Goal: Transaction & Acquisition: Purchase product/service

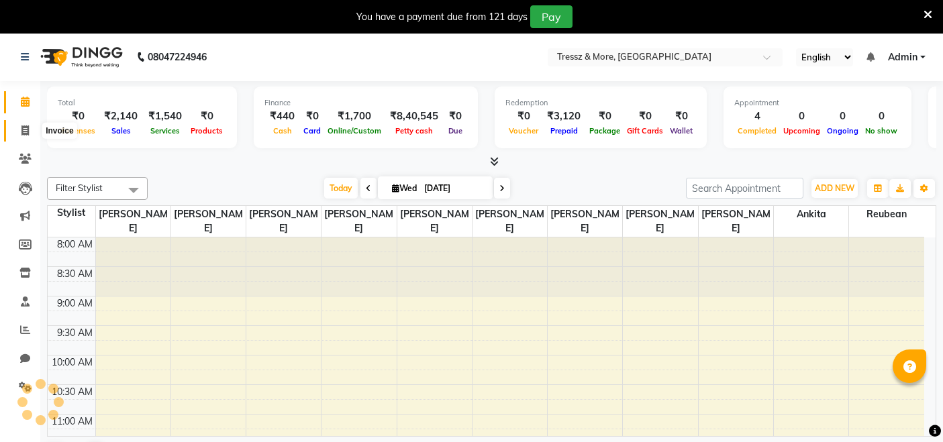
click at [25, 136] on span at bounding box center [24, 131] width 23 height 15
select select "service"
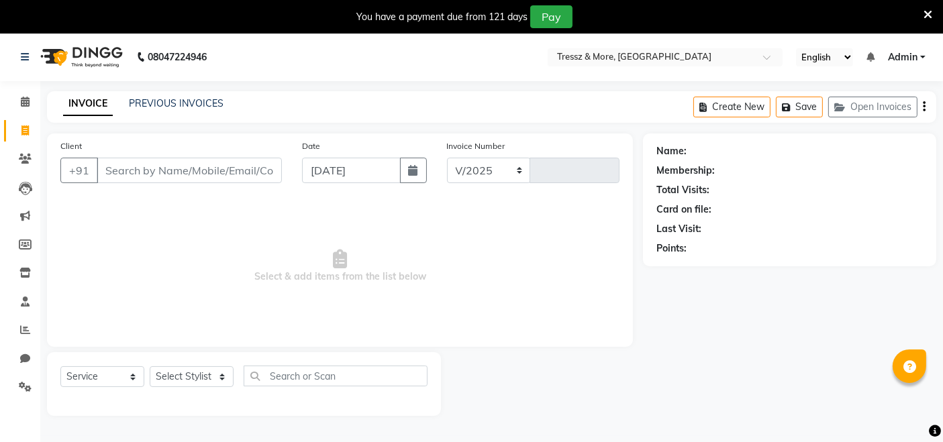
select select "3037"
type input "2160"
type input "9599089350"
click at [240, 168] on span "Add Client" at bounding box center [247, 170] width 53 height 13
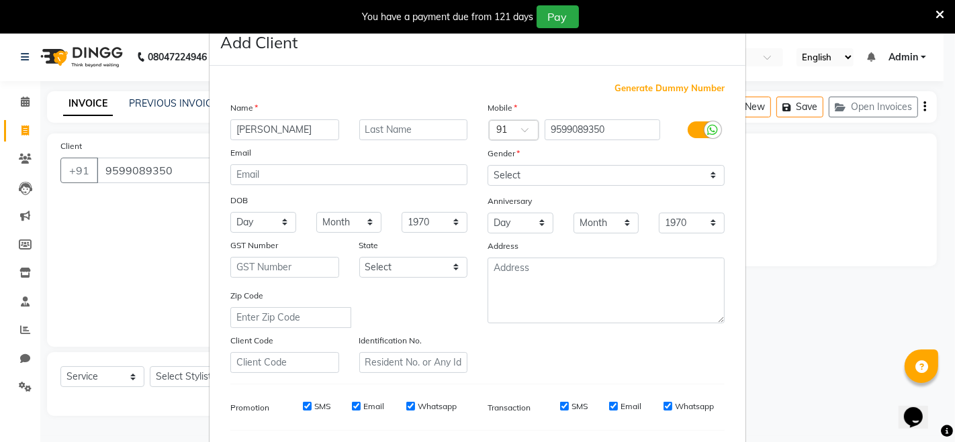
type input "[PERSON_NAME]"
click at [404, 132] on input "text" at bounding box center [413, 130] width 109 height 21
type input "Bhatia"
click at [518, 172] on select "Select [DEMOGRAPHIC_DATA] [DEMOGRAPHIC_DATA] Other Prefer Not To Say" at bounding box center [605, 175] width 237 height 21
select select "[DEMOGRAPHIC_DATA]"
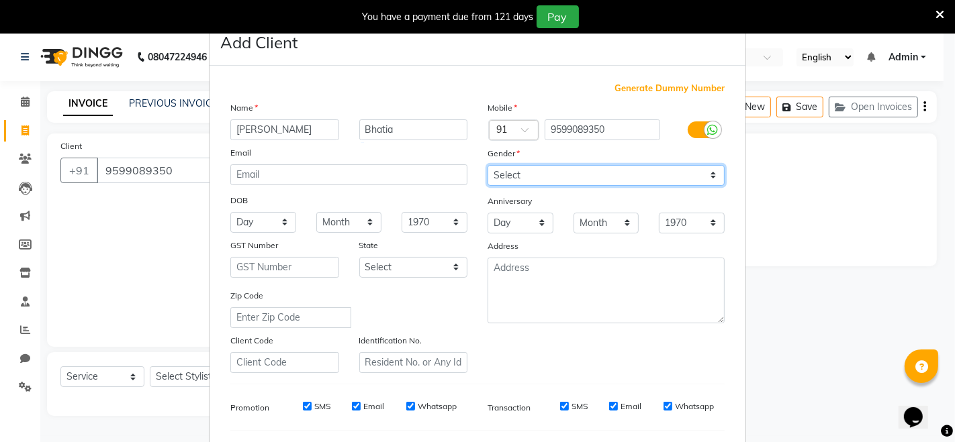
click at [487, 165] on select "Select [DEMOGRAPHIC_DATA] [DEMOGRAPHIC_DATA] Other Prefer Not To Say" at bounding box center [605, 175] width 237 height 21
click at [303, 409] on input "SMS" at bounding box center [307, 406] width 9 height 9
checkbox input "false"
click at [352, 406] on input "Email" at bounding box center [356, 406] width 9 height 9
checkbox input "false"
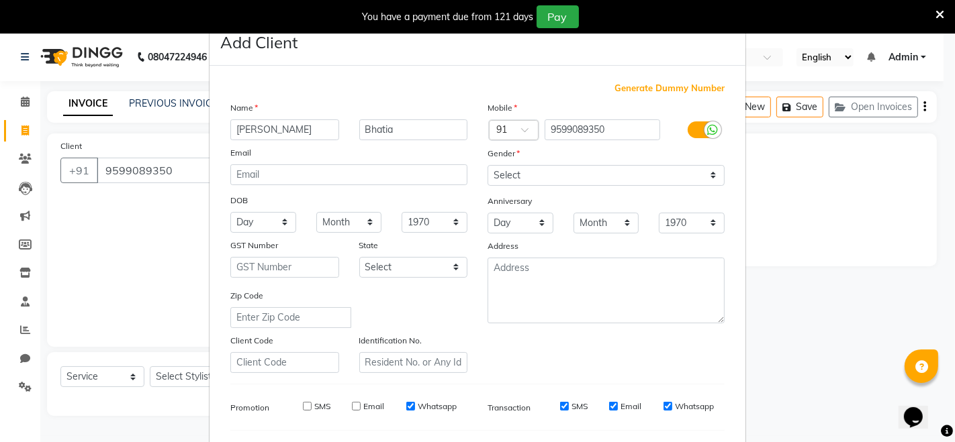
click at [406, 403] on input "Whatsapp" at bounding box center [410, 406] width 9 height 9
checkbox input "false"
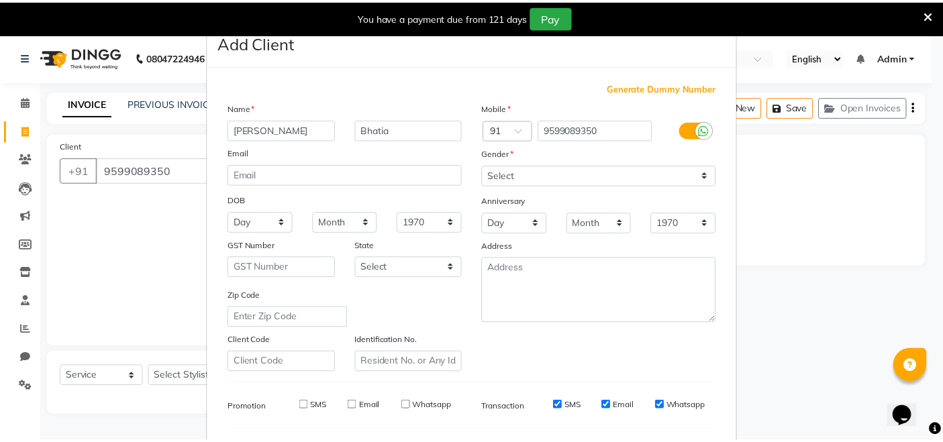
scroll to position [176, 0]
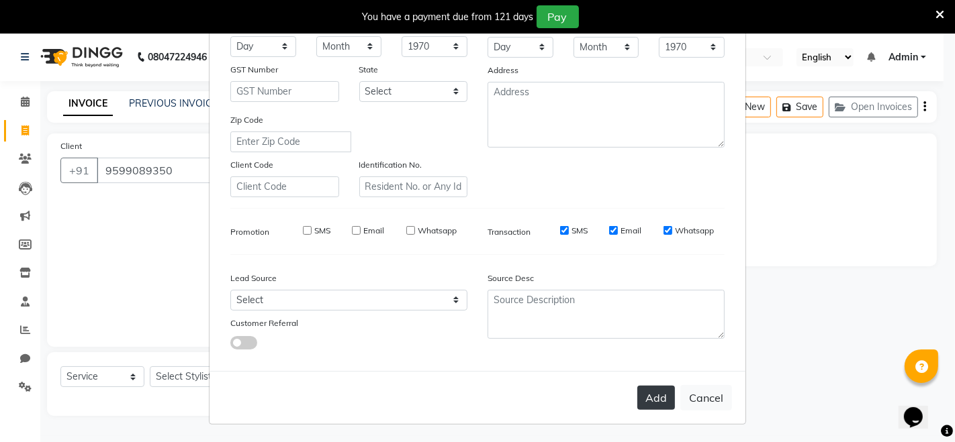
click at [647, 388] on button "Add" at bounding box center [656, 398] width 38 height 24
select select
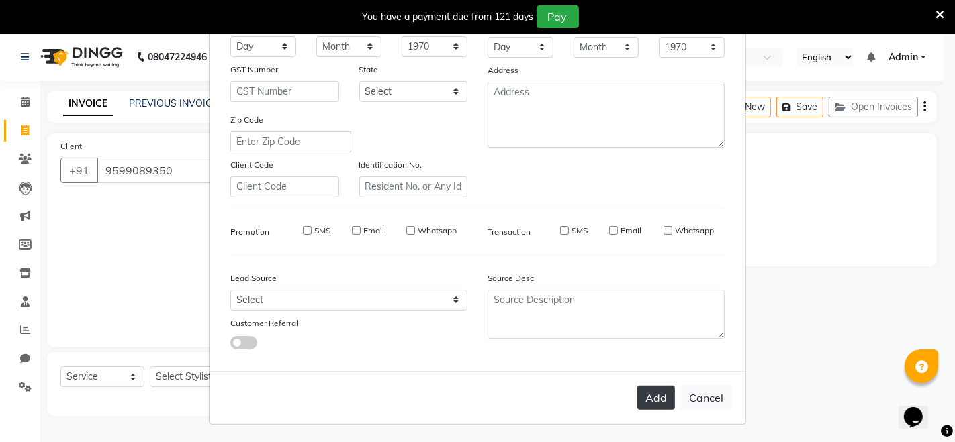
select select
checkbox input "false"
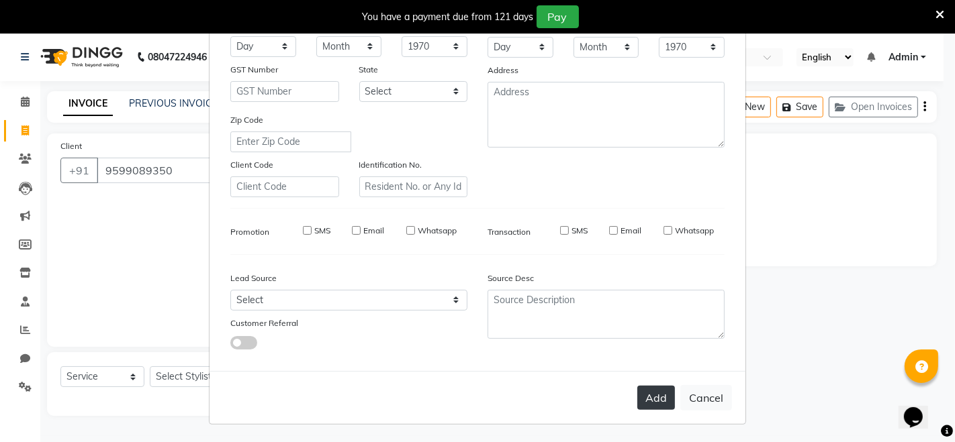
checkbox input "false"
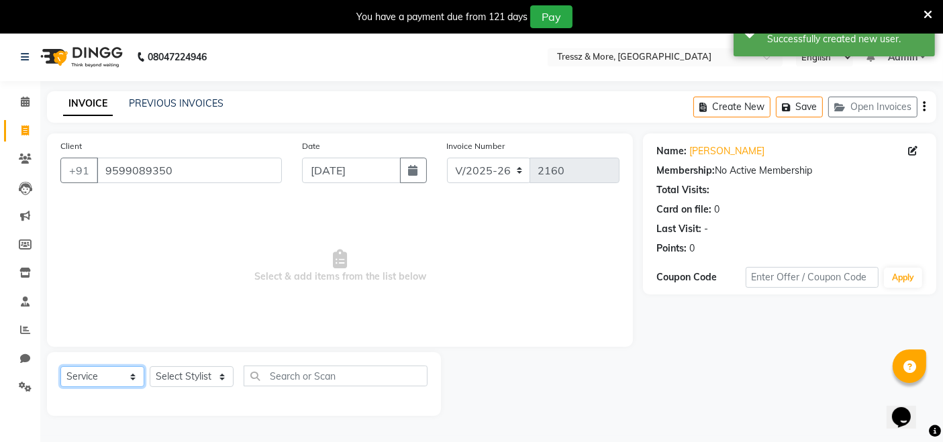
click at [119, 375] on select "Select Service Product Membership Package Voucher Prepaid Gift Card" at bounding box center [102, 377] width 84 height 21
select select "membership"
click at [60, 367] on select "Select Service Product Membership Package Voucher Prepaid Gift Card" at bounding box center [102, 377] width 84 height 21
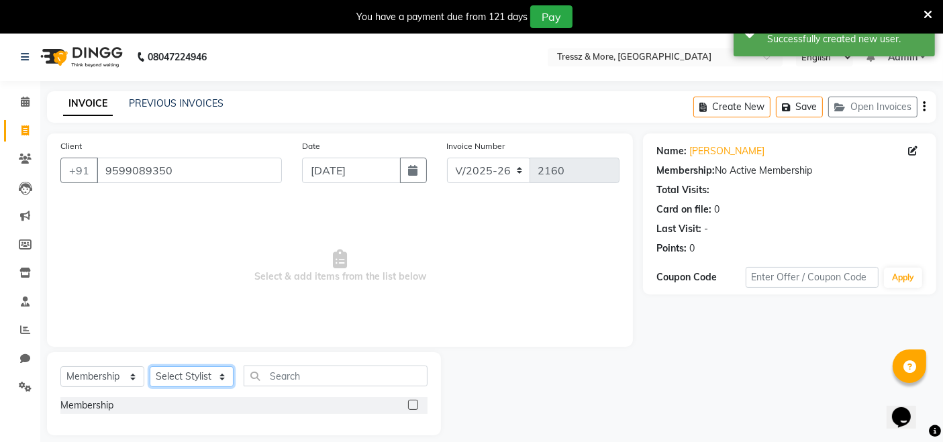
click at [218, 373] on select "Select Stylist [PERSON_NAME] Anas [PERSON_NAME] [PERSON_NAME] [PERSON_NAME] [PE…" at bounding box center [192, 377] width 84 height 21
select select "13464"
click at [150, 367] on select "Select Stylist [PERSON_NAME] Anas [PERSON_NAME] [PERSON_NAME] [PERSON_NAME] [PE…" at bounding box center [192, 377] width 84 height 21
click at [416, 406] on label at bounding box center [413, 405] width 10 height 10
click at [416, 406] on input "checkbox" at bounding box center [412, 406] width 9 height 9
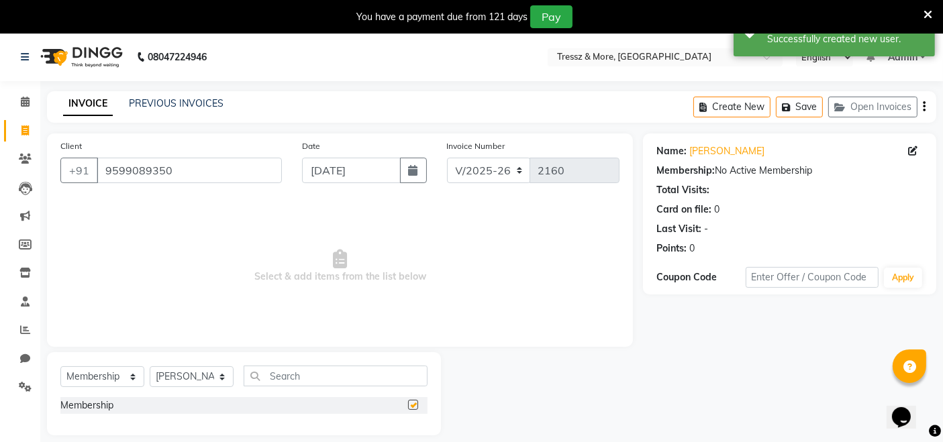
select select "select"
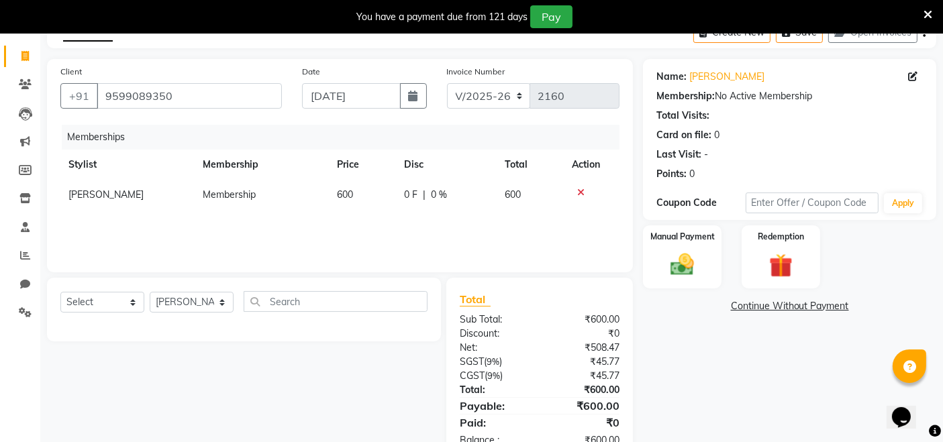
scroll to position [113, 0]
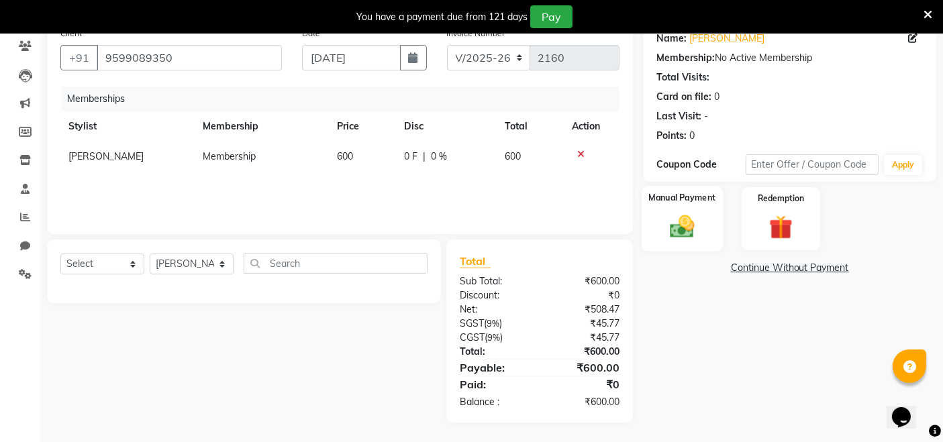
click at [692, 239] on img at bounding box center [683, 227] width 40 height 28
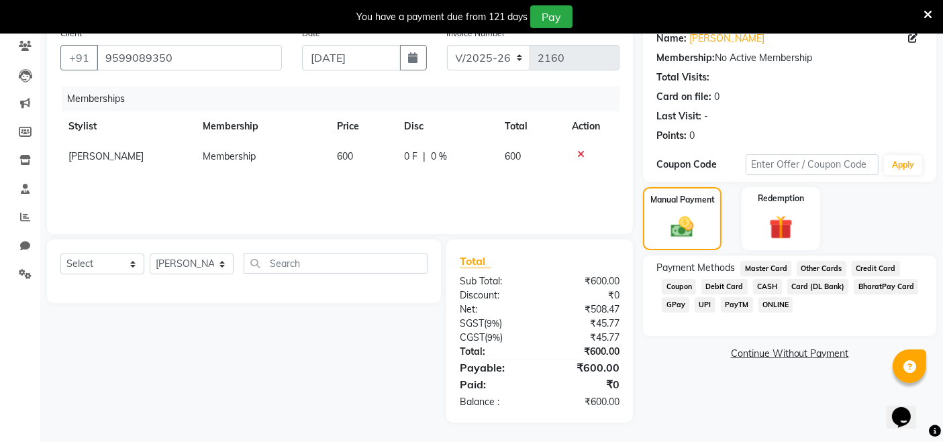
click at [762, 283] on span "CASH" at bounding box center [767, 286] width 29 height 15
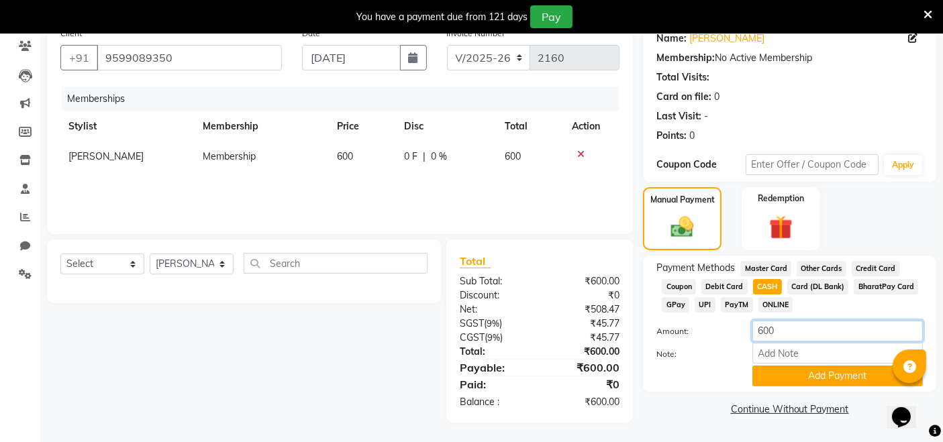
click at [767, 327] on input "600" at bounding box center [838, 331] width 171 height 21
type input "00"
click at [784, 373] on button "Add Payment" at bounding box center [838, 376] width 171 height 21
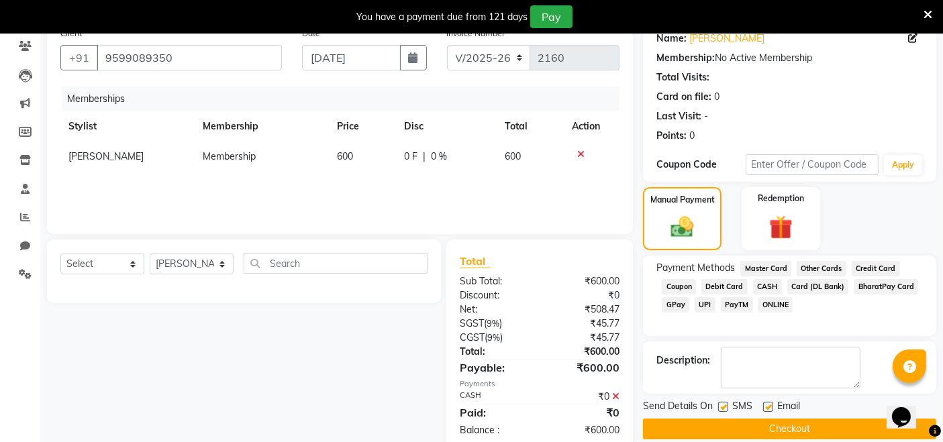
click at [769, 410] on label at bounding box center [768, 407] width 10 height 10
click at [769, 410] on input "checkbox" at bounding box center [767, 408] width 9 height 9
click at [769, 410] on label at bounding box center [768, 407] width 10 height 10
click at [769, 410] on input "checkbox" at bounding box center [767, 408] width 9 height 9
click at [769, 410] on label at bounding box center [768, 407] width 10 height 10
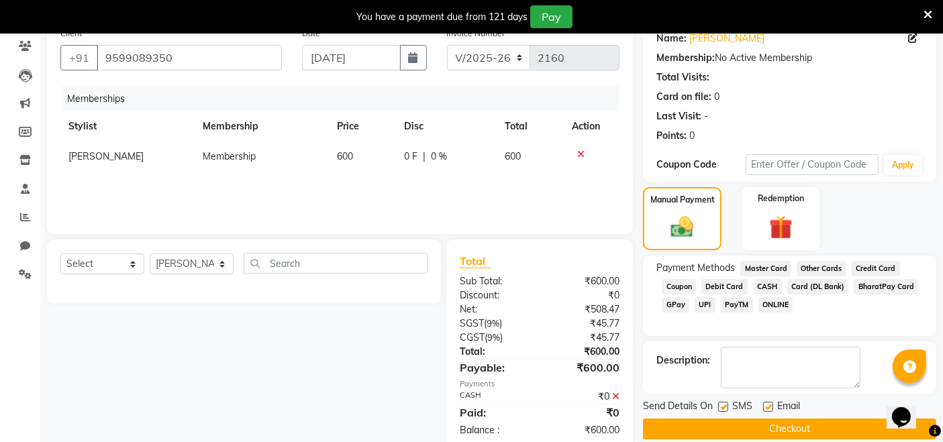
click at [769, 410] on input "checkbox" at bounding box center [767, 408] width 9 height 9
click at [769, 410] on label at bounding box center [768, 407] width 10 height 10
click at [769, 410] on input "checkbox" at bounding box center [767, 408] width 9 height 9
checkbox input "true"
click at [771, 427] on button "Checkout" at bounding box center [789, 429] width 293 height 21
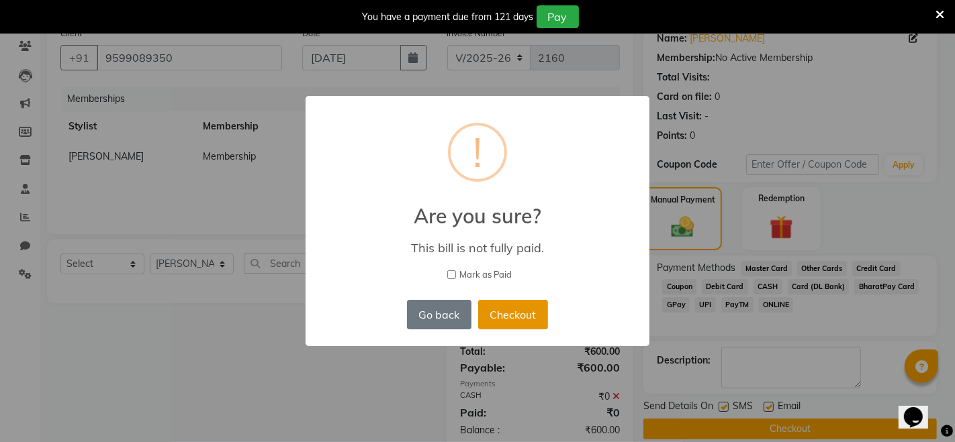
click at [512, 315] on button "Checkout" at bounding box center [513, 315] width 70 height 30
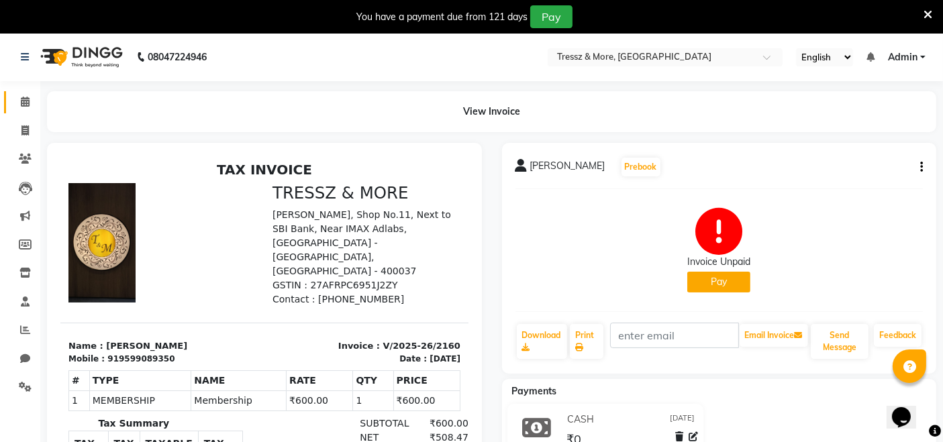
click at [28, 110] on link "Calendar" at bounding box center [20, 102] width 32 height 22
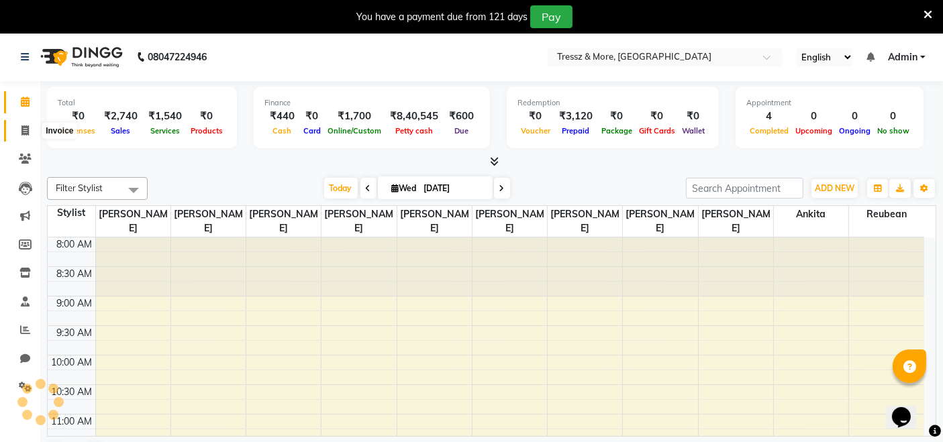
click at [27, 133] on icon at bounding box center [24, 131] width 7 height 10
select select "service"
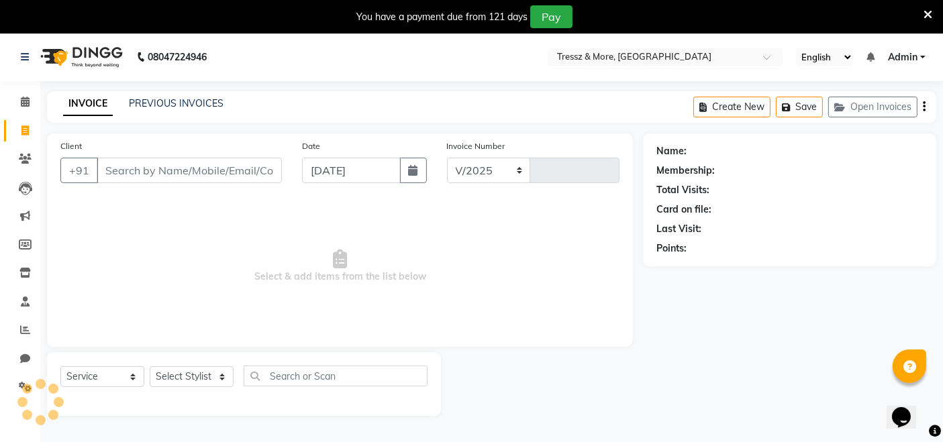
select select "3037"
type input "2161"
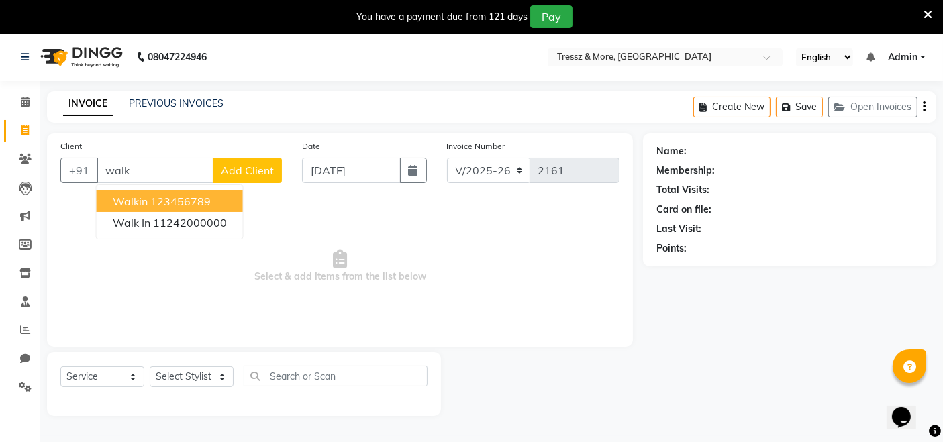
click at [192, 202] on ngb-highlight "123456789" at bounding box center [180, 201] width 60 height 13
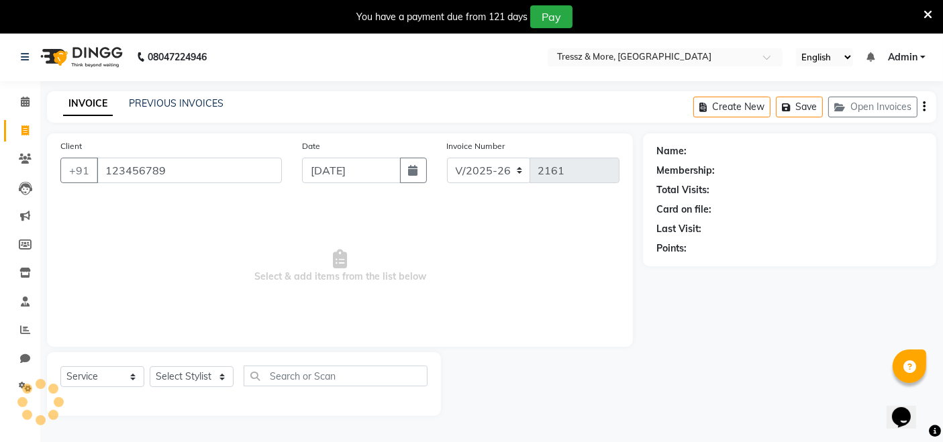
type input "123456789"
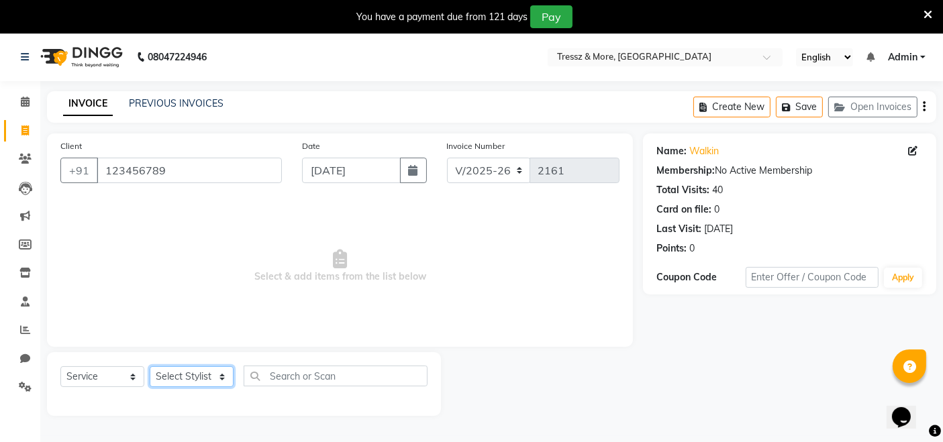
click at [204, 378] on select "Select Stylist [PERSON_NAME] Anas [PERSON_NAME] [PERSON_NAME] [PERSON_NAME] [PE…" at bounding box center [192, 377] width 84 height 21
select select "72133"
click at [150, 367] on select "Select Stylist [PERSON_NAME] Anas [PERSON_NAME] [PERSON_NAME] [PERSON_NAME] [PE…" at bounding box center [192, 377] width 84 height 21
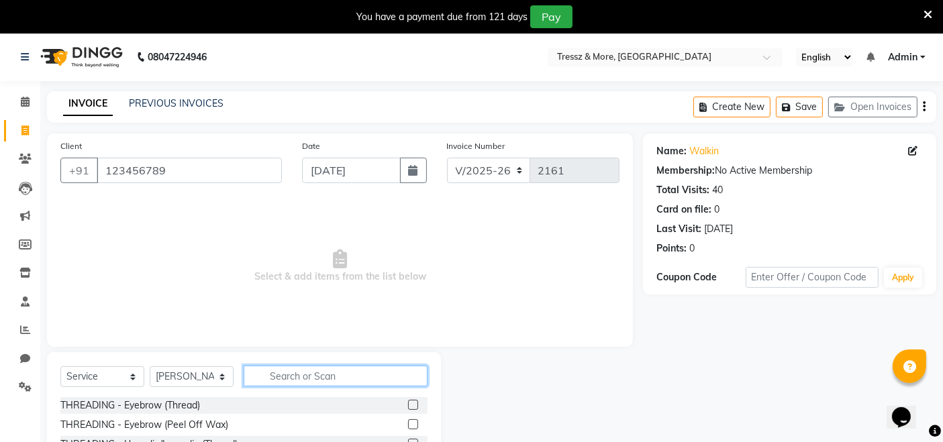
click at [309, 372] on input "text" at bounding box center [336, 376] width 184 height 21
type input "cut"
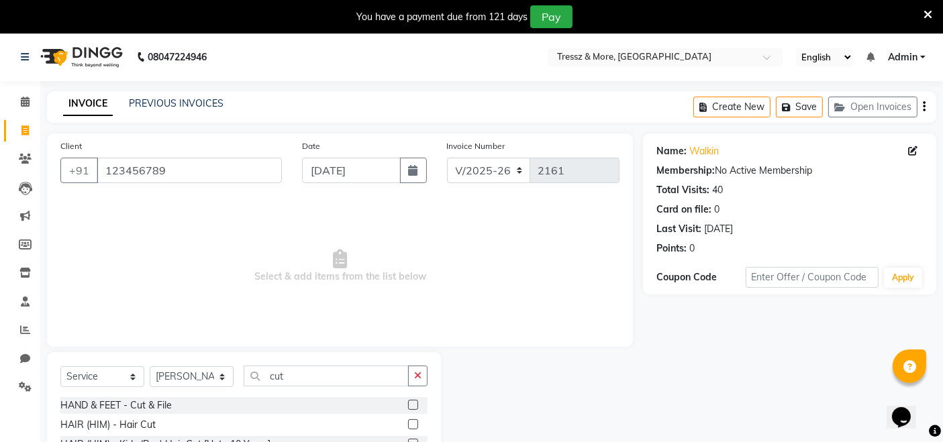
click at [408, 420] on label at bounding box center [413, 425] width 10 height 10
click at [408, 421] on input "checkbox" at bounding box center [412, 425] width 9 height 9
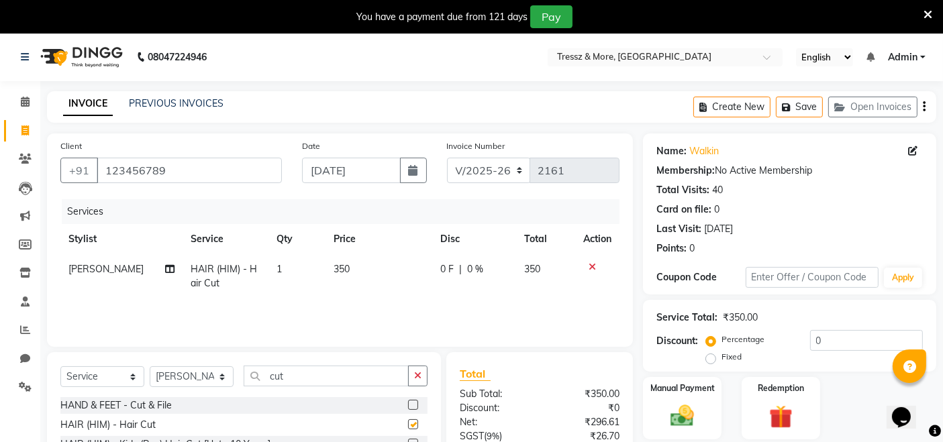
checkbox input "false"
click at [345, 283] on td "350" at bounding box center [379, 276] width 107 height 44
select select "72133"
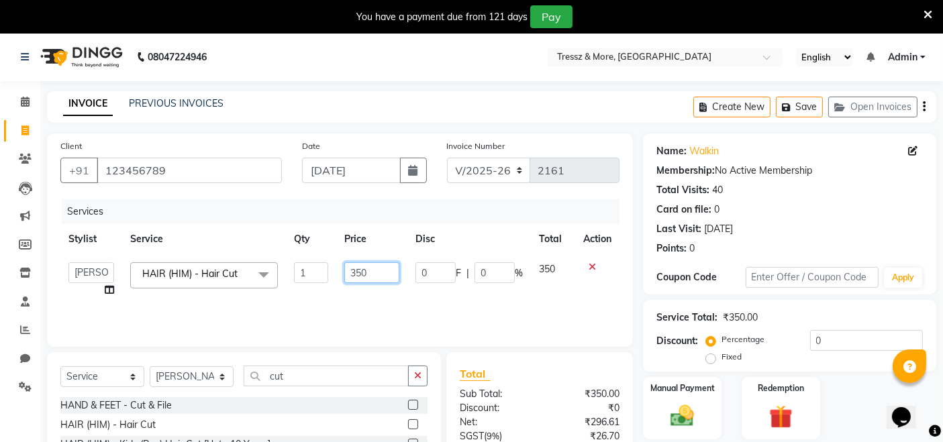
click at [361, 275] on input "350" at bounding box center [371, 273] width 55 height 21
type input "950"
click at [453, 290] on td "0 F | 0 %" at bounding box center [470, 279] width 124 height 51
select select "72133"
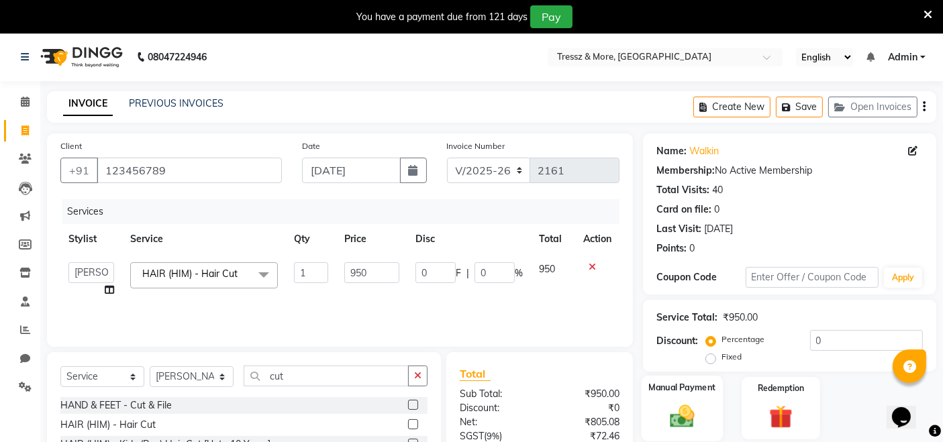
click at [686, 405] on img at bounding box center [683, 416] width 40 height 28
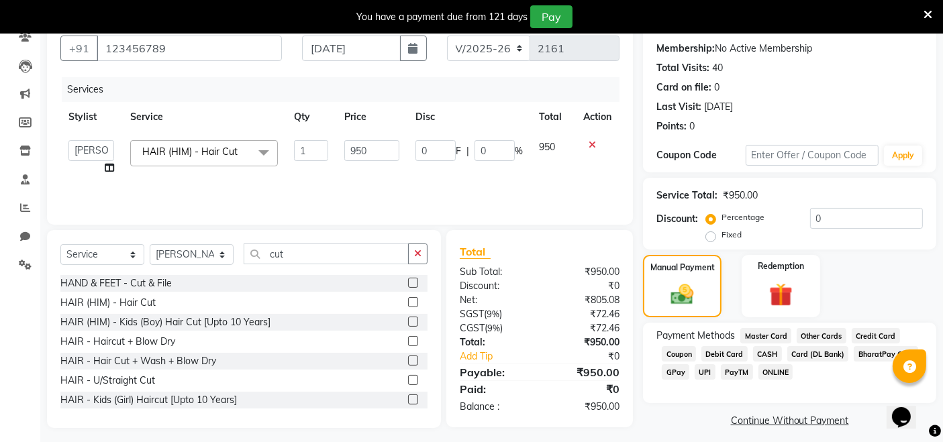
scroll to position [130, 0]
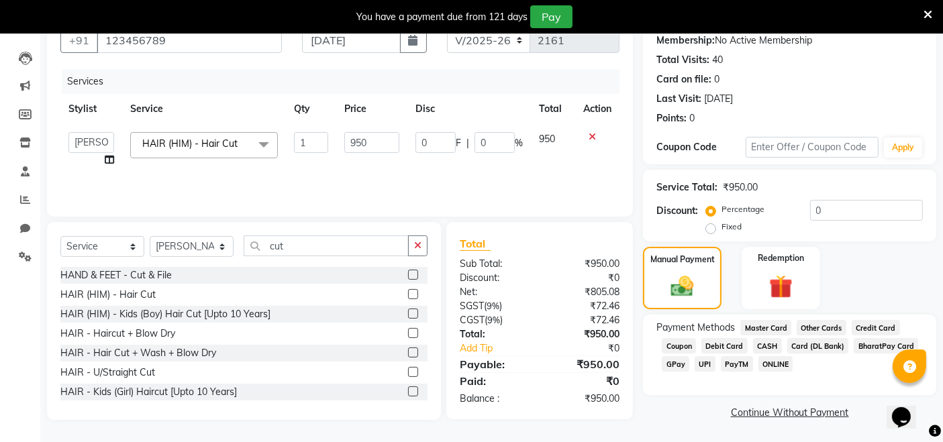
click at [766, 340] on span "CASH" at bounding box center [767, 345] width 29 height 15
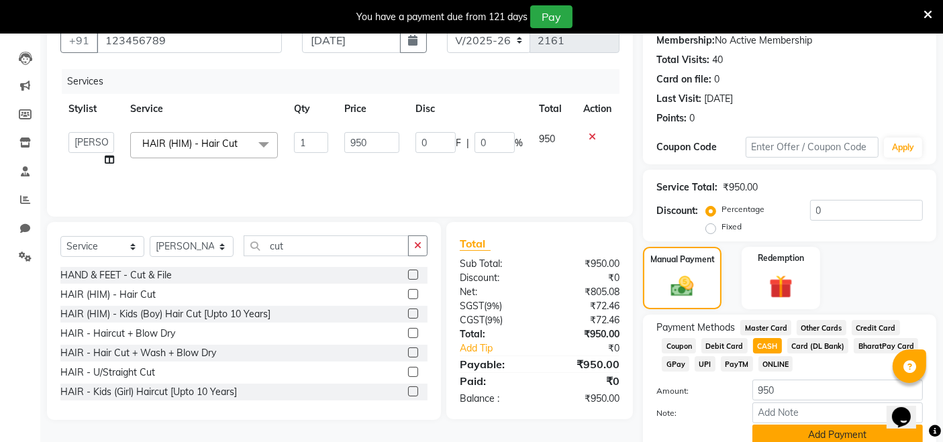
click at [808, 432] on button "Add Payment" at bounding box center [838, 435] width 171 height 21
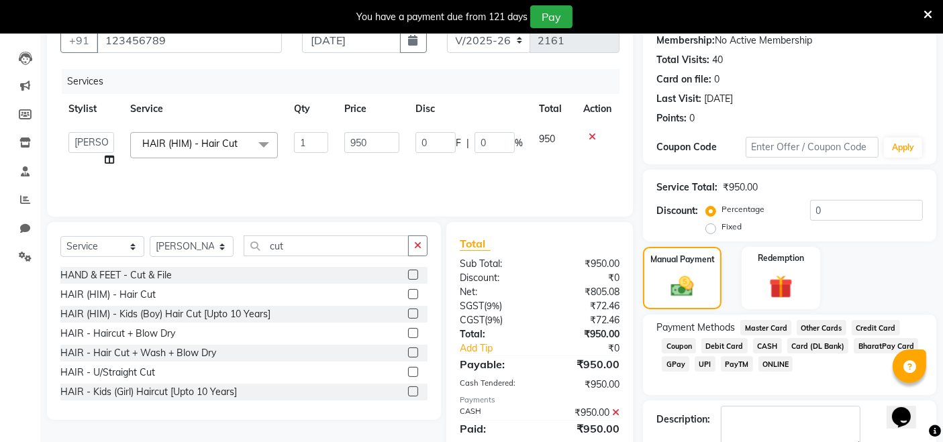
scroll to position [205, 0]
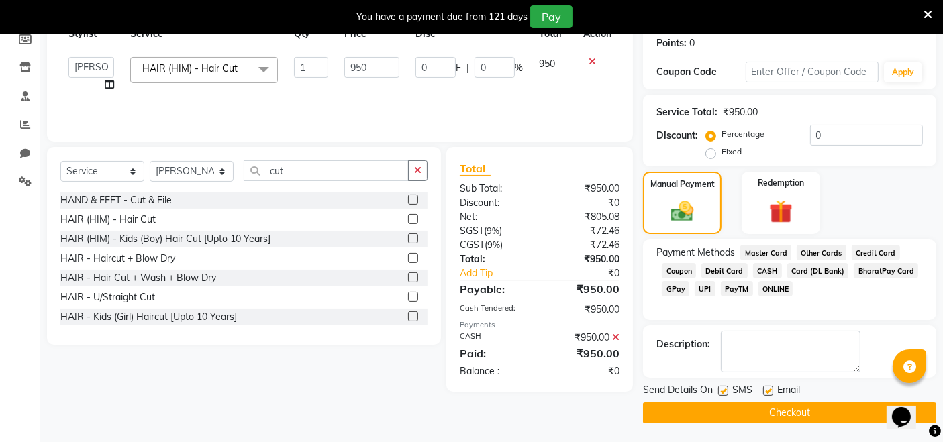
click at [822, 408] on button "Checkout" at bounding box center [789, 413] width 293 height 21
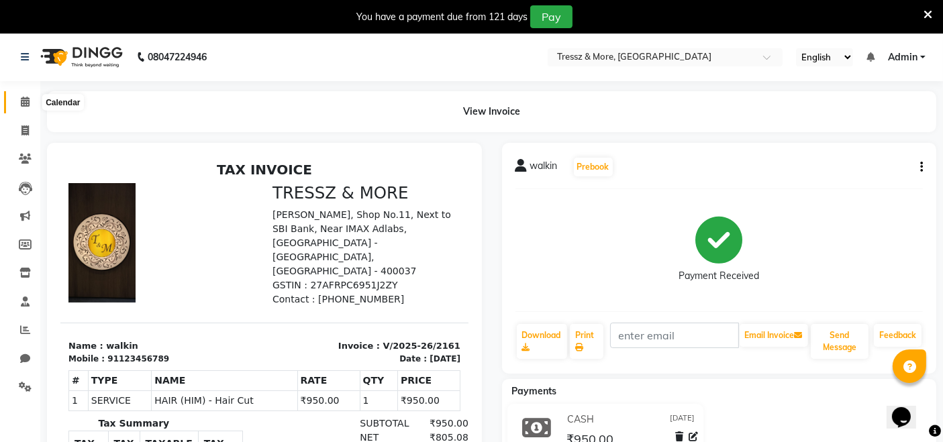
click at [29, 106] on icon at bounding box center [25, 102] width 9 height 10
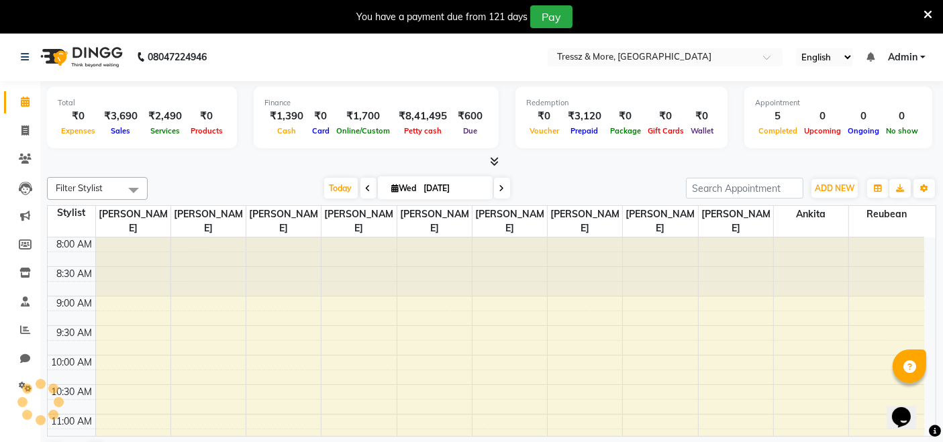
scroll to position [534, 0]
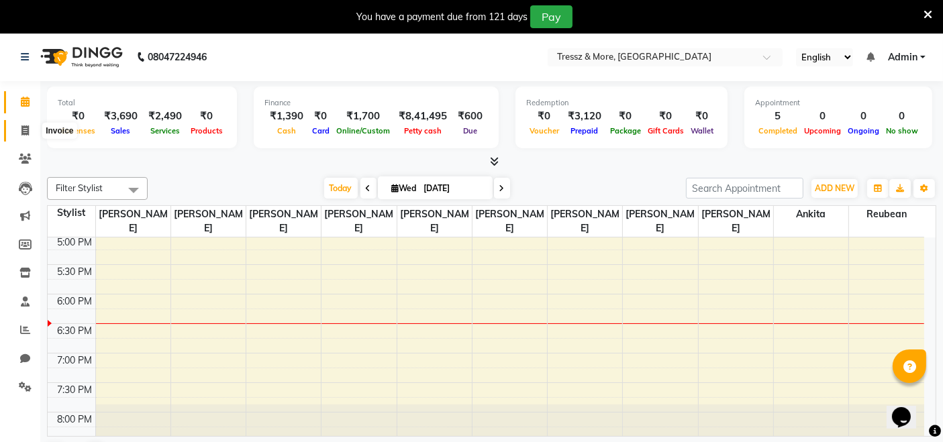
click at [30, 130] on span at bounding box center [24, 131] width 23 height 15
select select "service"
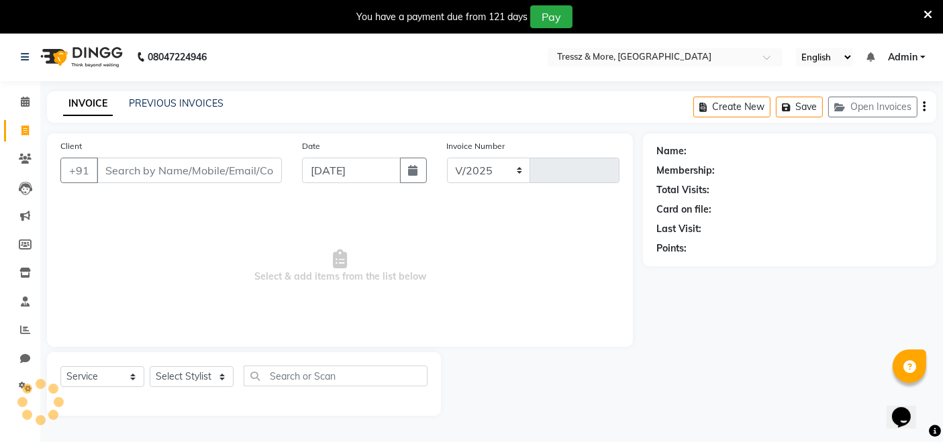
select select "3037"
type input "2162"
click at [25, 106] on icon at bounding box center [25, 102] width 9 height 10
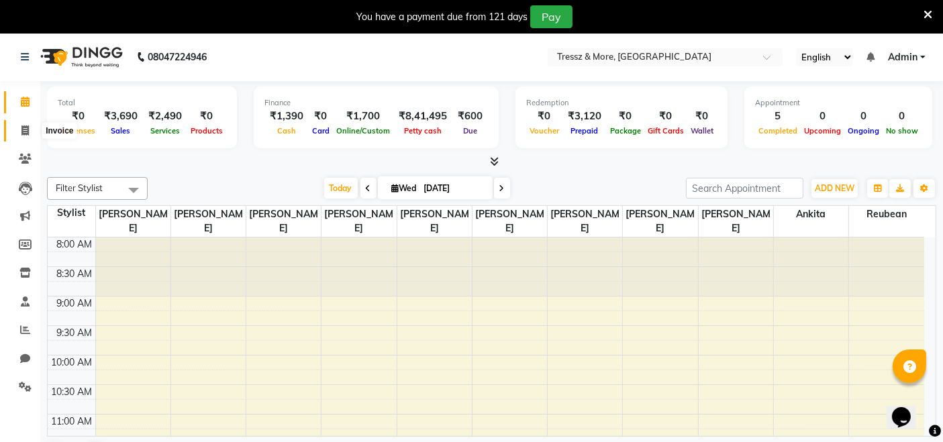
click at [23, 129] on icon at bounding box center [24, 131] width 7 height 10
select select "service"
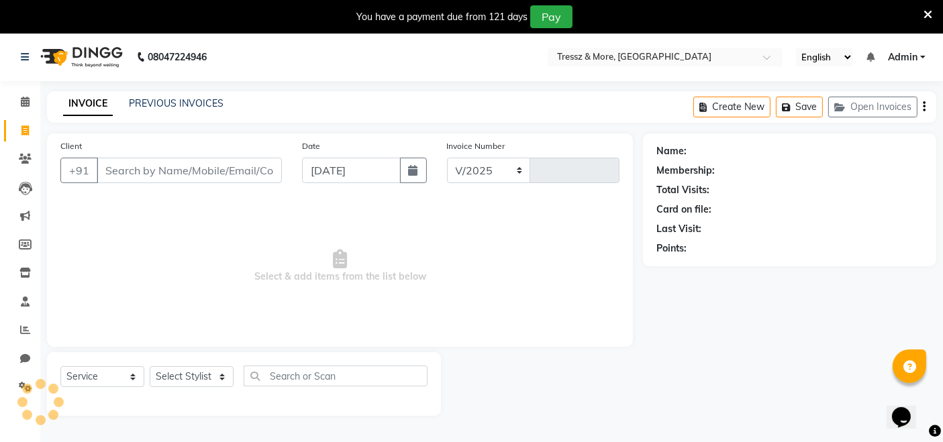
select select "3037"
type input "2162"
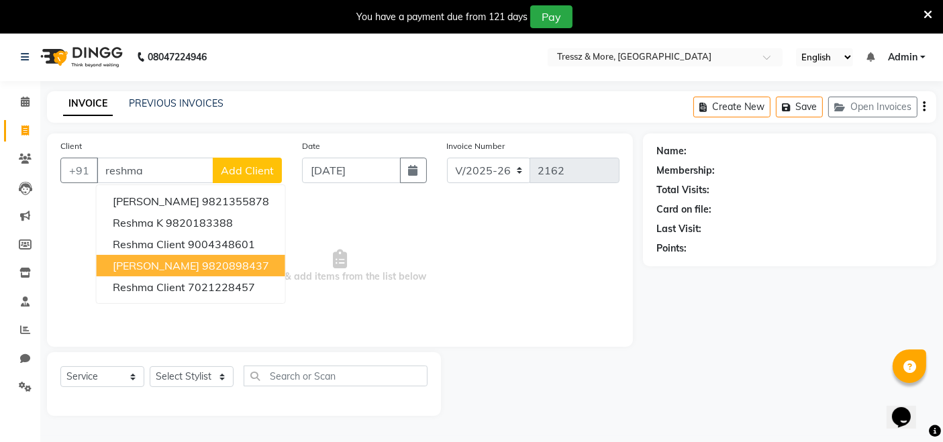
click at [202, 267] on ngb-highlight "9820898437" at bounding box center [235, 265] width 67 height 13
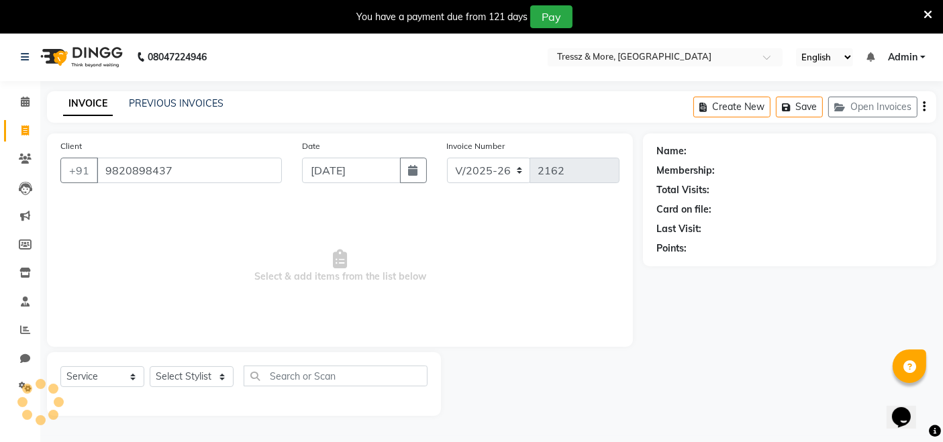
type input "9820898437"
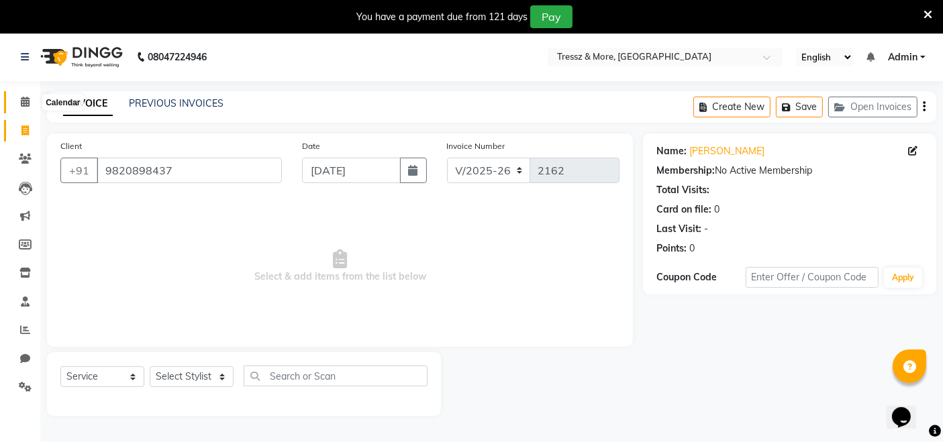
click at [30, 102] on span at bounding box center [24, 102] width 23 height 15
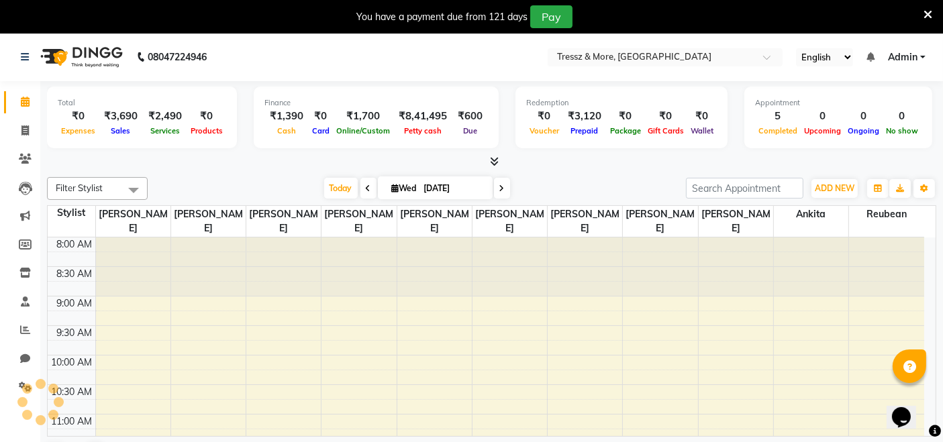
scroll to position [534, 0]
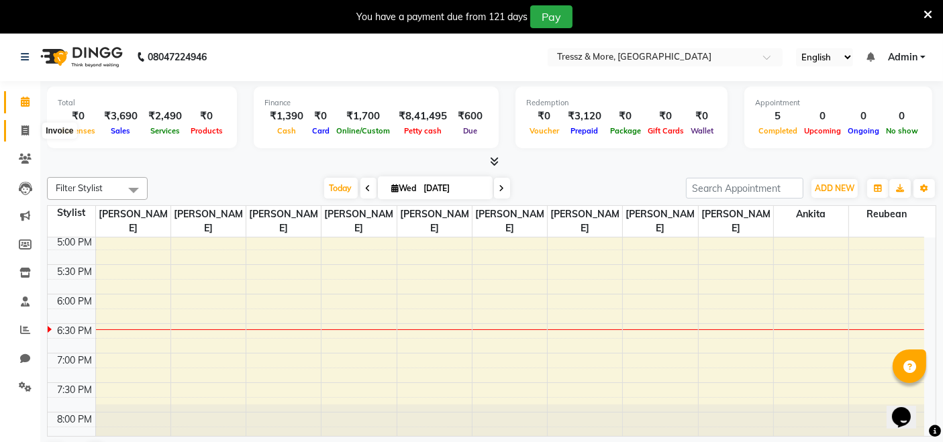
click at [27, 133] on icon at bounding box center [24, 131] width 7 height 10
select select "service"
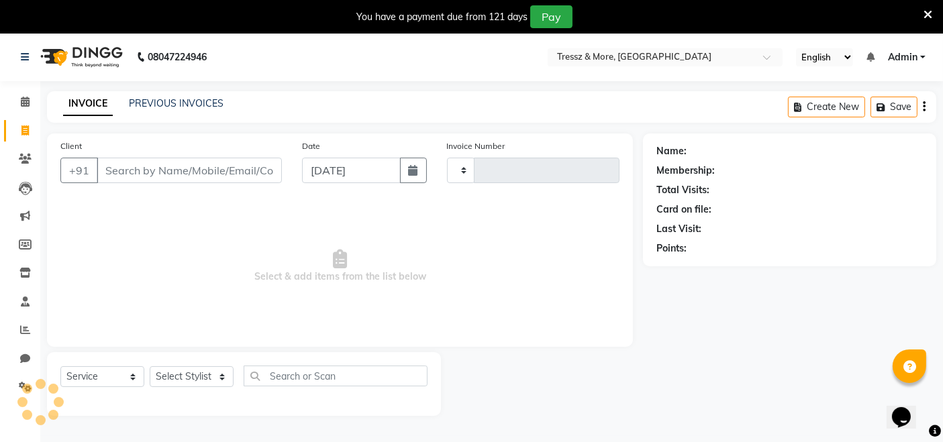
type input "2162"
select select "3037"
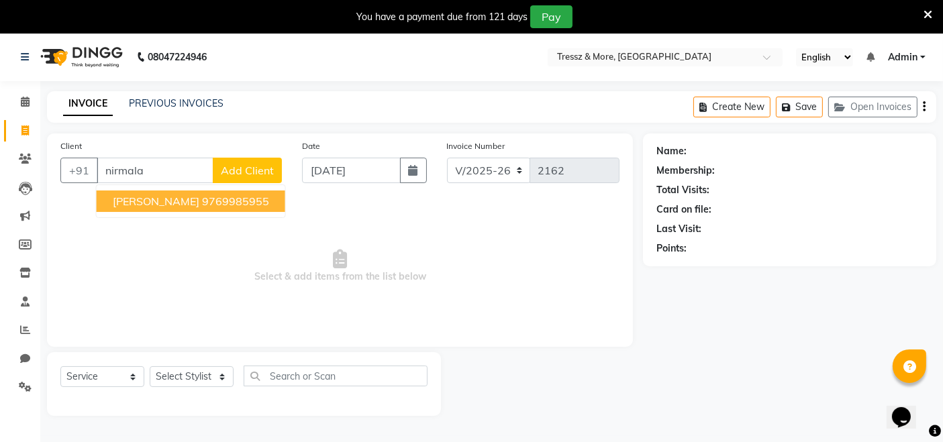
click at [183, 195] on span "[PERSON_NAME]" at bounding box center [156, 201] width 87 height 13
type input "9769985955"
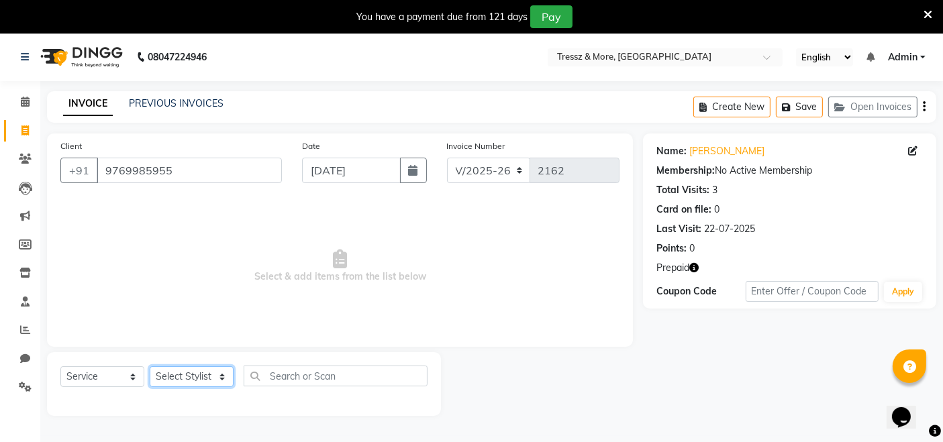
click at [197, 379] on select "Select Stylist [PERSON_NAME] Anas [PERSON_NAME] [PERSON_NAME] [PERSON_NAME] [PE…" at bounding box center [192, 377] width 84 height 21
select select "72134"
click at [150, 367] on select "Select Stylist [PERSON_NAME] Anas [PERSON_NAME] [PERSON_NAME] [PERSON_NAME] [PE…" at bounding box center [192, 377] width 84 height 21
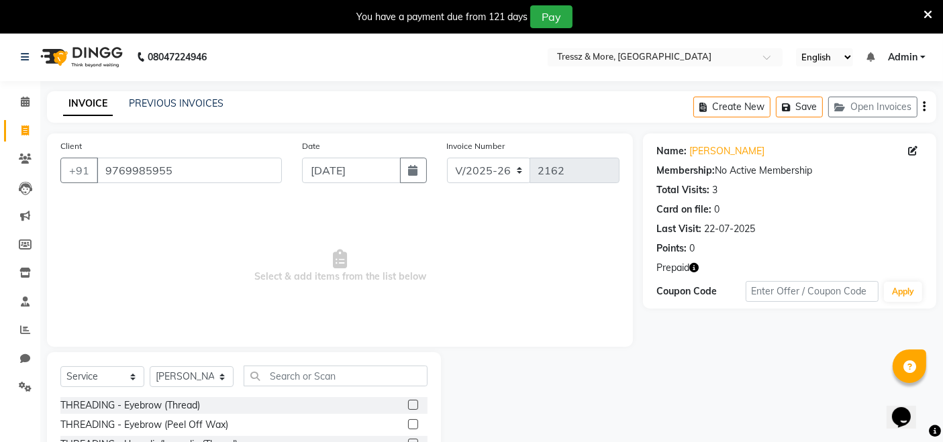
click at [312, 367] on input "text" at bounding box center [336, 376] width 184 height 21
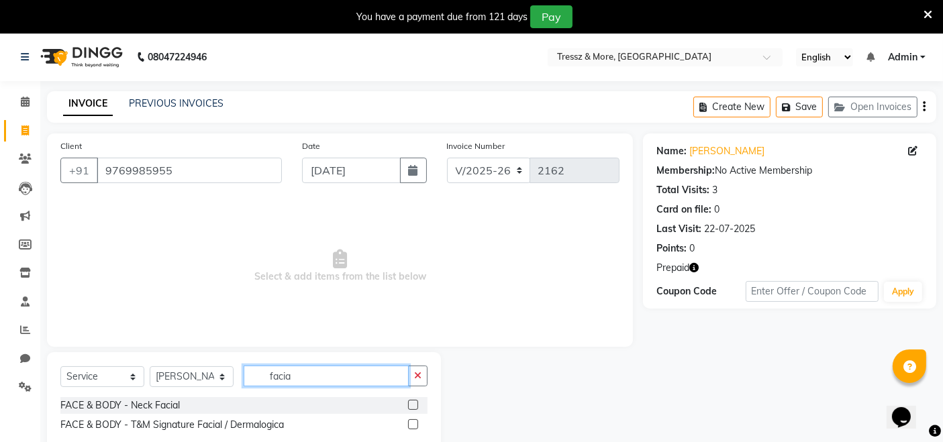
type input "facia"
click at [414, 404] on label at bounding box center [413, 405] width 10 height 10
click at [414, 404] on input "checkbox" at bounding box center [412, 406] width 9 height 9
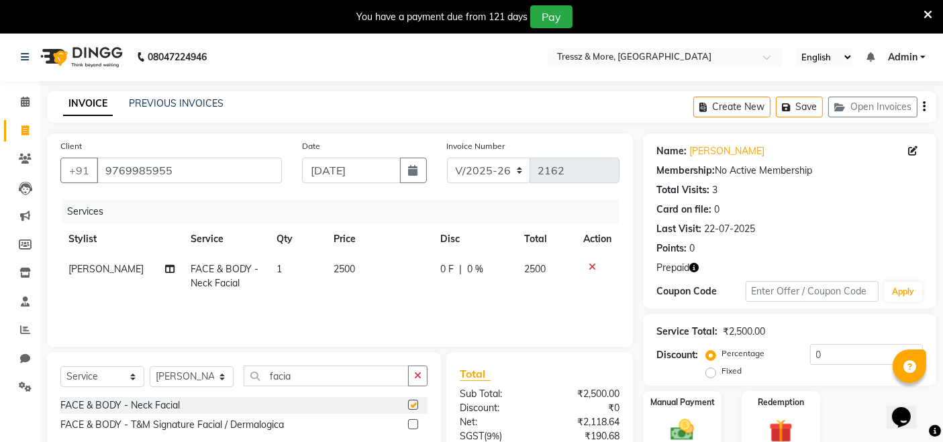
checkbox input "false"
click at [337, 268] on span "2500" at bounding box center [344, 269] width 21 height 12
select select "72134"
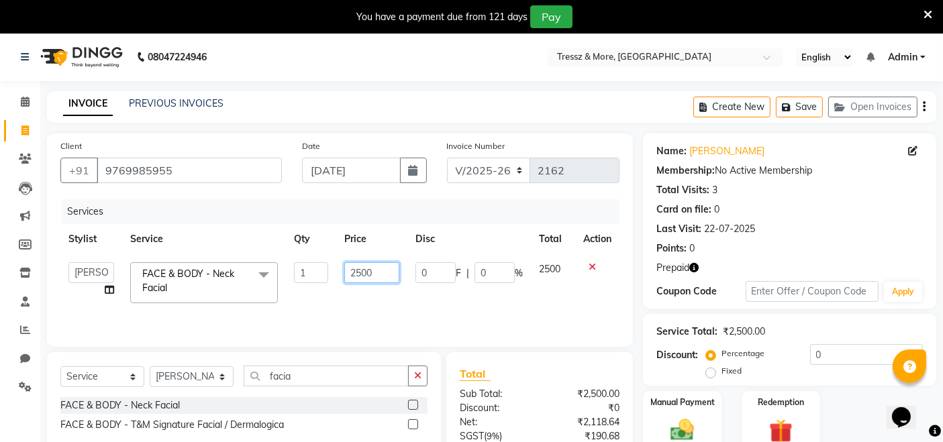
click at [367, 273] on input "2500" at bounding box center [371, 273] width 55 height 21
type input "8070"
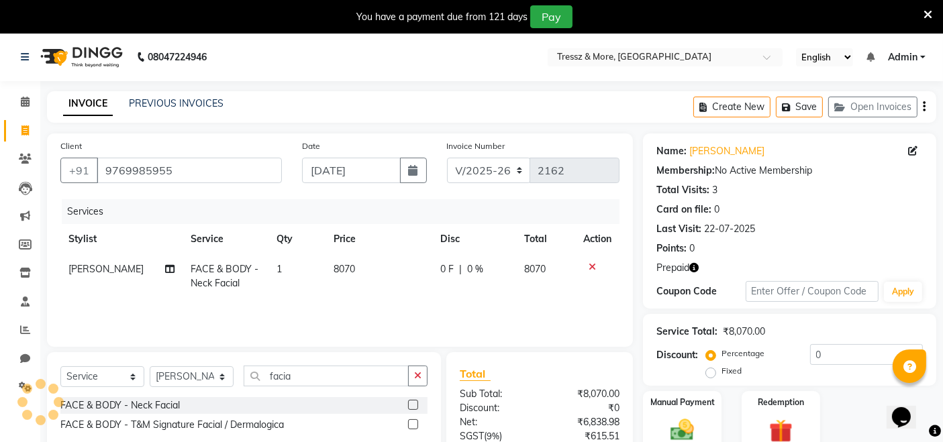
click at [376, 314] on div "Services Stylist Service Qty Price Disc Total Action [PERSON_NAME] FACE & BODY …" at bounding box center [339, 266] width 559 height 134
click at [769, 399] on label "Redemption" at bounding box center [781, 401] width 48 height 13
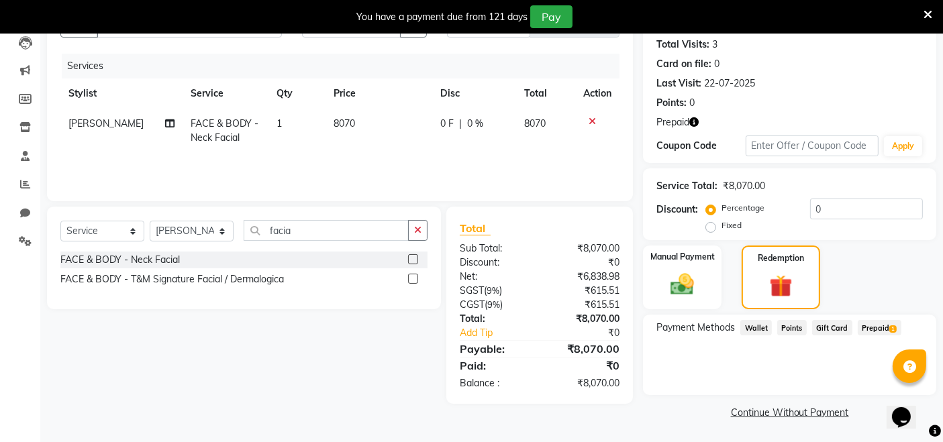
click at [871, 324] on span "Prepaid 1" at bounding box center [880, 327] width 44 height 15
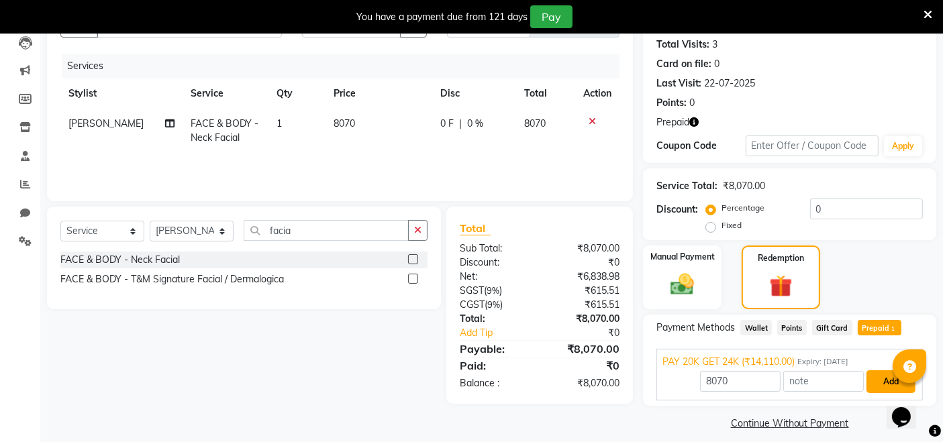
click at [873, 375] on button "Add" at bounding box center [891, 382] width 49 height 23
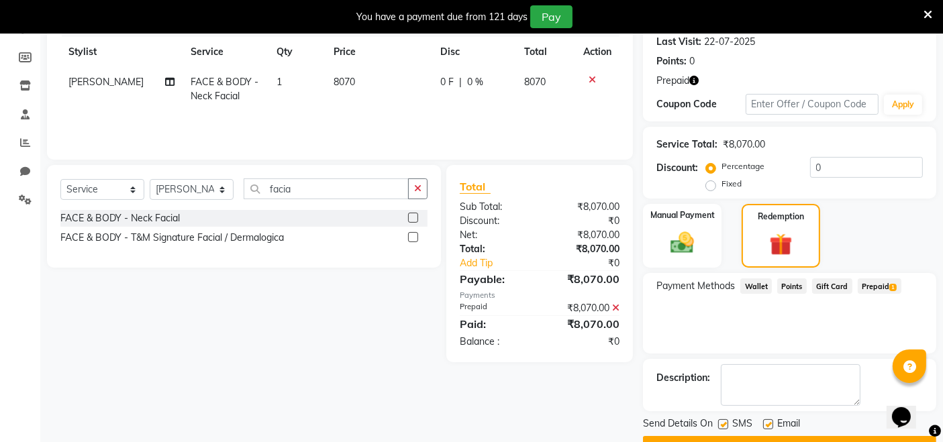
scroll to position [220, 0]
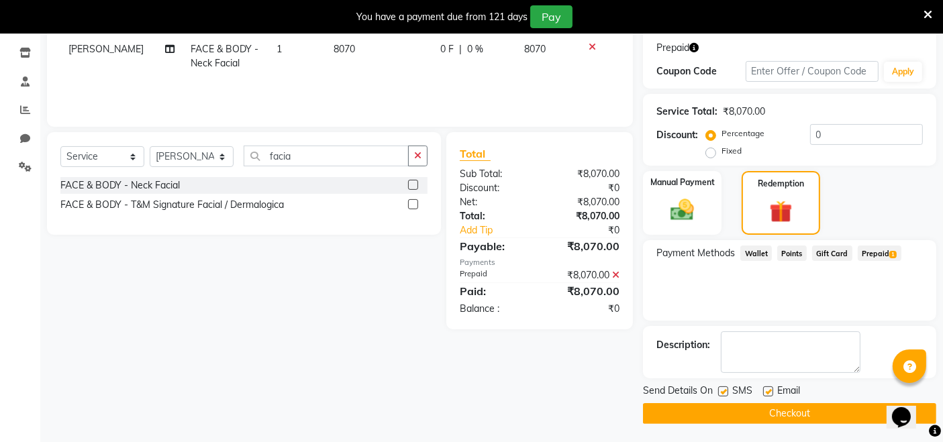
click at [739, 410] on button "Checkout" at bounding box center [789, 414] width 293 height 21
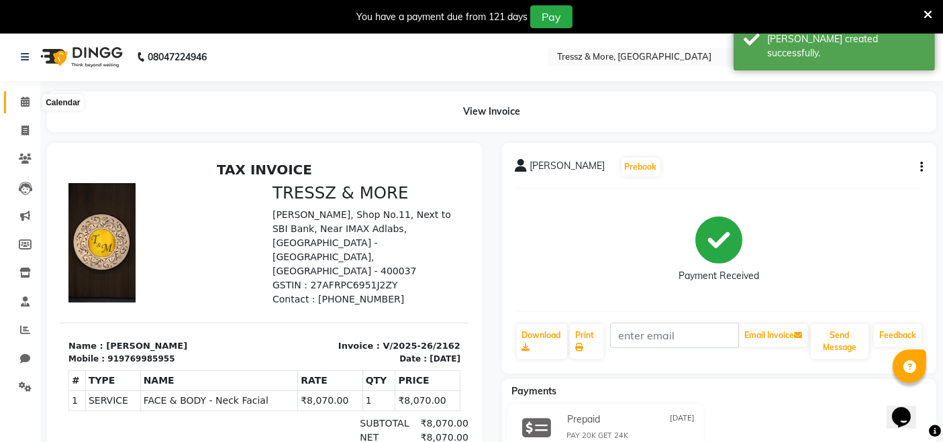
click at [19, 101] on span at bounding box center [24, 102] width 23 height 15
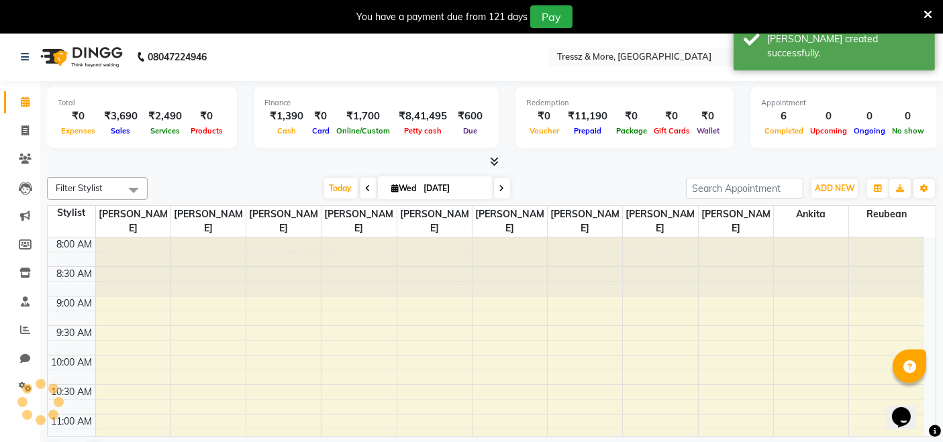
scroll to position [534, 0]
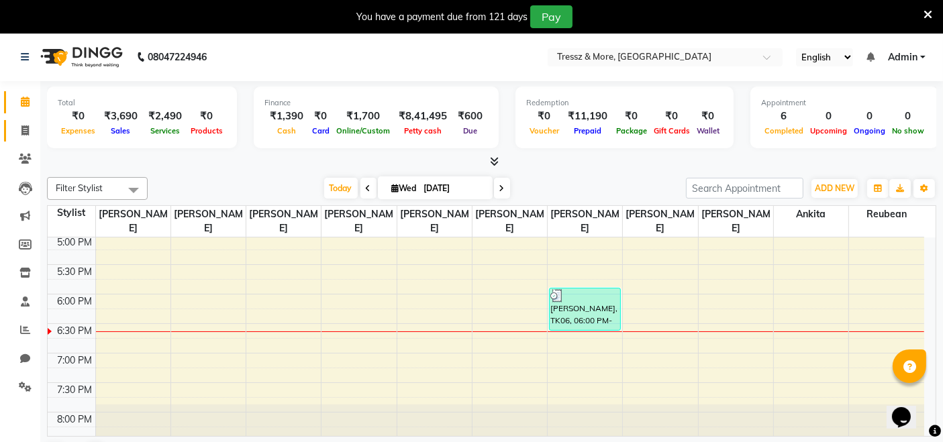
click at [26, 122] on link "Invoice" at bounding box center [20, 131] width 32 height 22
select select "service"
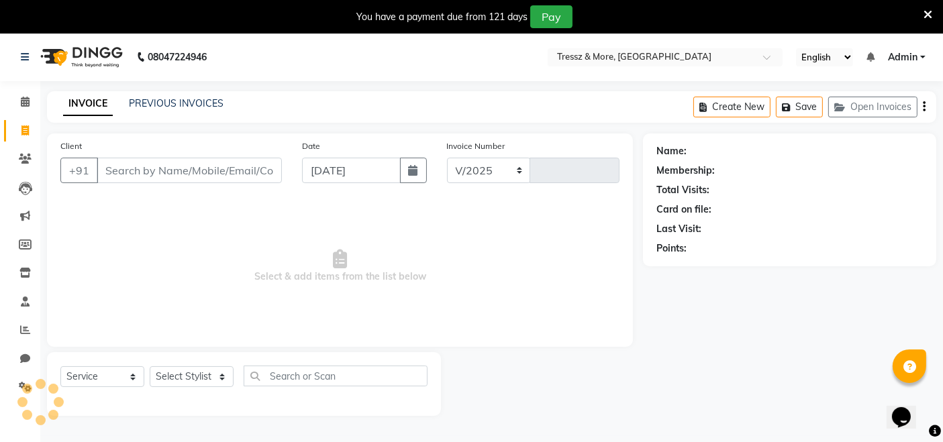
select select "3037"
type input "2163"
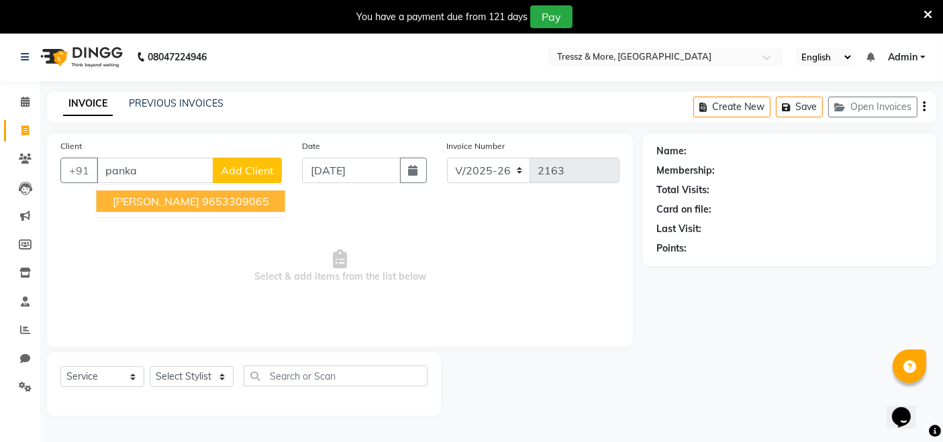
click at [154, 203] on span "[PERSON_NAME]" at bounding box center [156, 201] width 87 height 13
type input "9653309065"
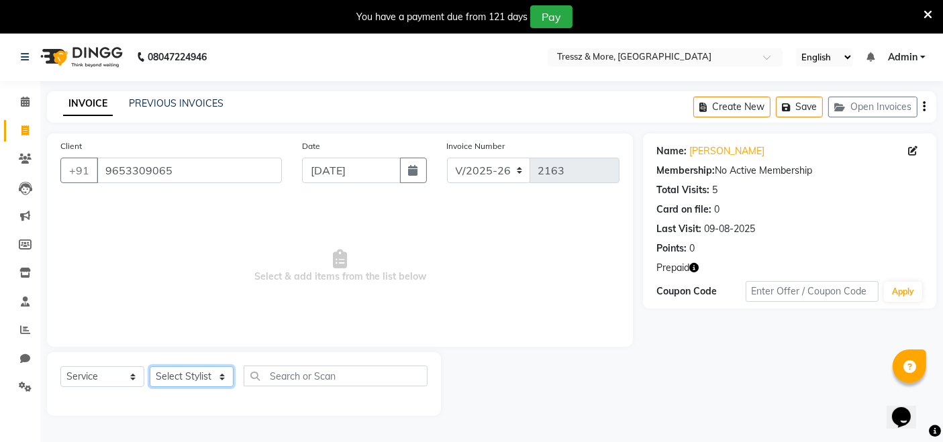
click at [204, 377] on select "Select Stylist [PERSON_NAME] Anas [PERSON_NAME] [PERSON_NAME] [PERSON_NAME] [PE…" at bounding box center [192, 377] width 84 height 21
select select "72130"
click at [150, 367] on select "Select Stylist [PERSON_NAME] Anas [PERSON_NAME] [PERSON_NAME] [PERSON_NAME] [PE…" at bounding box center [192, 377] width 84 height 21
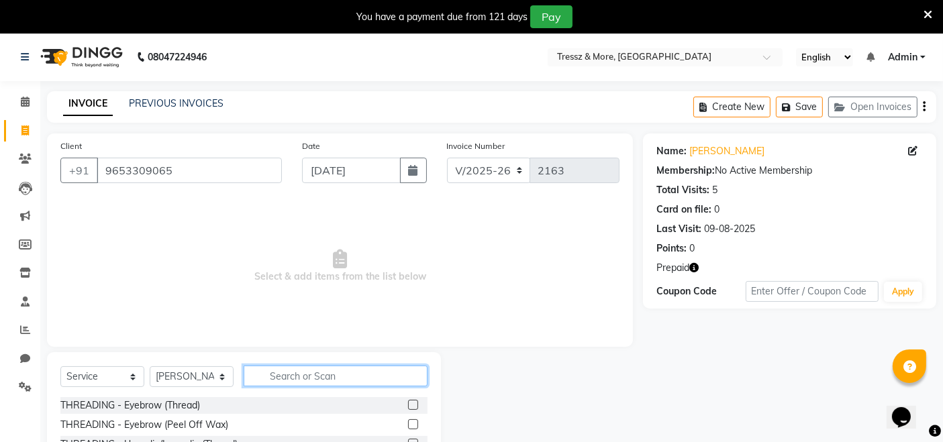
click at [318, 373] on input "text" at bounding box center [336, 376] width 184 height 21
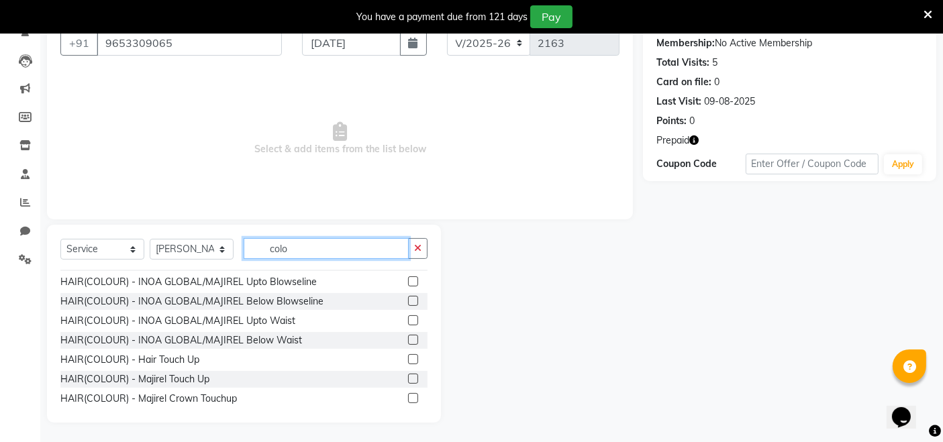
scroll to position [149, 0]
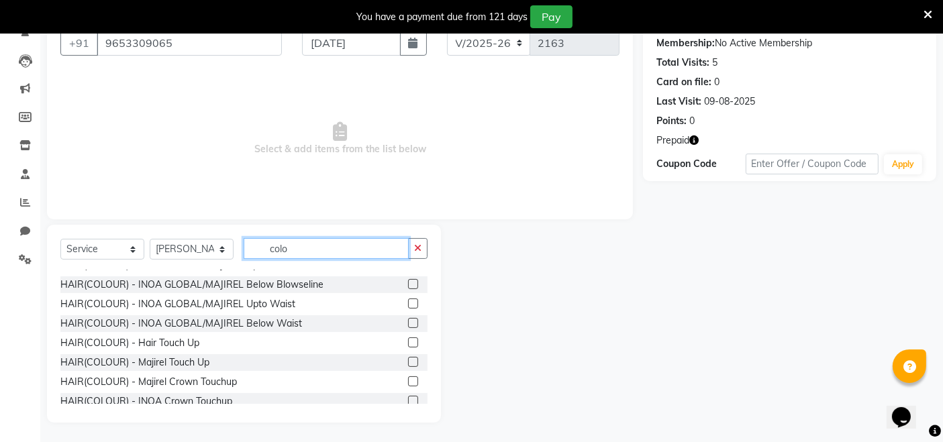
type input "colo"
click at [408, 340] on label at bounding box center [413, 343] width 10 height 10
click at [408, 340] on input "checkbox" at bounding box center [412, 343] width 9 height 9
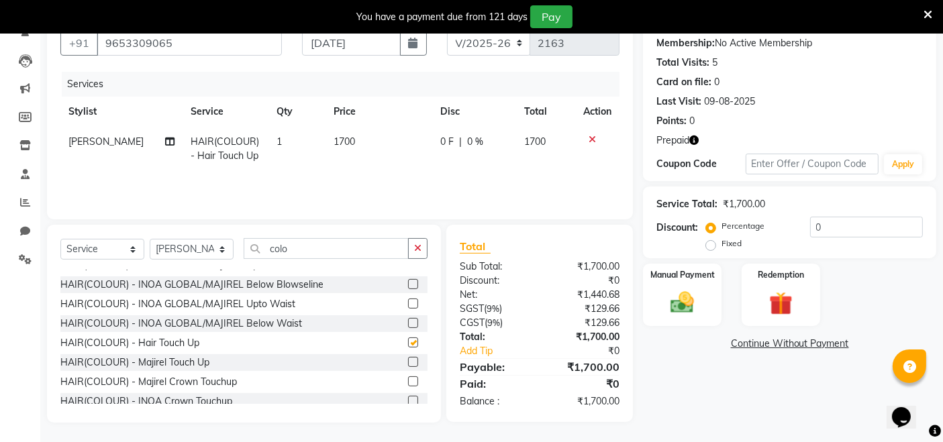
checkbox input "false"
click at [334, 148] on td "1700" at bounding box center [379, 149] width 107 height 44
select select "72130"
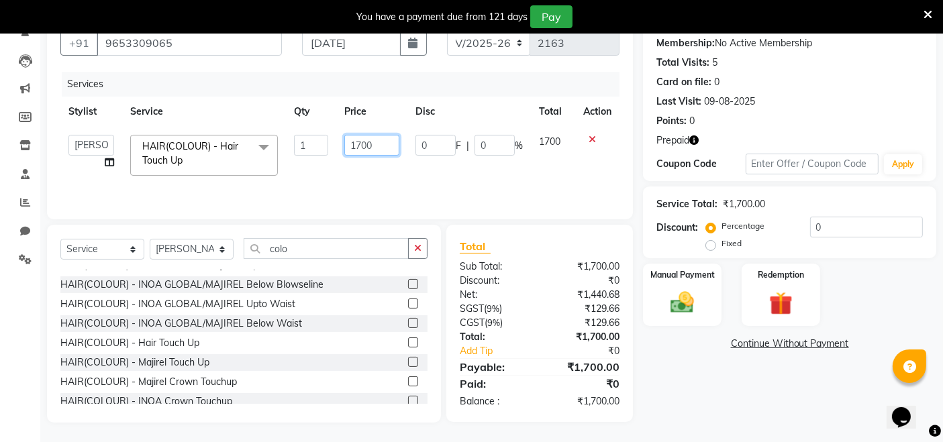
click at [367, 152] on input "1700" at bounding box center [371, 145] width 55 height 21
type input "1750"
click at [367, 166] on td "1750" at bounding box center [371, 155] width 71 height 57
select select "72130"
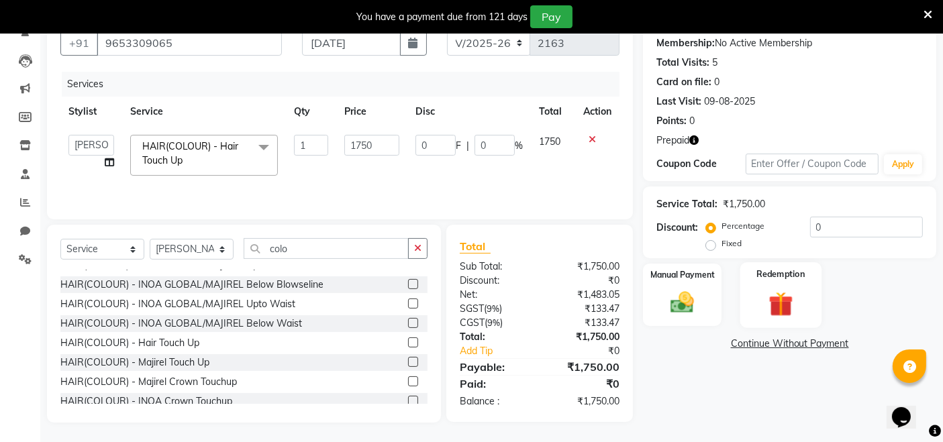
click at [788, 298] on img at bounding box center [781, 304] width 40 height 31
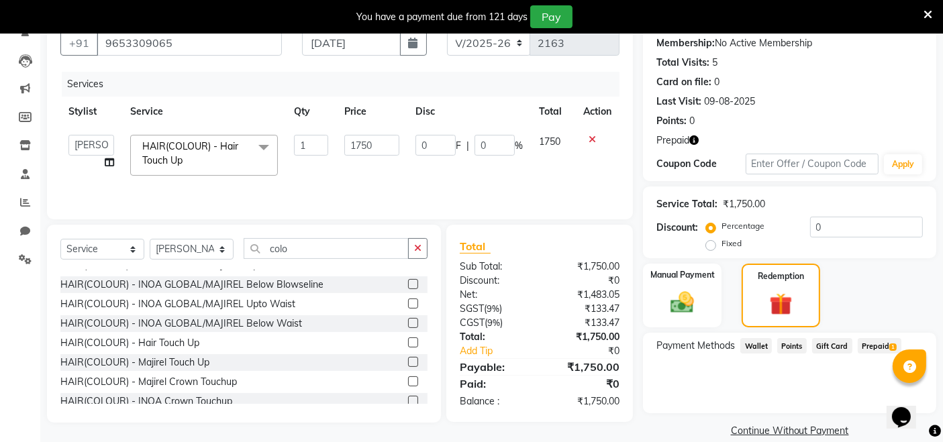
click at [883, 350] on span "Prepaid 1" at bounding box center [880, 345] width 44 height 15
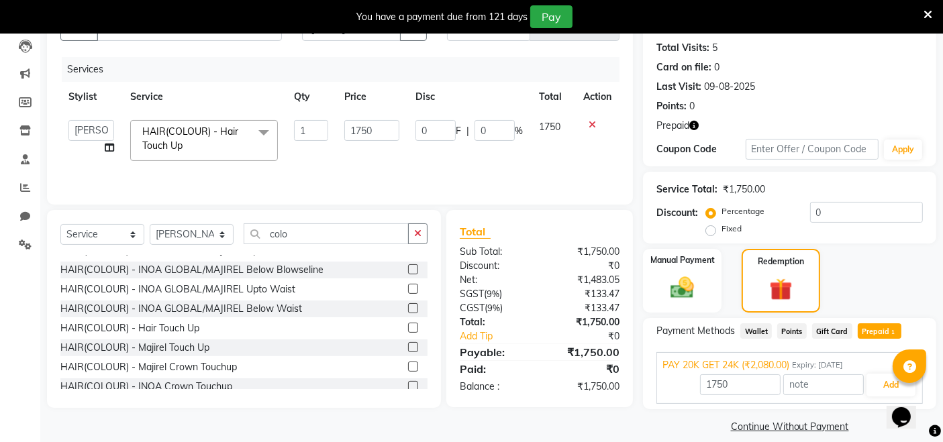
scroll to position [156, 0]
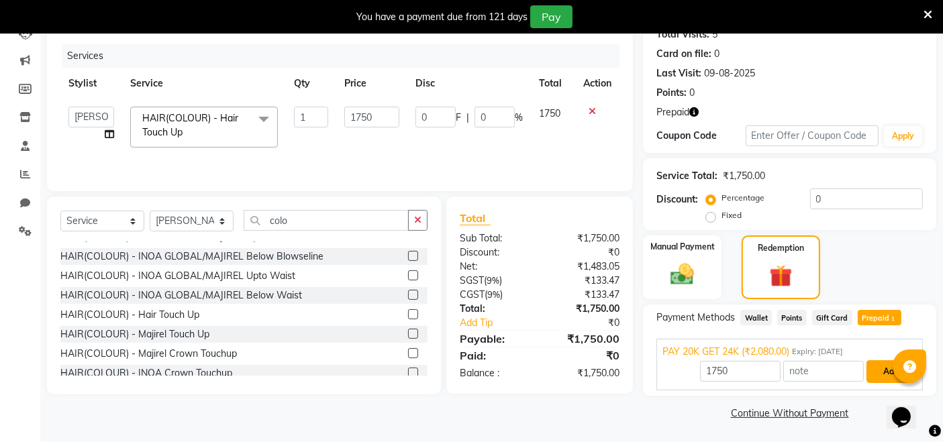
click at [884, 373] on button "Add" at bounding box center [891, 372] width 49 height 23
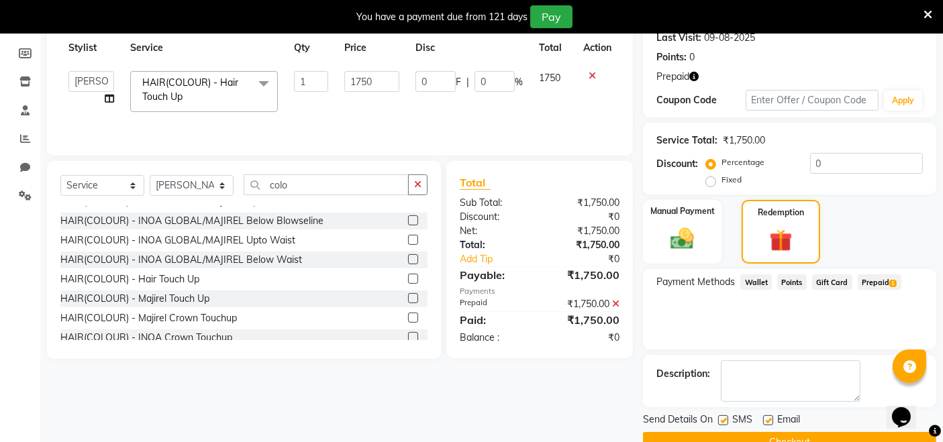
scroll to position [220, 0]
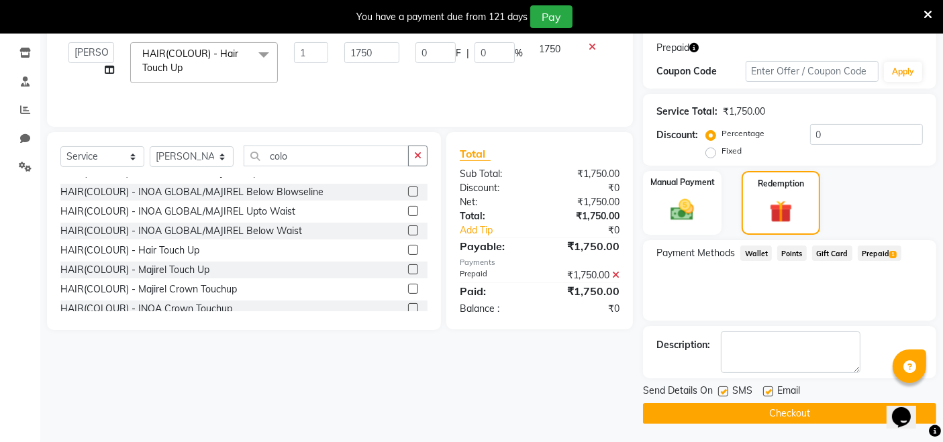
click at [771, 409] on button "Checkout" at bounding box center [789, 414] width 293 height 21
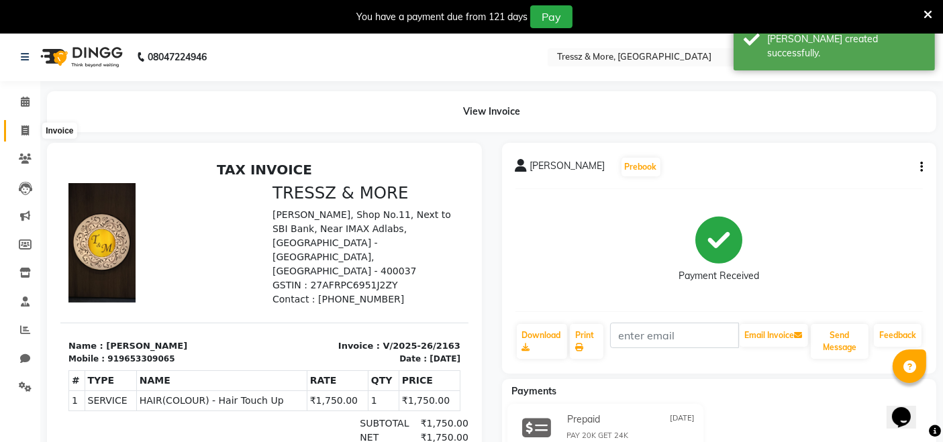
click at [28, 137] on span at bounding box center [24, 131] width 23 height 15
select select "service"
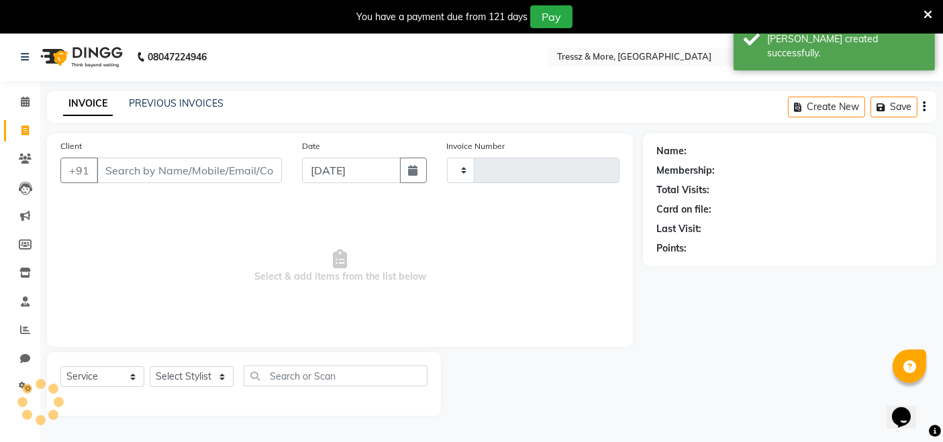
scroll to position [32, 0]
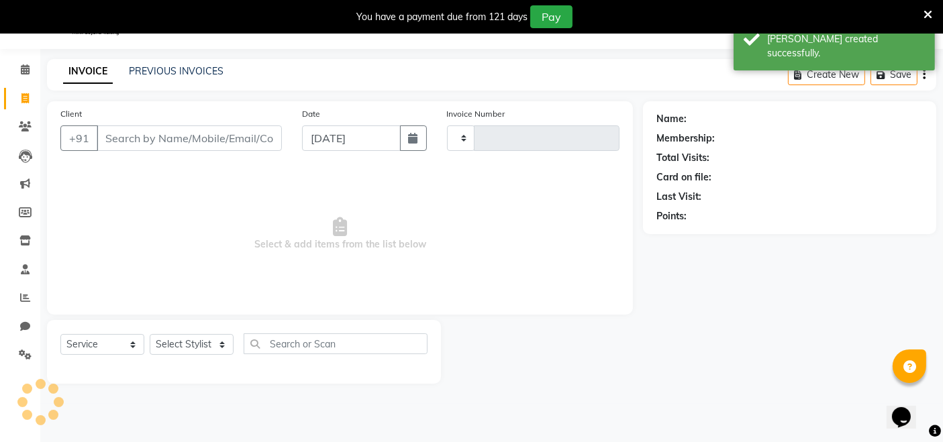
type input "2164"
select select "3037"
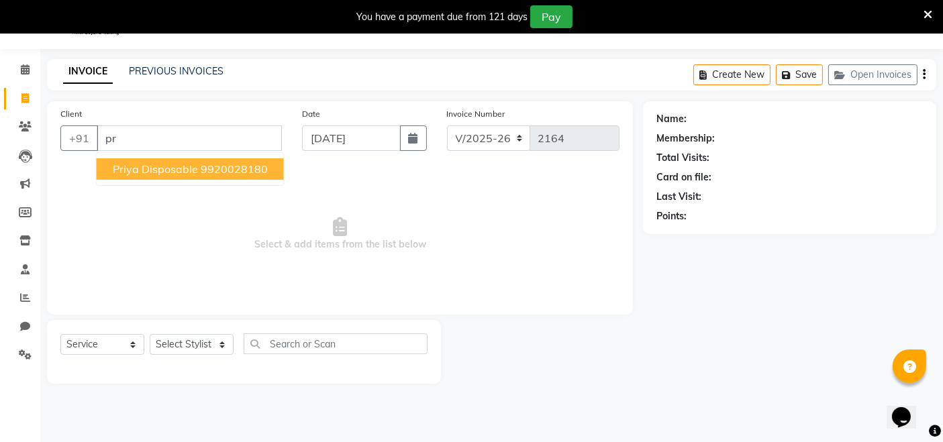
type input "p"
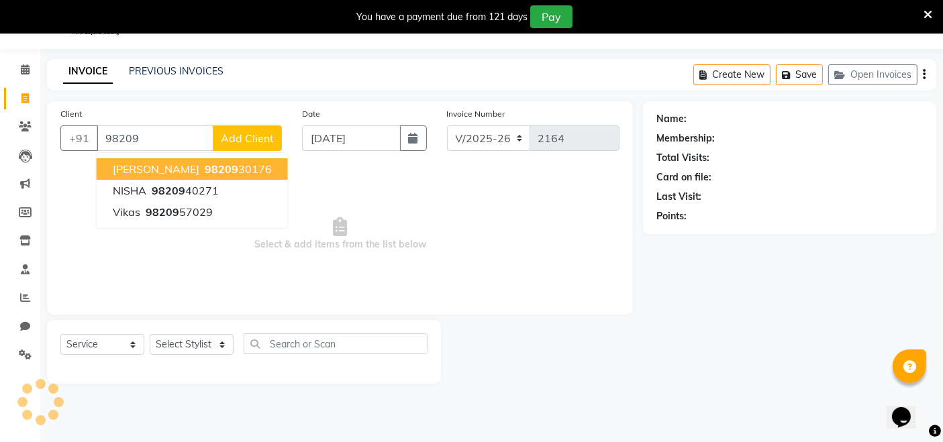
click at [205, 171] on span "98209" at bounding box center [222, 168] width 34 height 13
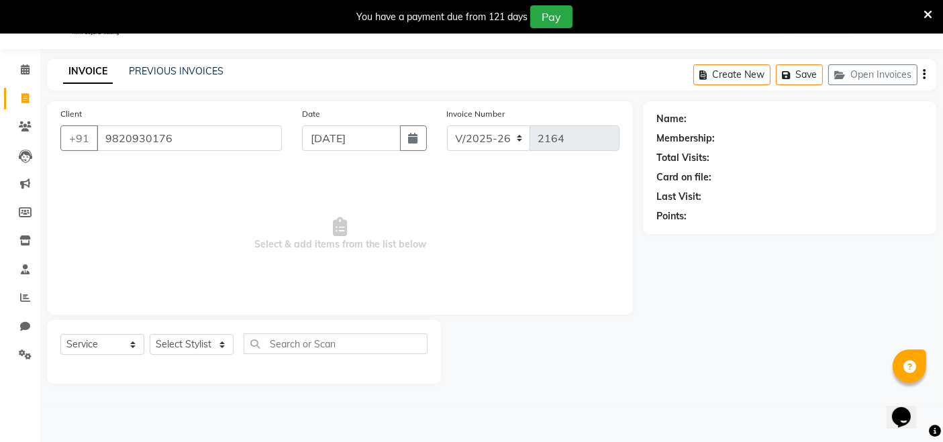
type input "9820930176"
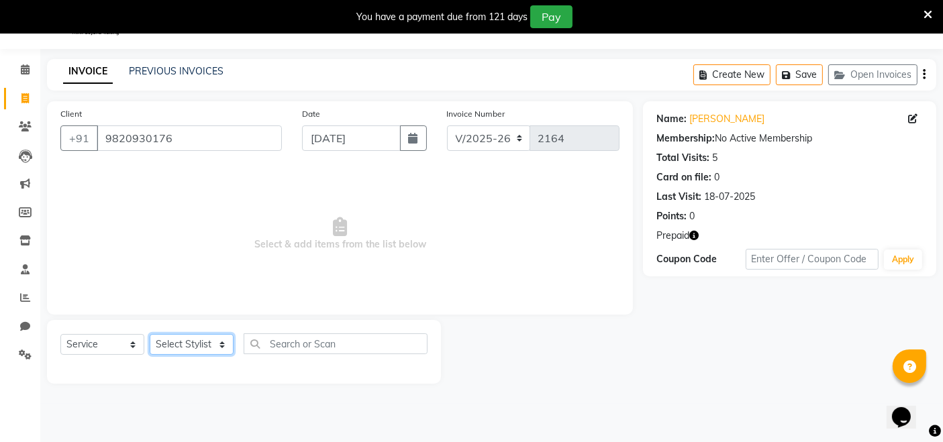
click at [205, 348] on select "Select Stylist [PERSON_NAME] Anas [PERSON_NAME] [PERSON_NAME] [PERSON_NAME] [PE…" at bounding box center [192, 344] width 84 height 21
select select "88779"
click at [150, 334] on select "Select Stylist [PERSON_NAME] Anas [PERSON_NAME] [PERSON_NAME] [PERSON_NAME] [PE…" at bounding box center [192, 344] width 84 height 21
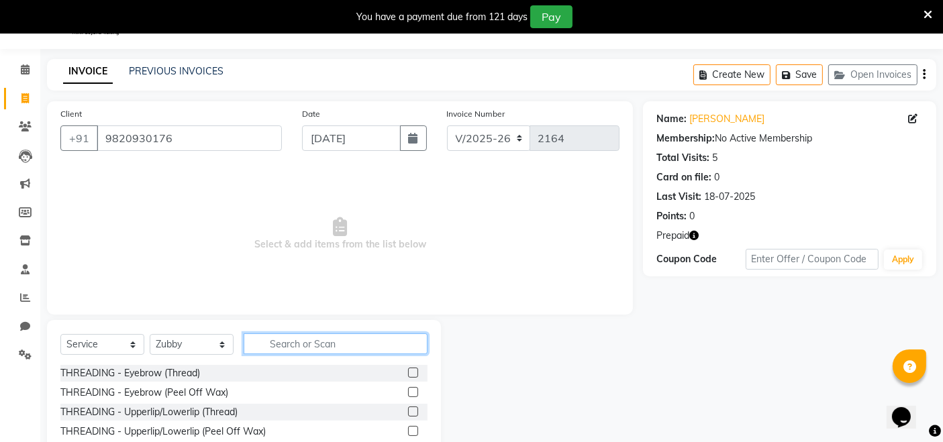
click at [310, 346] on input "text" at bounding box center [336, 344] width 184 height 21
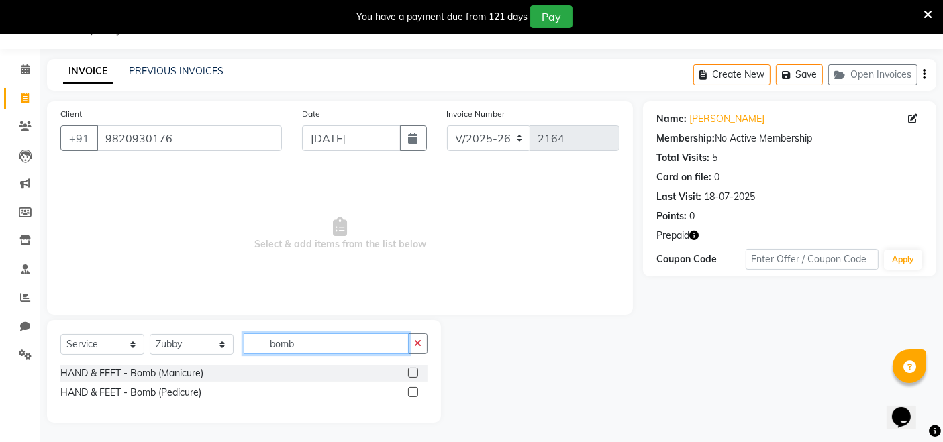
type input "bomb"
click at [410, 393] on label at bounding box center [413, 392] width 10 height 10
click at [410, 393] on input "checkbox" at bounding box center [412, 393] width 9 height 9
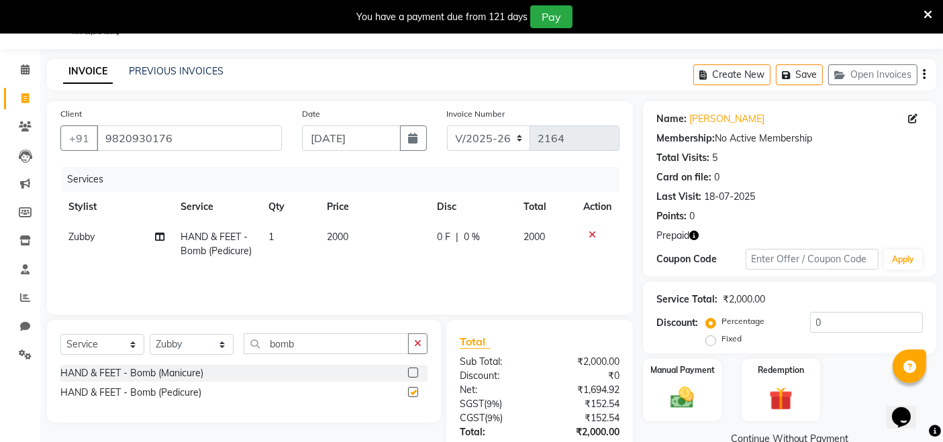
checkbox input "false"
click at [352, 244] on td "2000" at bounding box center [374, 244] width 110 height 44
select select "88779"
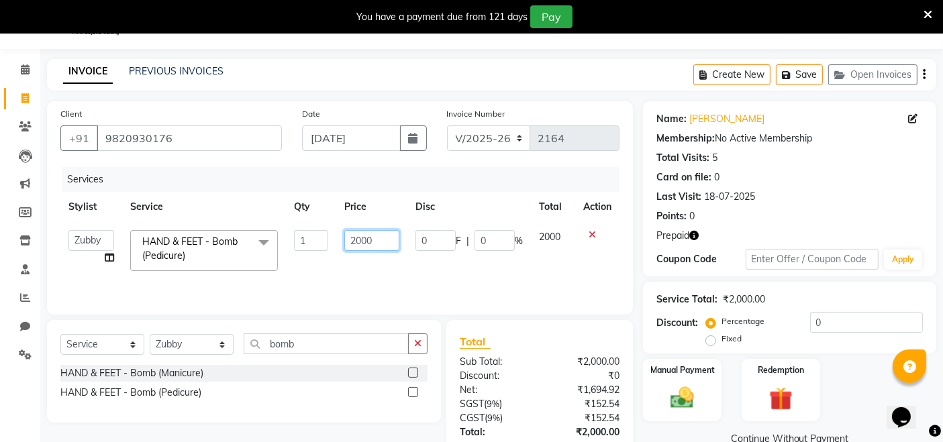
click at [371, 244] on input "2000" at bounding box center [371, 240] width 55 height 21
type input "2"
type input "1800"
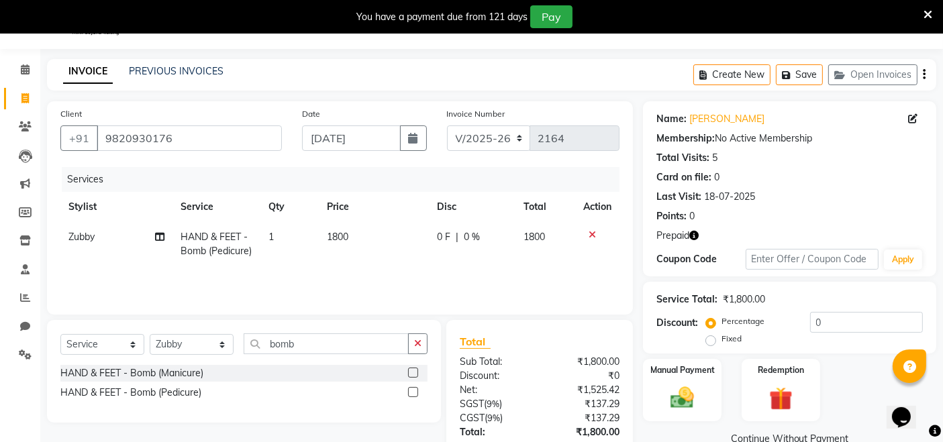
click at [375, 257] on td "1800" at bounding box center [374, 244] width 110 height 44
select select "88779"
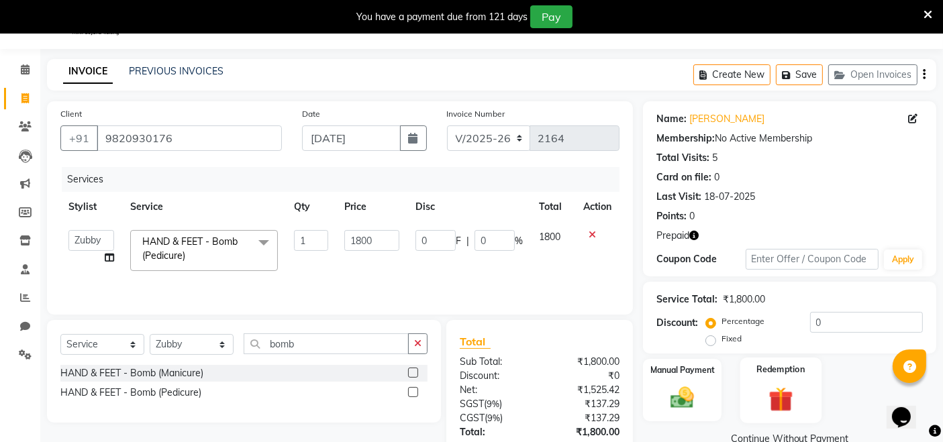
click at [786, 396] on img at bounding box center [781, 399] width 40 height 31
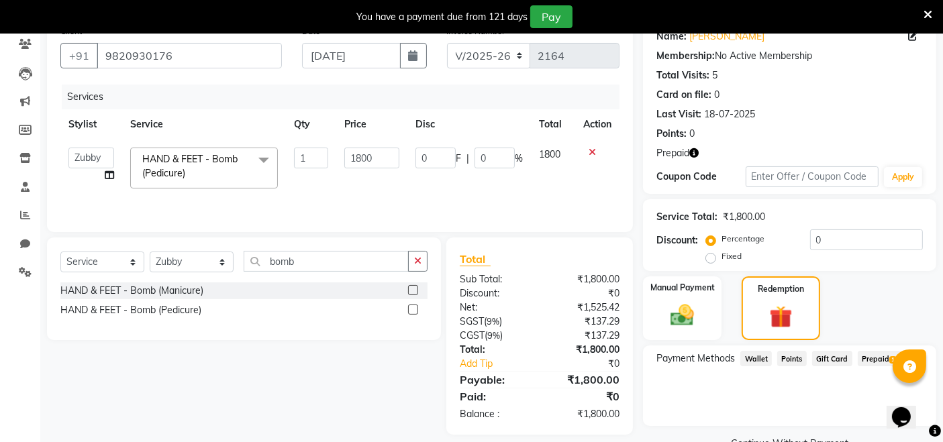
scroll to position [146, 0]
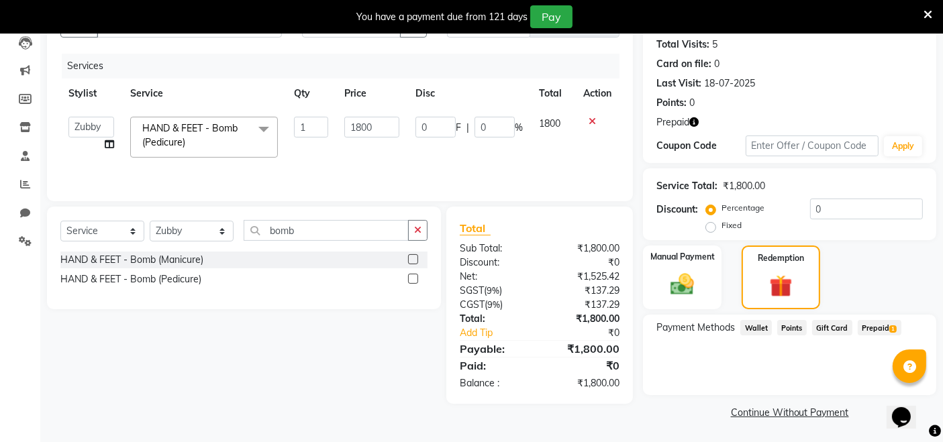
click at [876, 320] on span "Prepaid 1" at bounding box center [880, 327] width 44 height 15
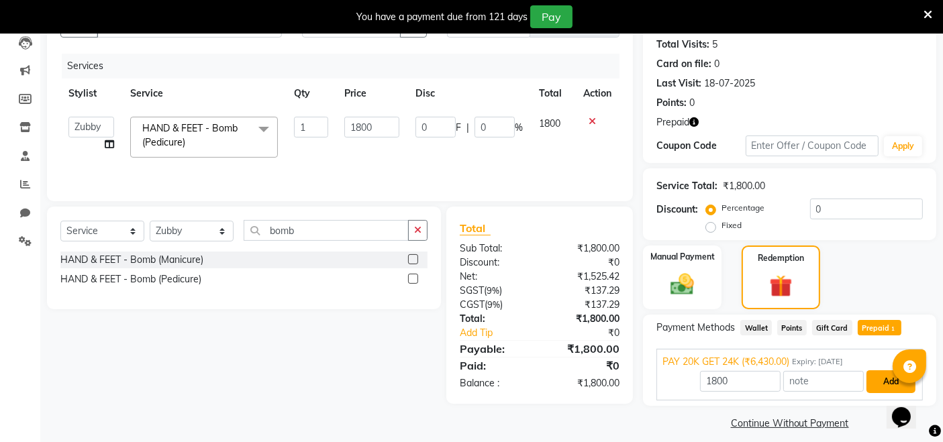
click at [867, 377] on button "Add" at bounding box center [891, 382] width 49 height 23
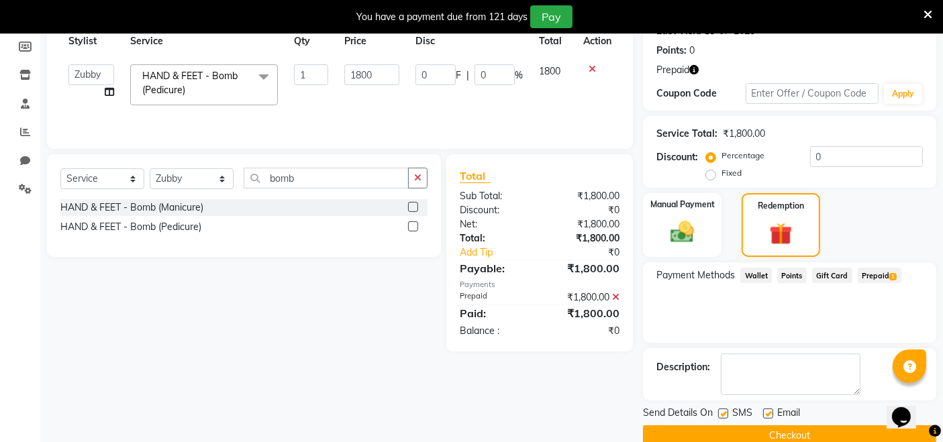
scroll to position [220, 0]
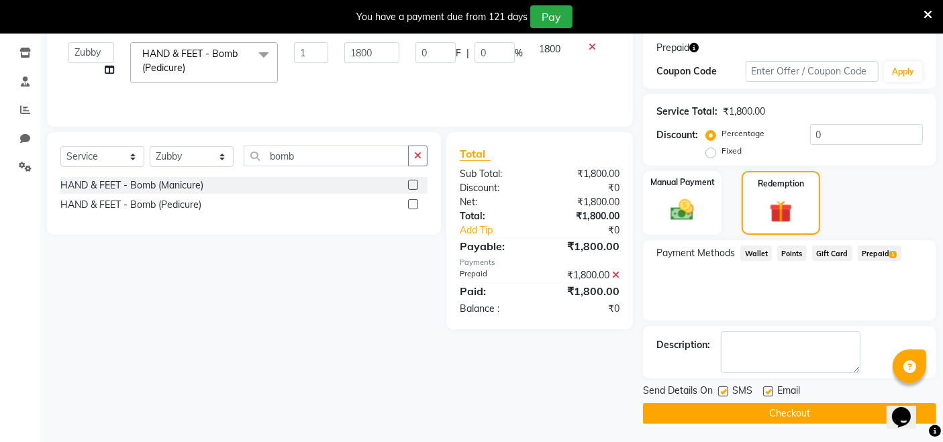
click at [795, 411] on button "Checkout" at bounding box center [789, 414] width 293 height 21
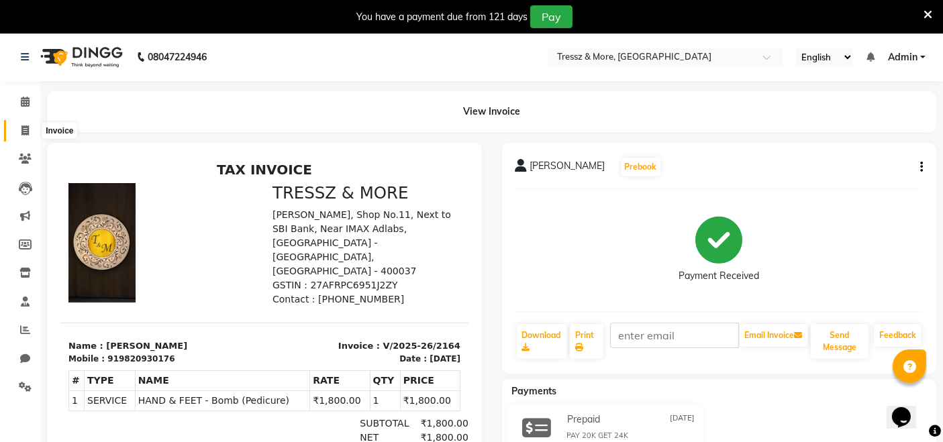
click at [16, 130] on span at bounding box center [24, 131] width 23 height 15
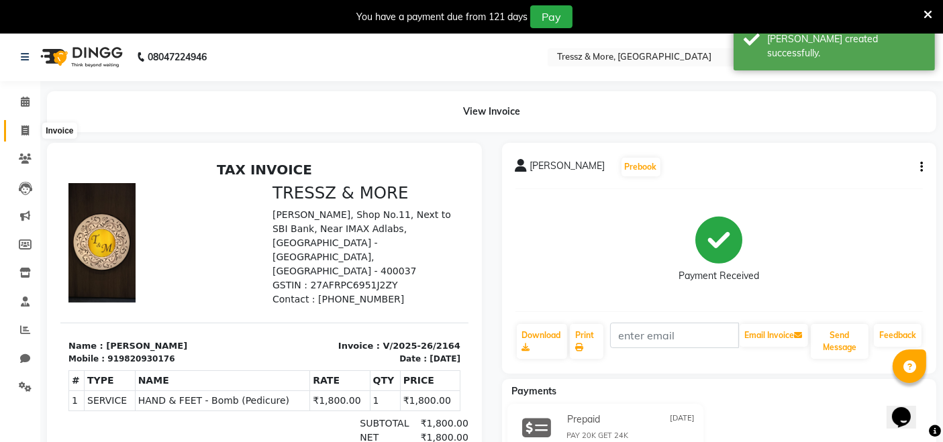
select select "service"
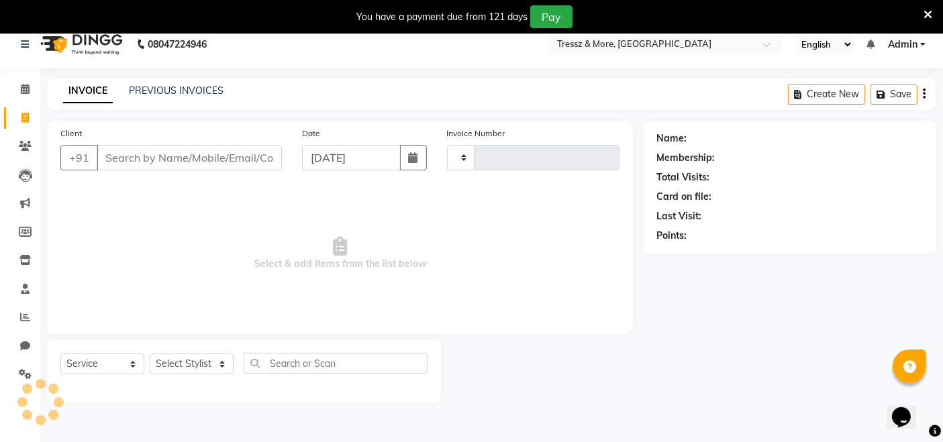
type input "2165"
select select "3037"
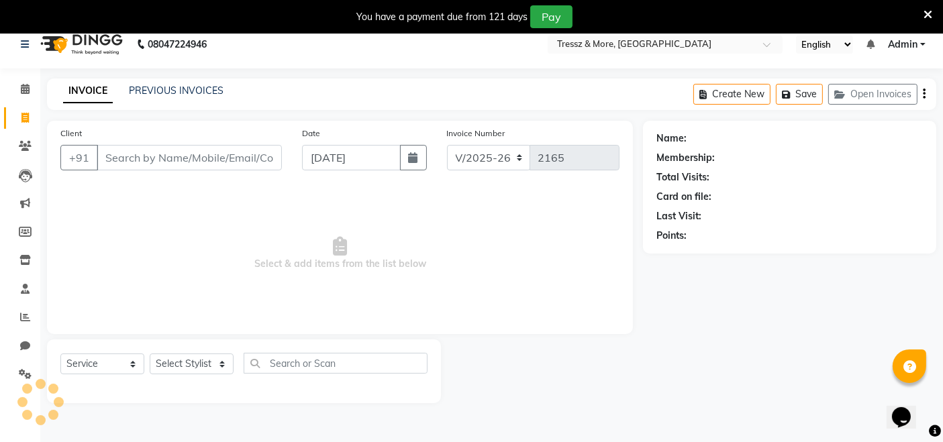
scroll to position [32, 0]
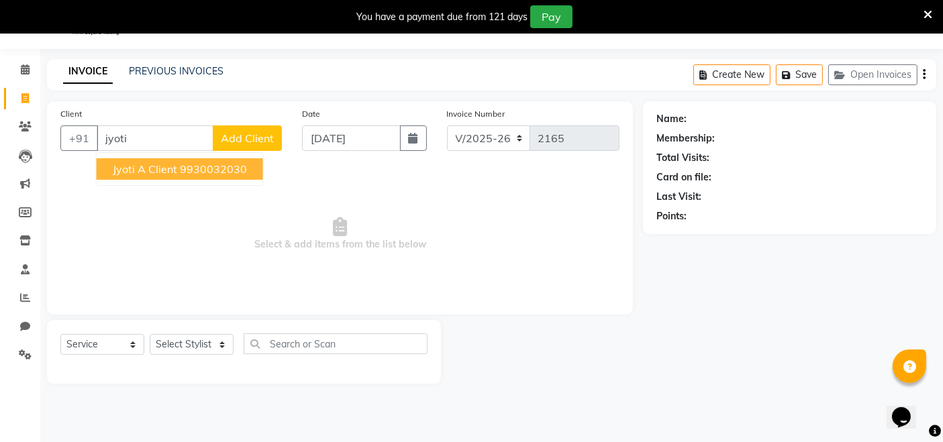
click at [158, 167] on span "Jyoti A Client" at bounding box center [145, 168] width 64 height 13
type input "9930032030"
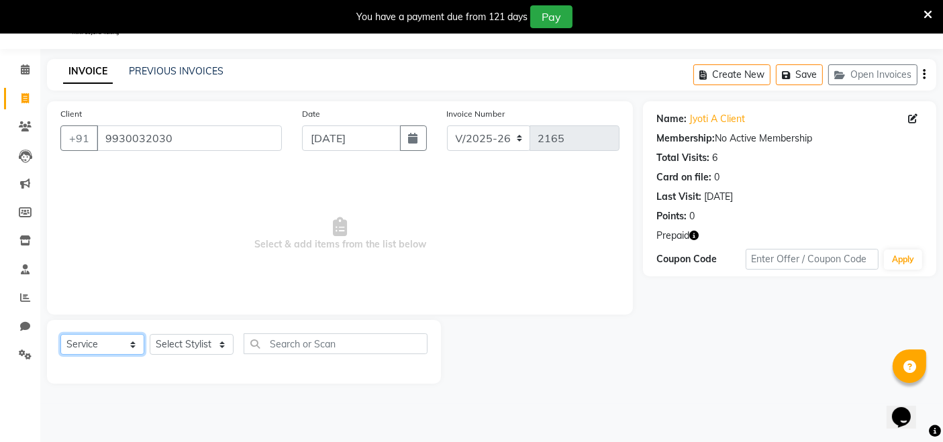
click at [129, 344] on select "Select Service Product Membership Package Voucher Prepaid Gift Card" at bounding box center [102, 344] width 84 height 21
select select "P"
click at [60, 334] on select "Select Service Product Membership Package Voucher Prepaid Gift Card" at bounding box center [102, 344] width 84 height 21
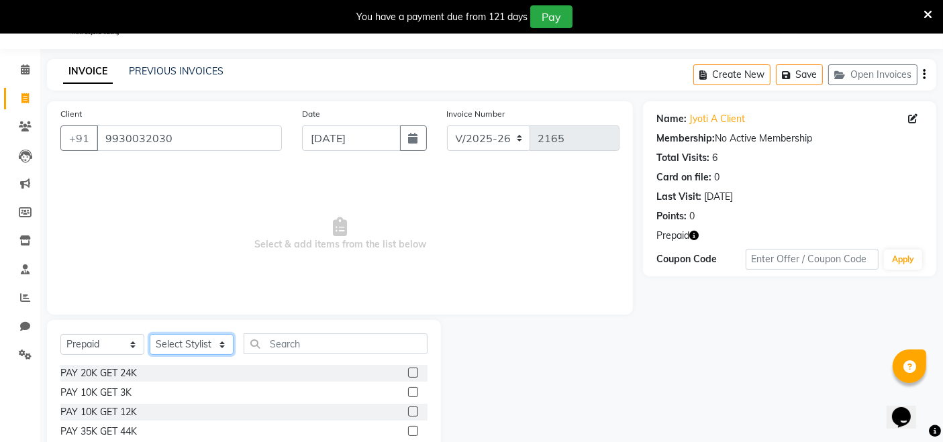
click at [183, 338] on select "Select Stylist [PERSON_NAME] Anas [PERSON_NAME] [PERSON_NAME] [PERSON_NAME] [PE…" at bounding box center [192, 344] width 84 height 21
select select "13463"
click at [150, 334] on select "Select Stylist [PERSON_NAME] Anas [PERSON_NAME] [PERSON_NAME] [PERSON_NAME] [PE…" at bounding box center [192, 344] width 84 height 21
click at [408, 373] on label at bounding box center [413, 373] width 10 height 10
click at [408, 373] on input "checkbox" at bounding box center [412, 373] width 9 height 9
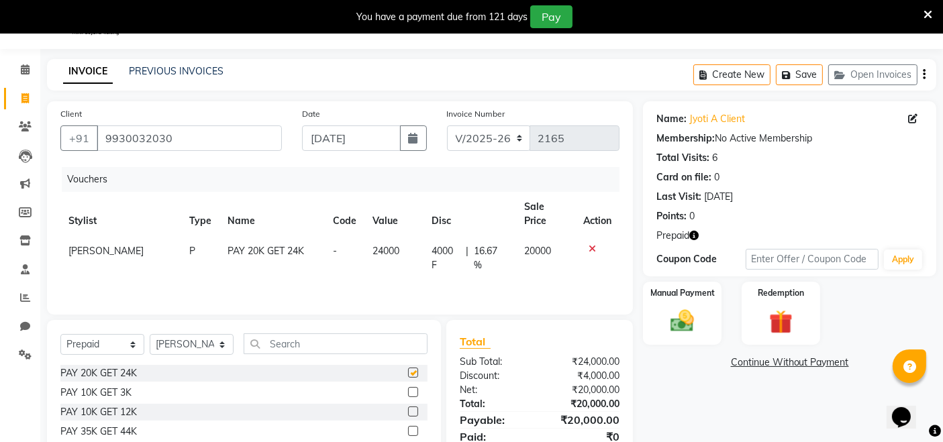
checkbox input "false"
click at [688, 318] on img at bounding box center [683, 322] width 40 height 28
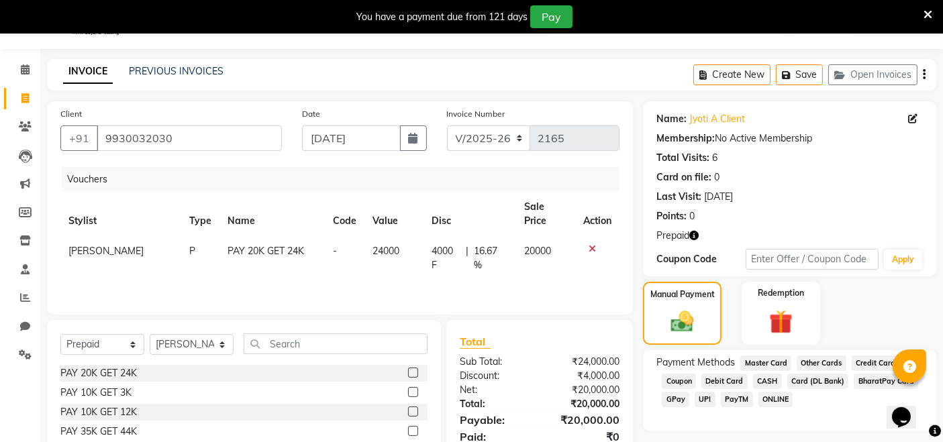
click at [677, 393] on span "GPay" at bounding box center [676, 399] width 28 height 15
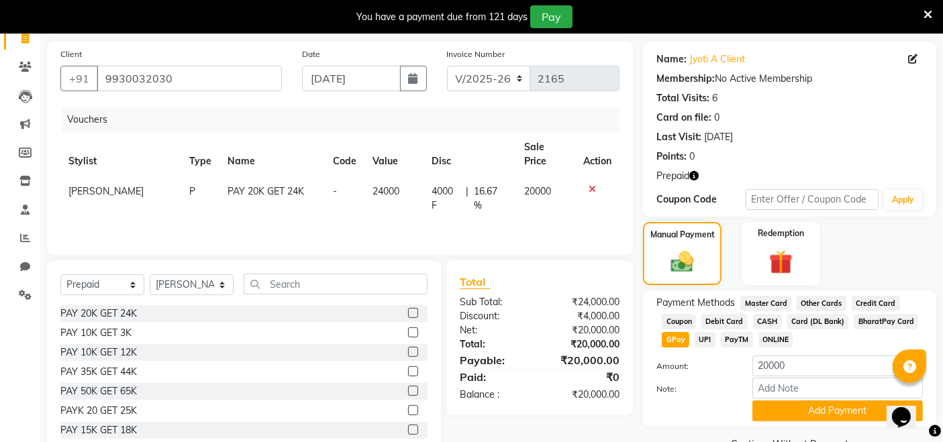
scroll to position [128, 0]
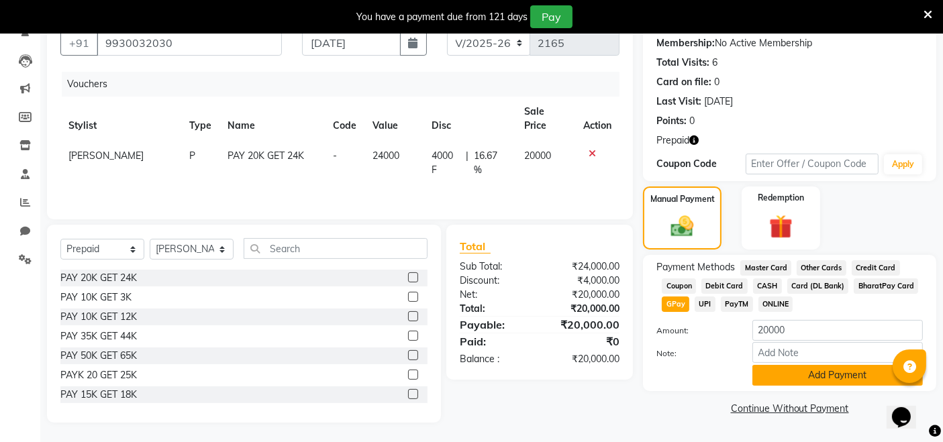
click at [791, 383] on button "Add Payment" at bounding box center [838, 375] width 171 height 21
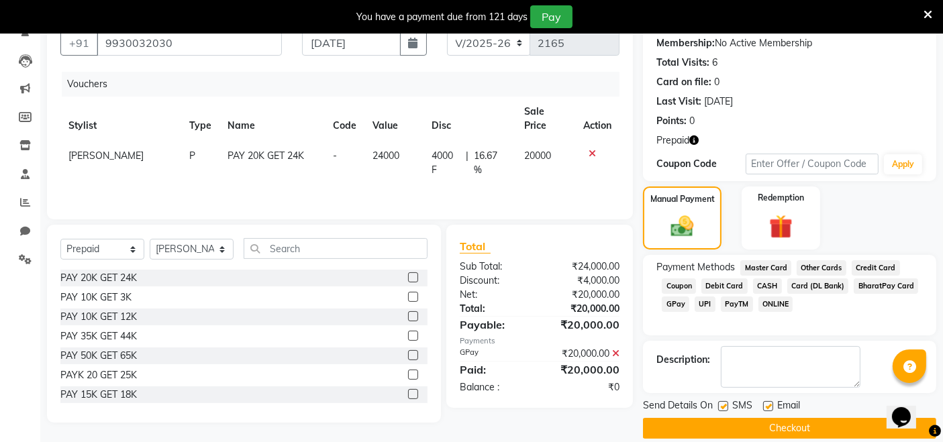
click at [787, 420] on button "Checkout" at bounding box center [789, 428] width 293 height 21
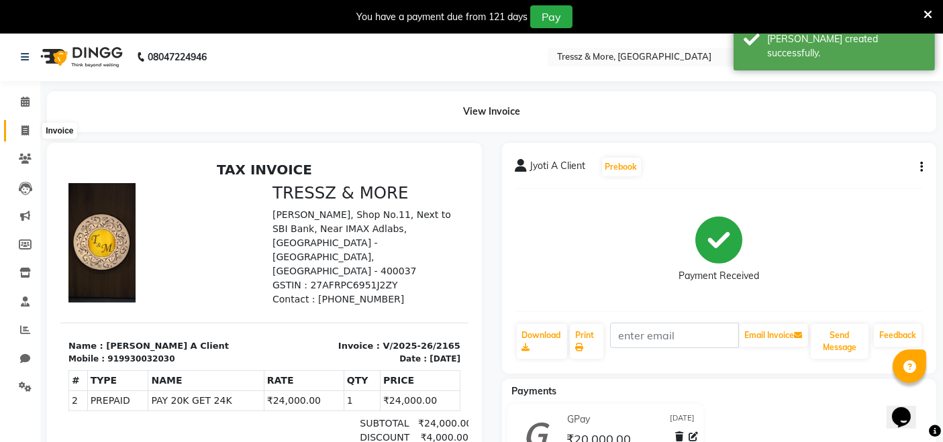
click at [22, 135] on icon at bounding box center [24, 131] width 7 height 10
select select "service"
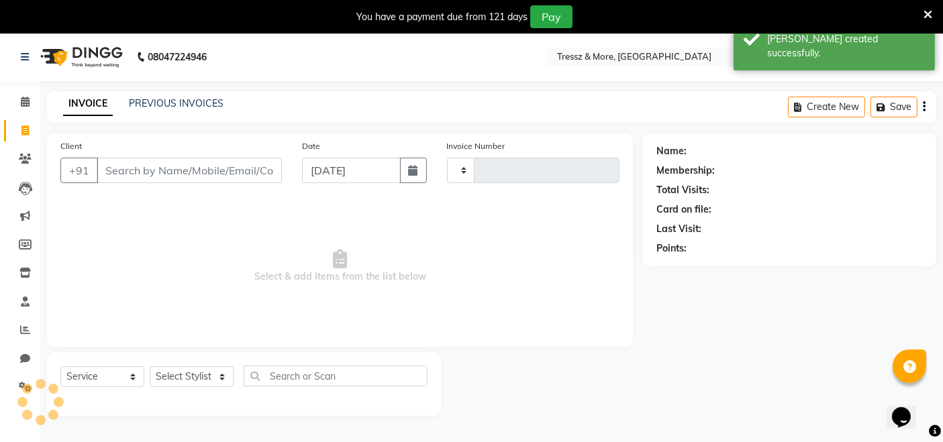
type input "2166"
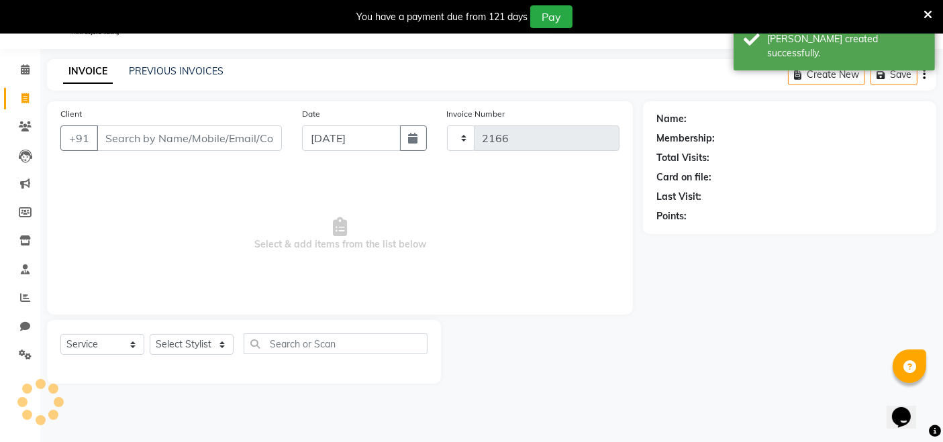
select select "3037"
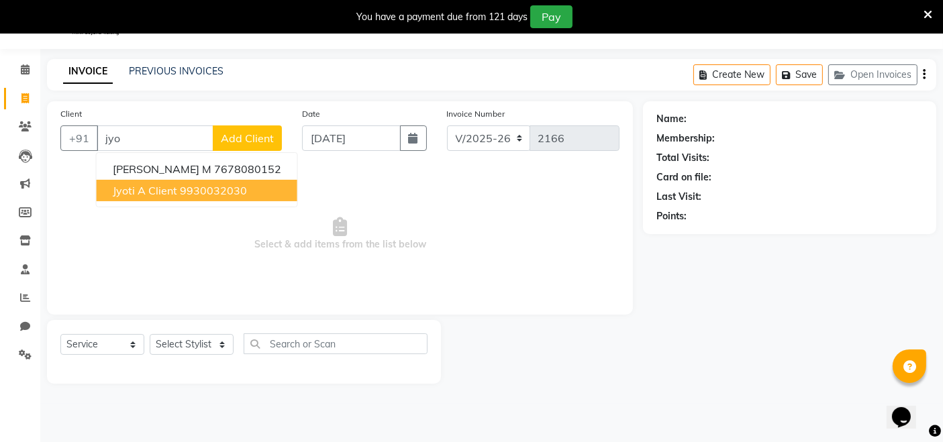
click at [149, 180] on button "Jyoti A Client 9930032030" at bounding box center [197, 190] width 201 height 21
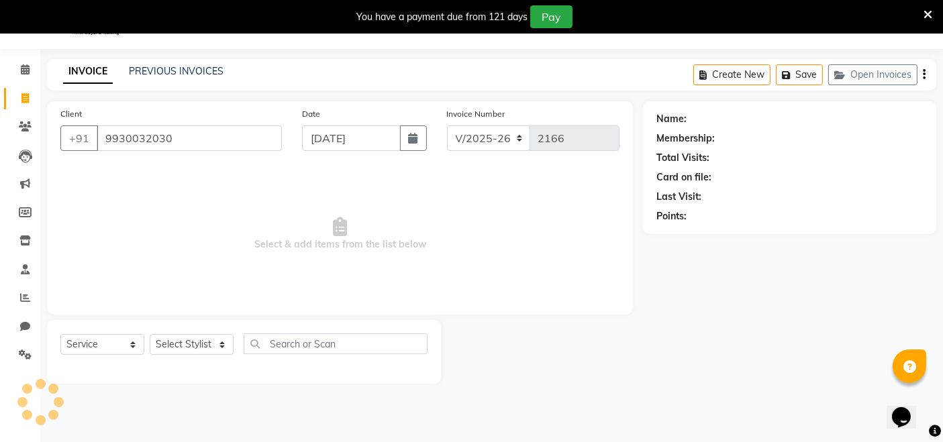
type input "9930032030"
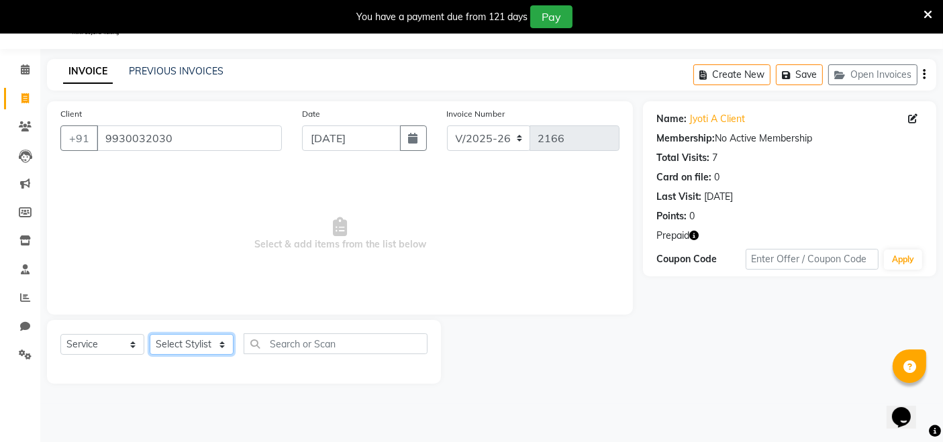
click at [205, 346] on select "Select Stylist [PERSON_NAME] Anas [PERSON_NAME] [PERSON_NAME] [PERSON_NAME] [PE…" at bounding box center [192, 344] width 84 height 21
select select "13463"
click at [150, 334] on select "Select Stylist [PERSON_NAME] Anas [PERSON_NAME] [PERSON_NAME] [PERSON_NAME] [PE…" at bounding box center [192, 344] width 84 height 21
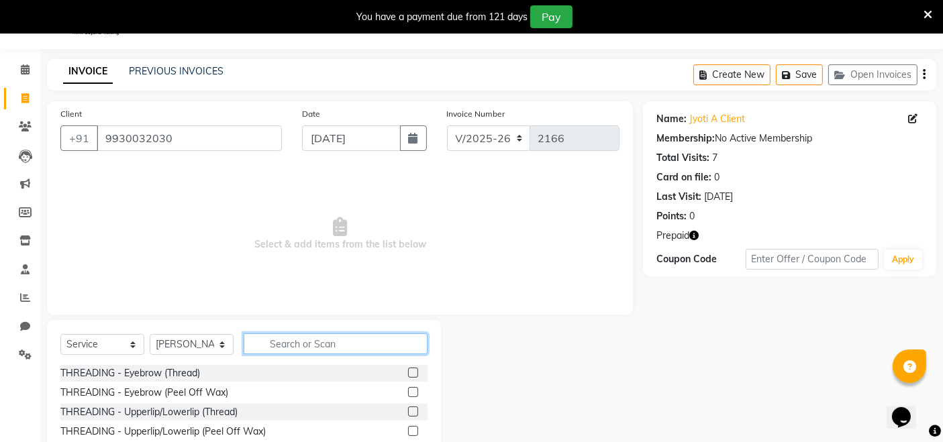
click at [332, 340] on input "text" at bounding box center [336, 344] width 184 height 21
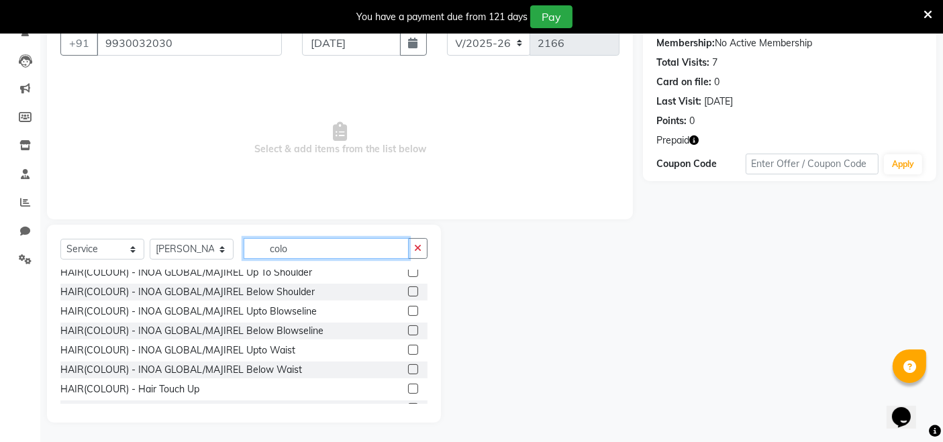
scroll to position [119, 0]
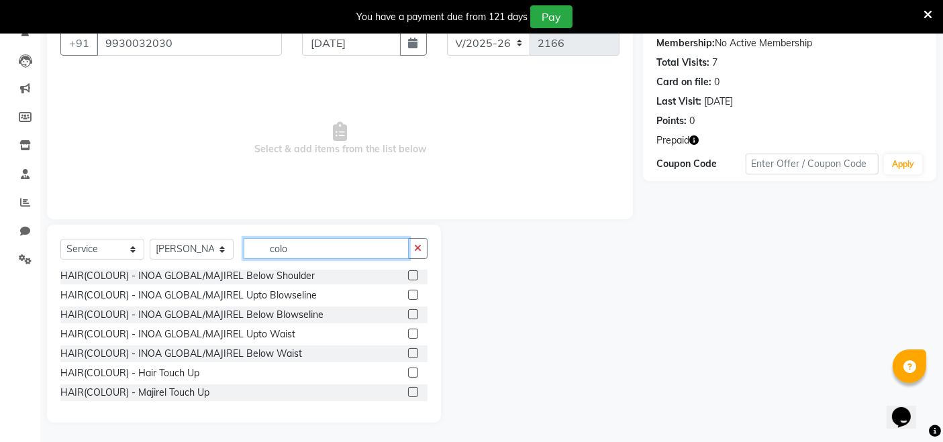
type input "colo"
click at [408, 373] on label at bounding box center [413, 373] width 10 height 10
click at [408, 373] on input "checkbox" at bounding box center [412, 373] width 9 height 9
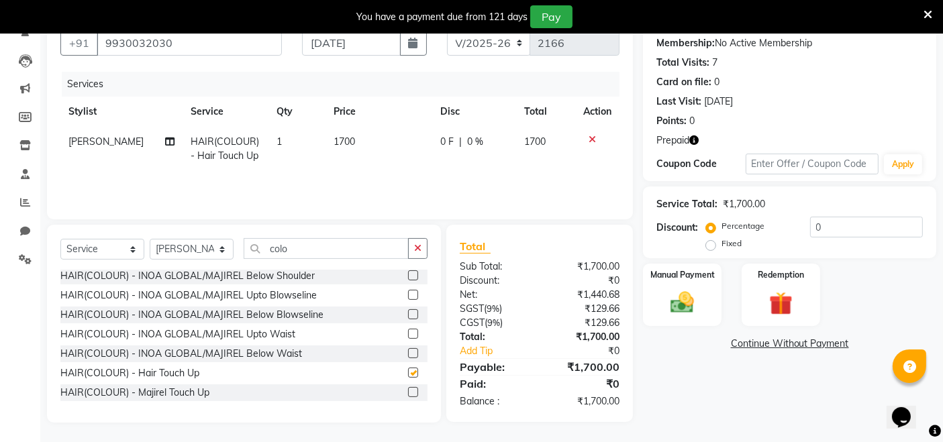
checkbox input "false"
click at [349, 152] on td "1700" at bounding box center [379, 149] width 107 height 44
select select "13463"
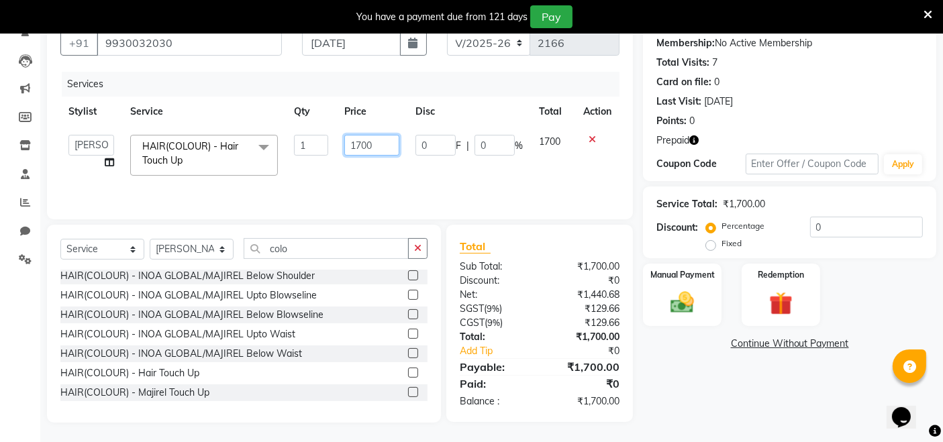
click at [371, 143] on input "1700" at bounding box center [371, 145] width 55 height 21
type input "1"
type input "2650"
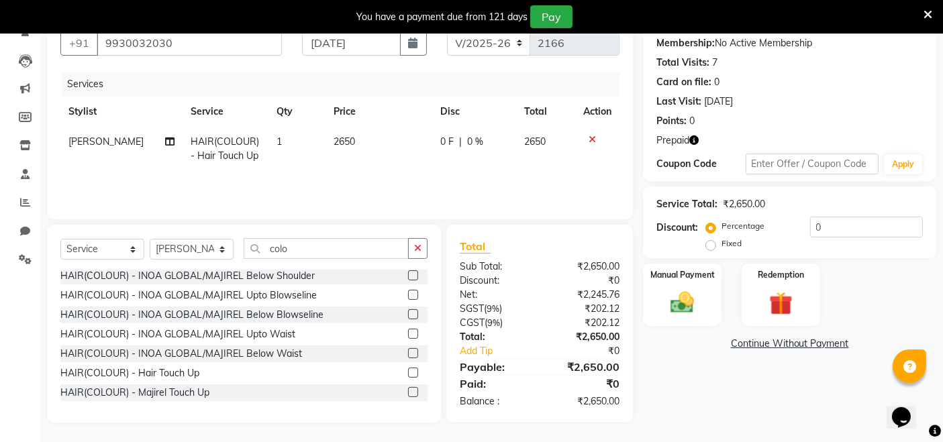
click at [380, 162] on td "2650" at bounding box center [379, 149] width 107 height 44
select select "13463"
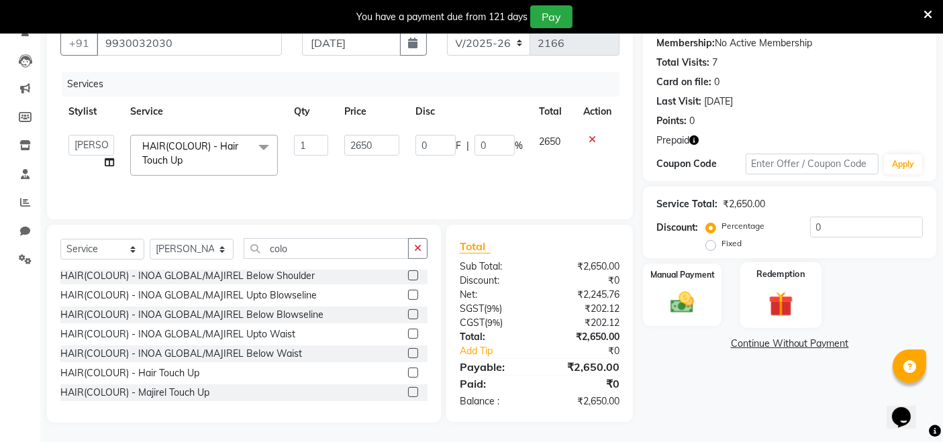
click at [796, 297] on img at bounding box center [781, 304] width 40 height 31
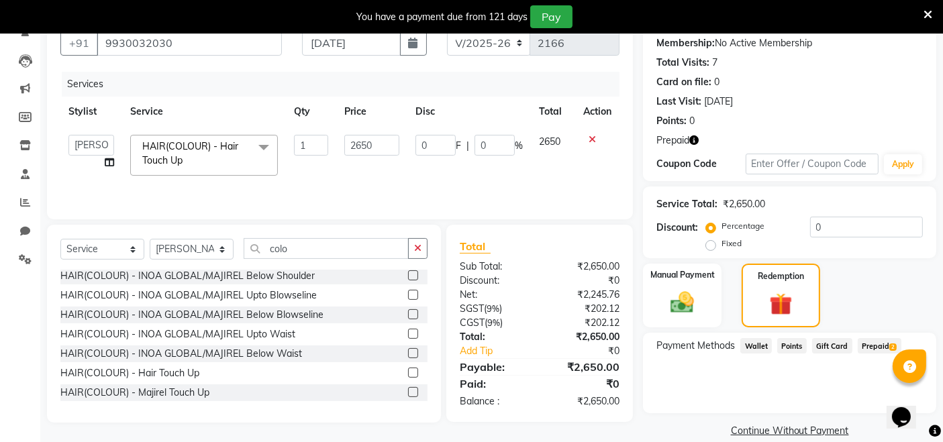
click at [867, 338] on span "Prepaid 2" at bounding box center [880, 345] width 44 height 15
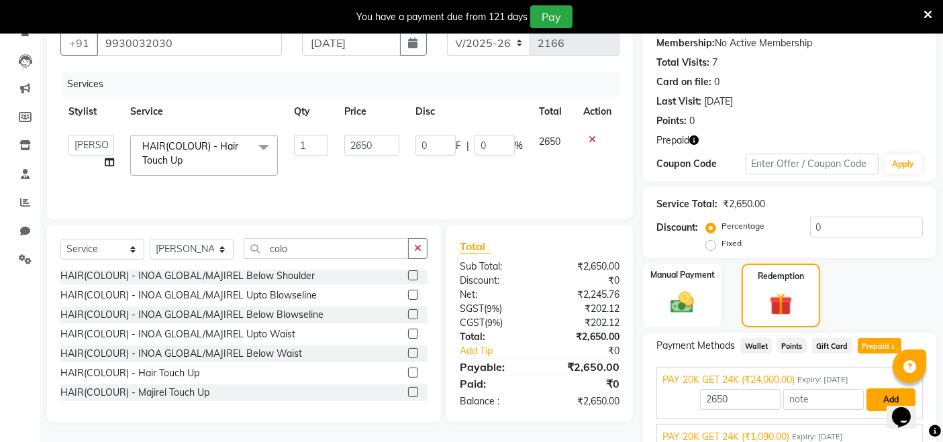
click at [880, 394] on button "Add" at bounding box center [891, 400] width 49 height 23
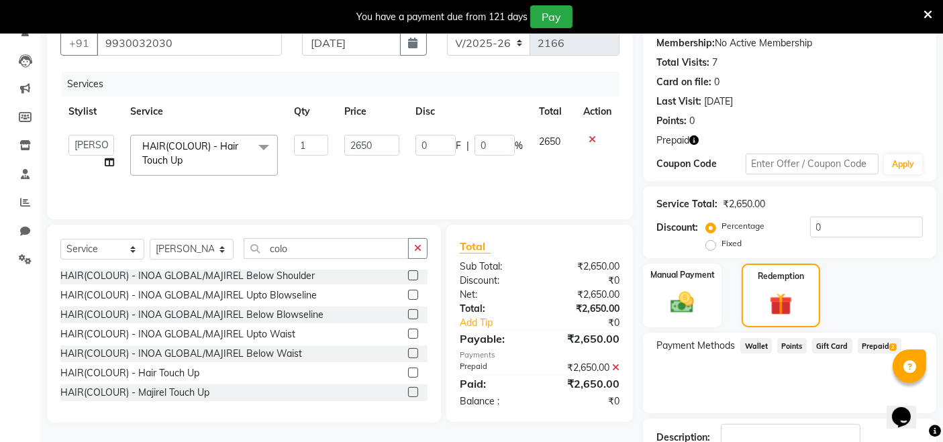
click at [942, 398] on div "Name: Jyoti A Client Membership: No Active Membership Total Visits: 7 Card on f…" at bounding box center [794, 261] width 303 height 511
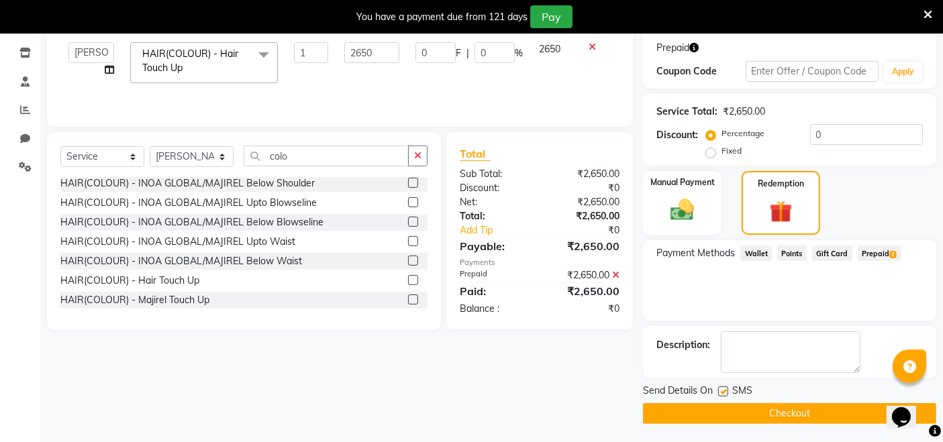
click at [708, 408] on button "Checkout" at bounding box center [789, 414] width 293 height 21
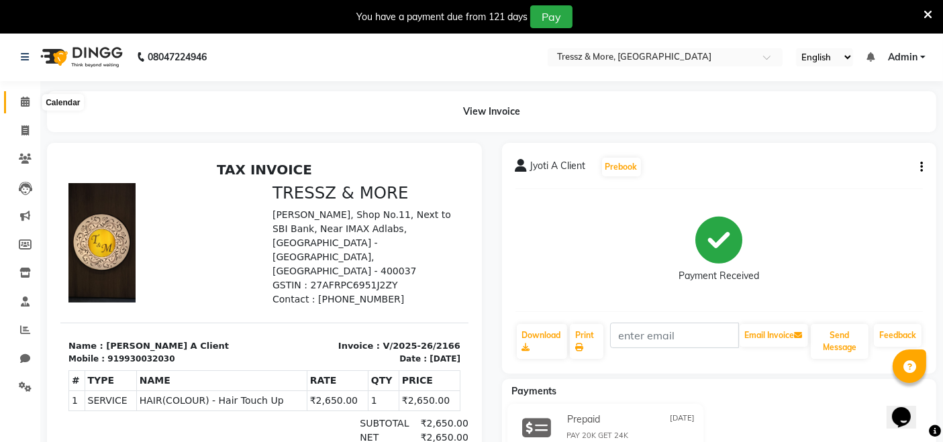
click at [21, 102] on icon at bounding box center [25, 102] width 9 height 10
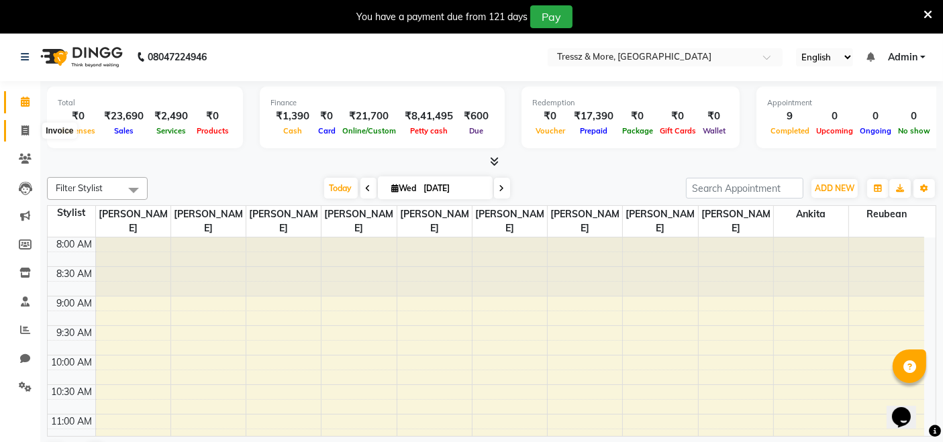
click at [23, 134] on icon at bounding box center [24, 131] width 7 height 10
select select "service"
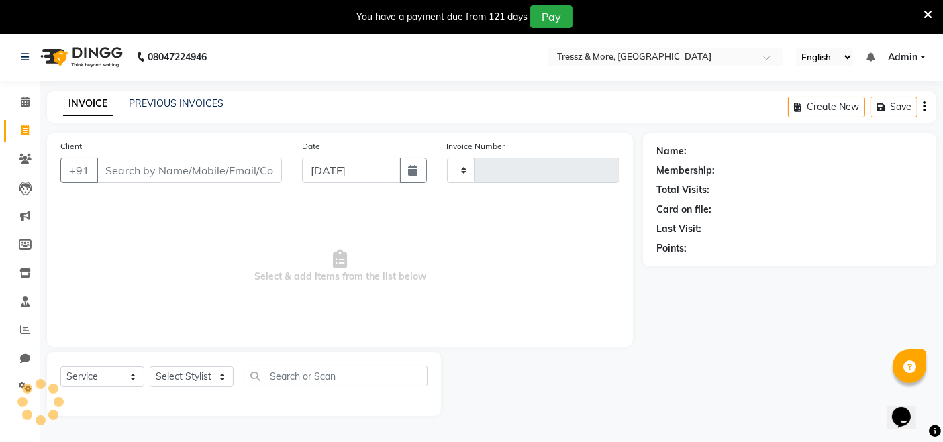
type input "2167"
select select "3037"
click at [23, 105] on icon at bounding box center [25, 102] width 9 height 10
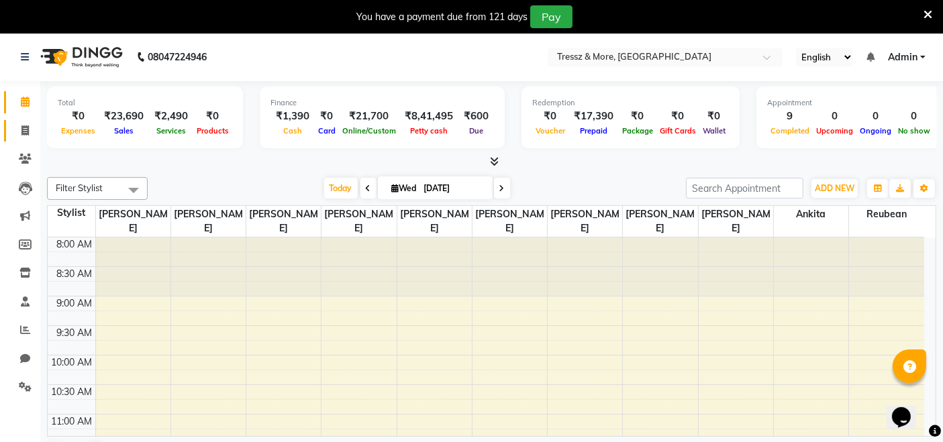
click at [21, 127] on icon at bounding box center [24, 131] width 7 height 10
select select "service"
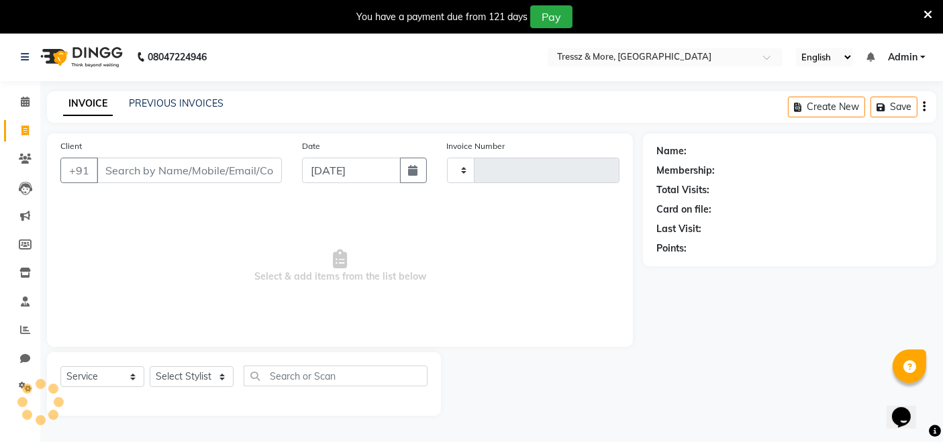
type input "2167"
select select "3037"
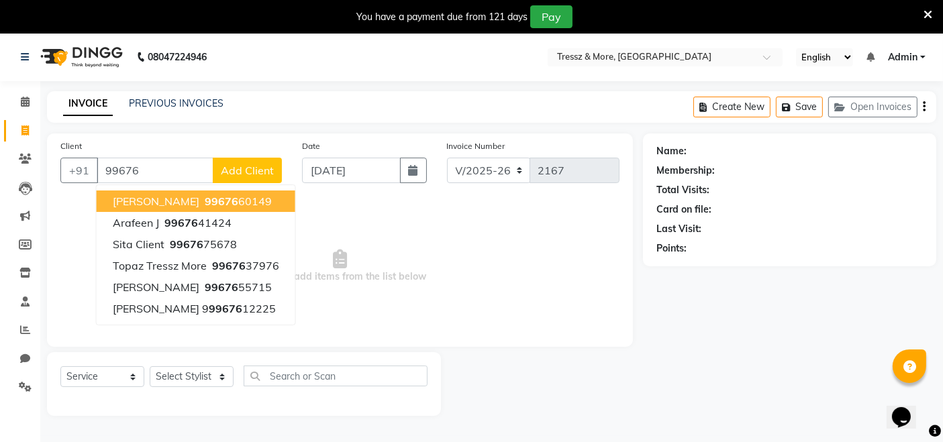
click at [214, 206] on ngb-highlight "99676 60149" at bounding box center [237, 201] width 70 height 13
type input "9967660149"
select select "1: Object"
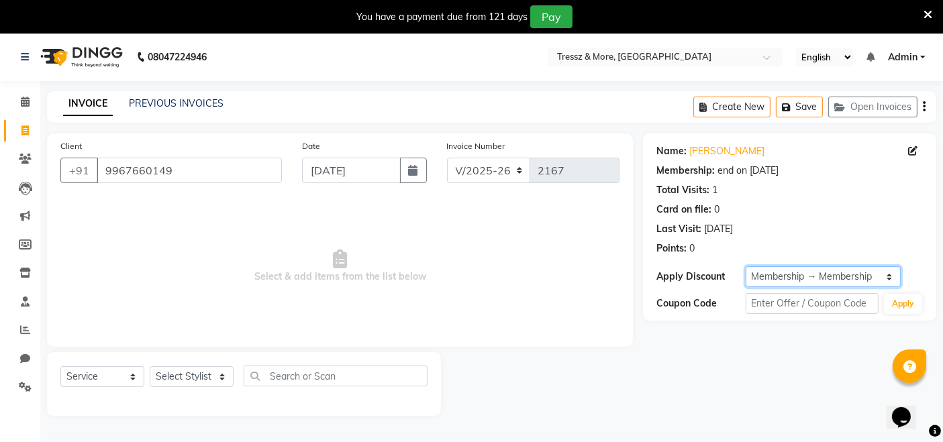
click at [887, 275] on select "Select Membership → Membership" at bounding box center [823, 277] width 155 height 21
click at [438, 218] on span "Select & add items from the list below" at bounding box center [339, 266] width 559 height 134
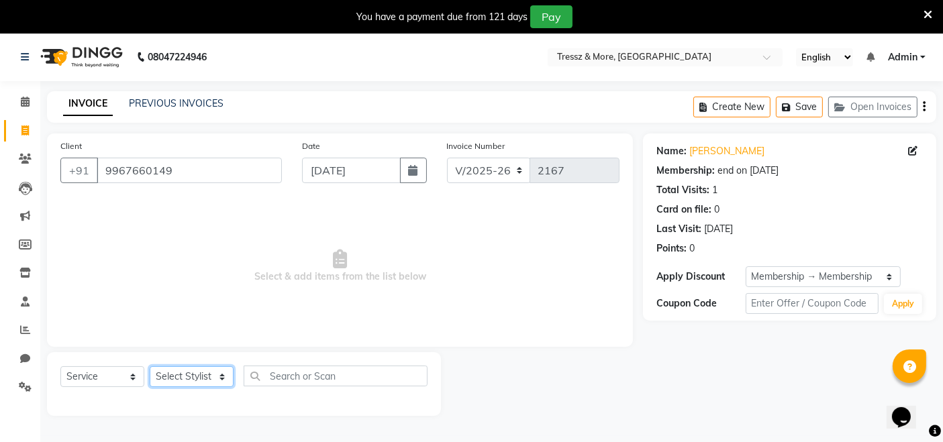
click at [209, 375] on select "Select Stylist [PERSON_NAME] Anas [PERSON_NAME] [PERSON_NAME] [PERSON_NAME] [PE…" at bounding box center [192, 377] width 84 height 21
select select "72130"
click at [150, 367] on select "Select Stylist [PERSON_NAME] Anas [PERSON_NAME] [PERSON_NAME] [PERSON_NAME] [PE…" at bounding box center [192, 377] width 84 height 21
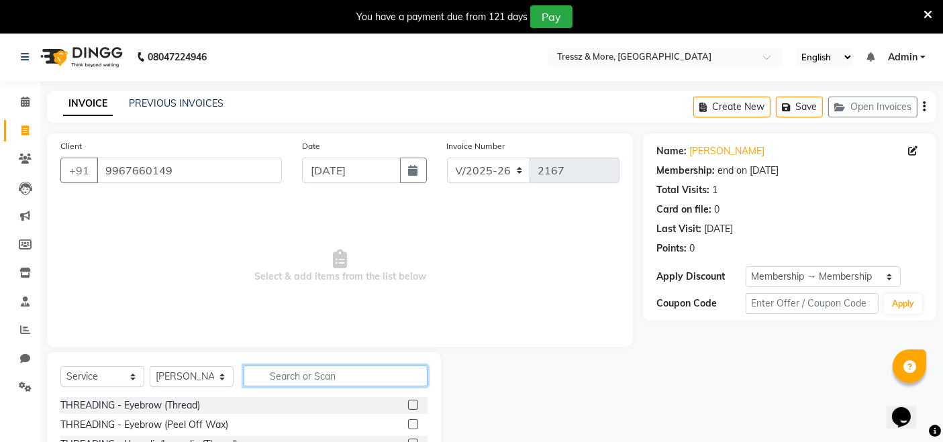
click at [305, 367] on input "text" at bounding box center [336, 376] width 184 height 21
type input "beard"
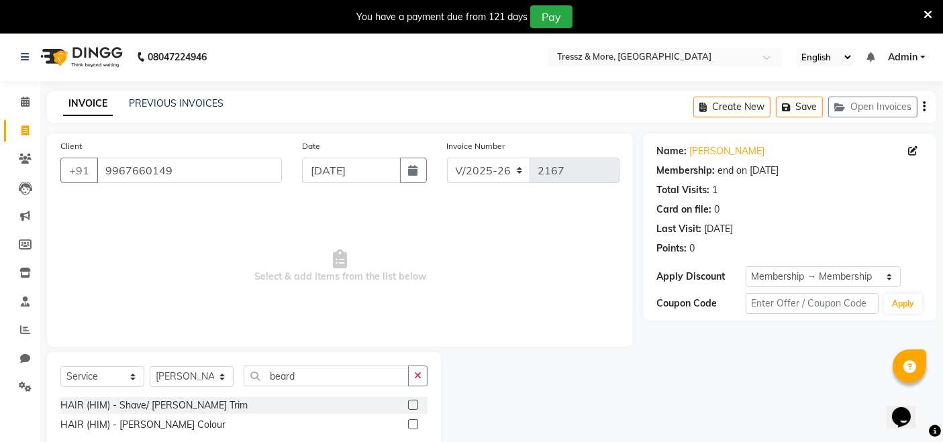
click at [414, 400] on label at bounding box center [413, 405] width 10 height 10
click at [414, 402] on input "checkbox" at bounding box center [412, 406] width 9 height 9
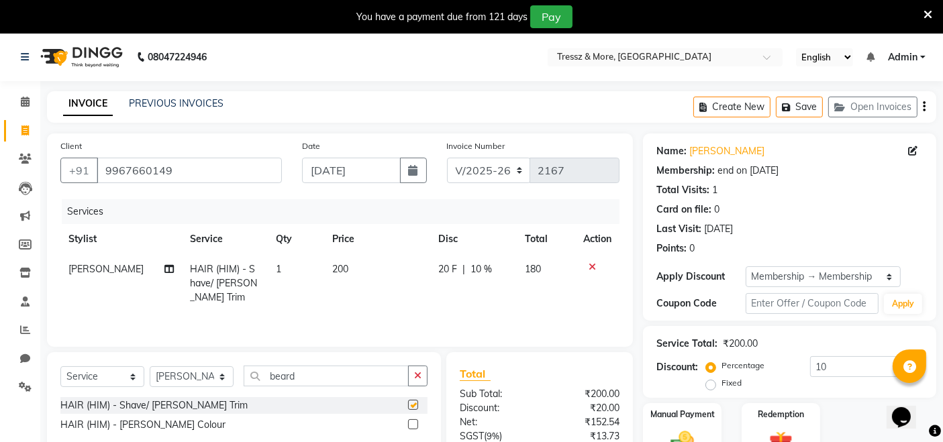
checkbox input "false"
click at [340, 271] on span "200" at bounding box center [340, 269] width 16 height 12
select select "72130"
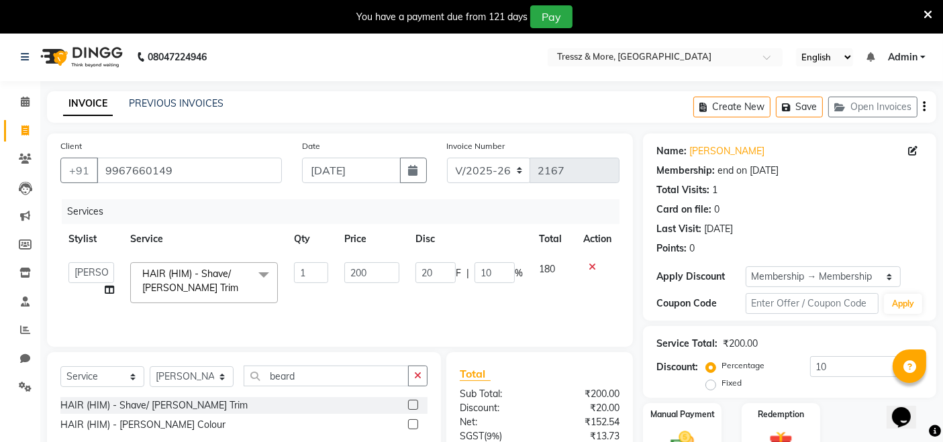
click at [340, 271] on td "200" at bounding box center [371, 282] width 71 height 57
click at [361, 271] on input "200" at bounding box center [371, 273] width 55 height 21
type input "250"
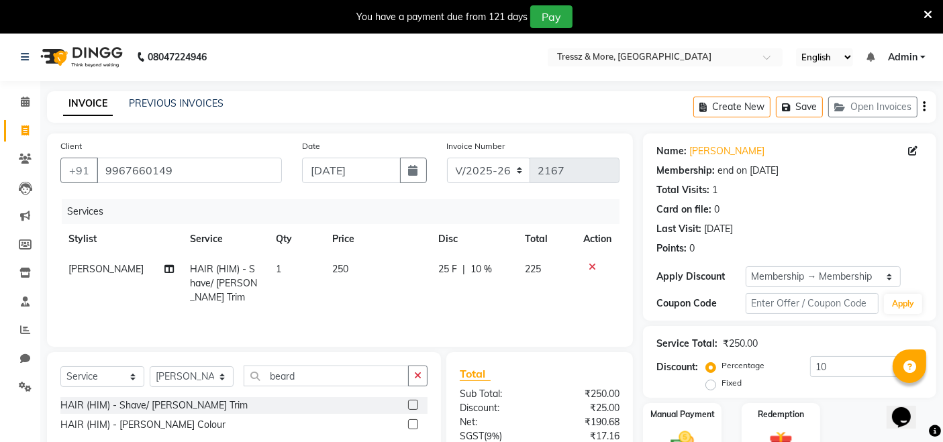
click at [357, 303] on div "Services Stylist Service Qty Price Disc Total Action [PERSON_NAME] HAIR (HIM) -…" at bounding box center [339, 266] width 559 height 134
click at [329, 375] on input "beard" at bounding box center [326, 376] width 165 height 21
type input "b"
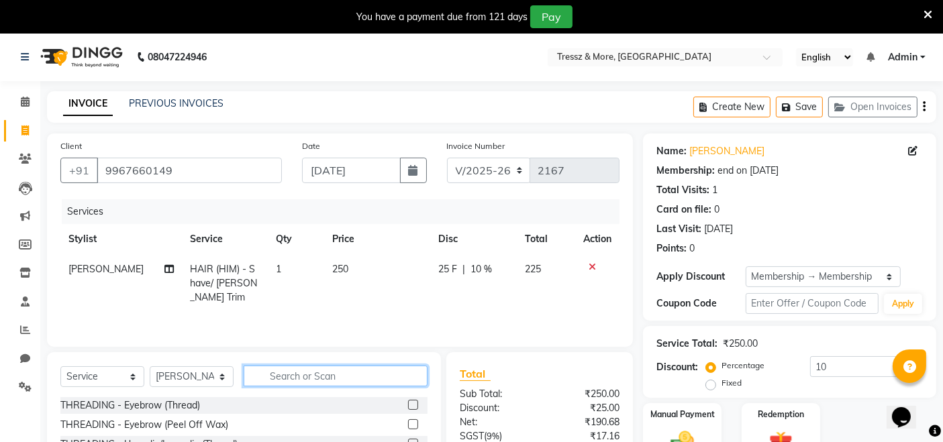
click at [320, 376] on input "text" at bounding box center [336, 376] width 184 height 21
type input "cut"
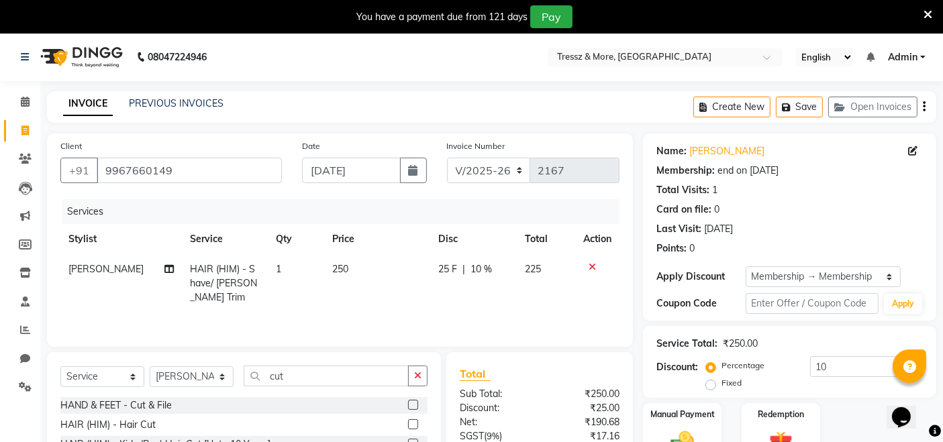
click at [408, 420] on label at bounding box center [413, 425] width 10 height 10
click at [408, 421] on input "checkbox" at bounding box center [412, 425] width 9 height 9
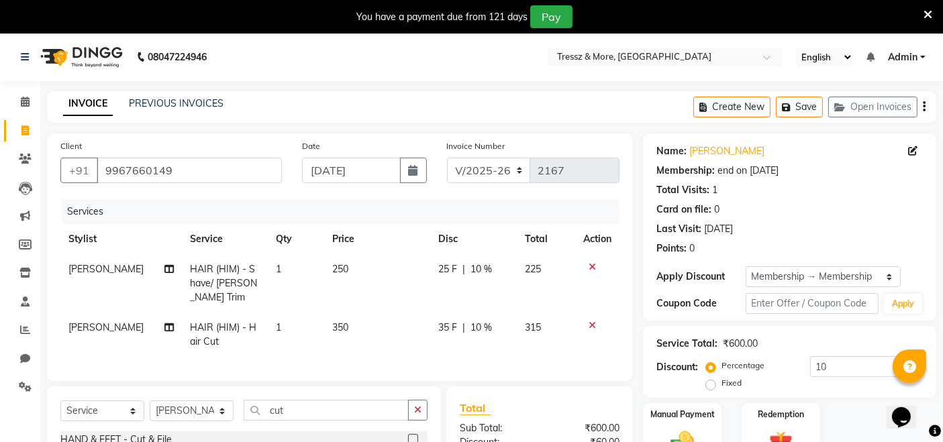
checkbox input "false"
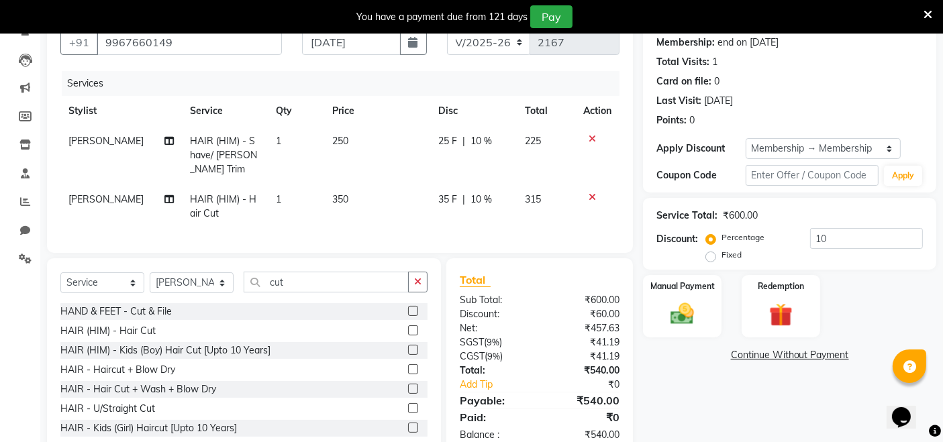
scroll to position [159, 0]
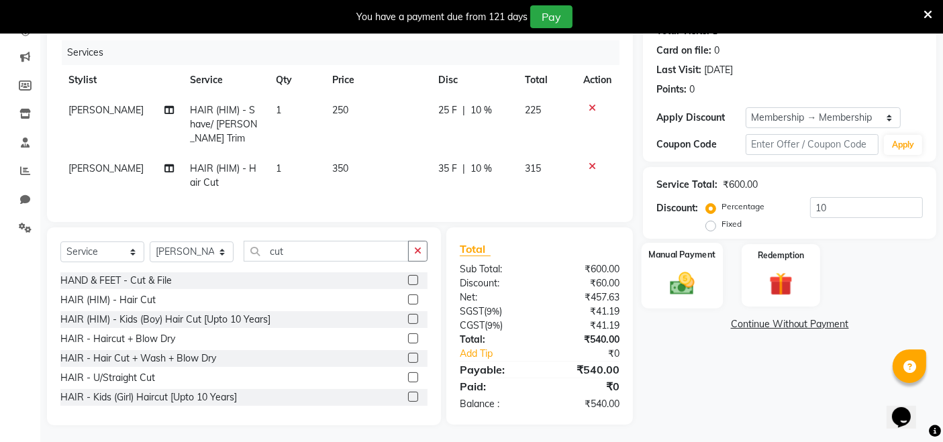
click at [696, 285] on img at bounding box center [683, 283] width 40 height 28
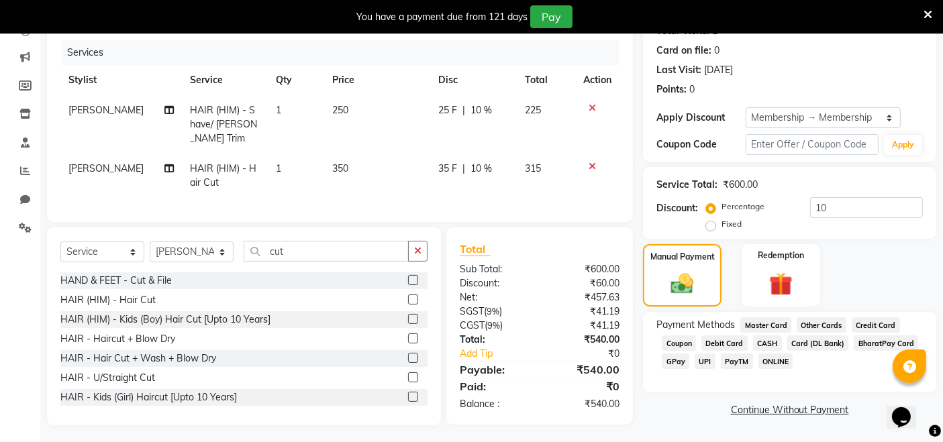
click at [678, 360] on span "GPay" at bounding box center [676, 361] width 28 height 15
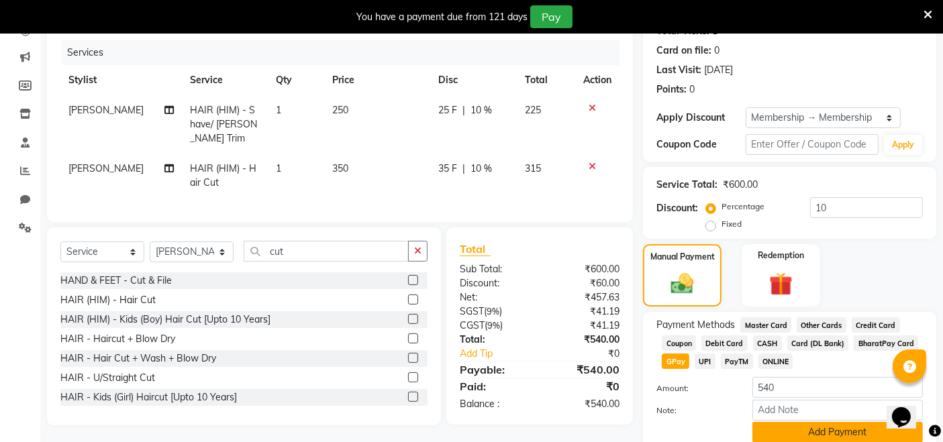
click at [791, 429] on button "Add Payment" at bounding box center [838, 432] width 171 height 21
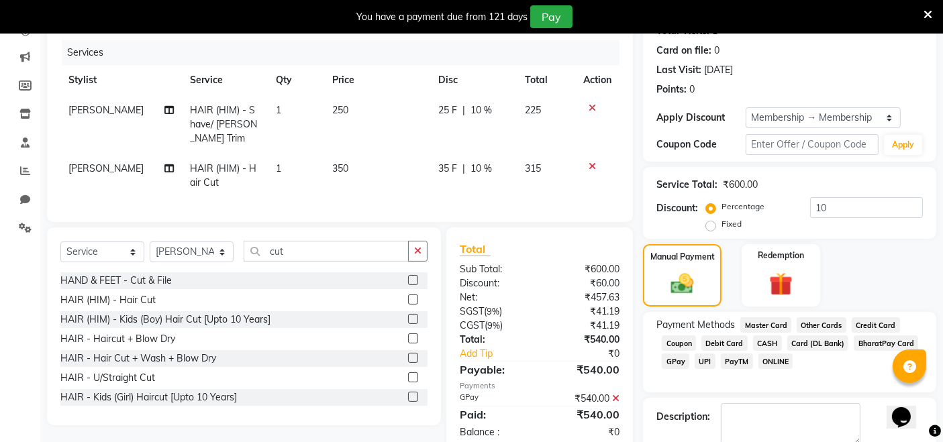
scroll to position [232, 0]
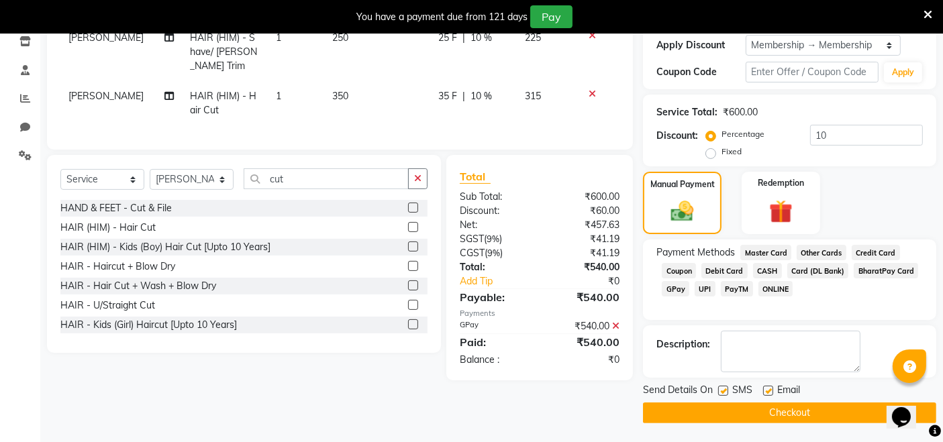
click at [818, 408] on button "Checkout" at bounding box center [789, 413] width 293 height 21
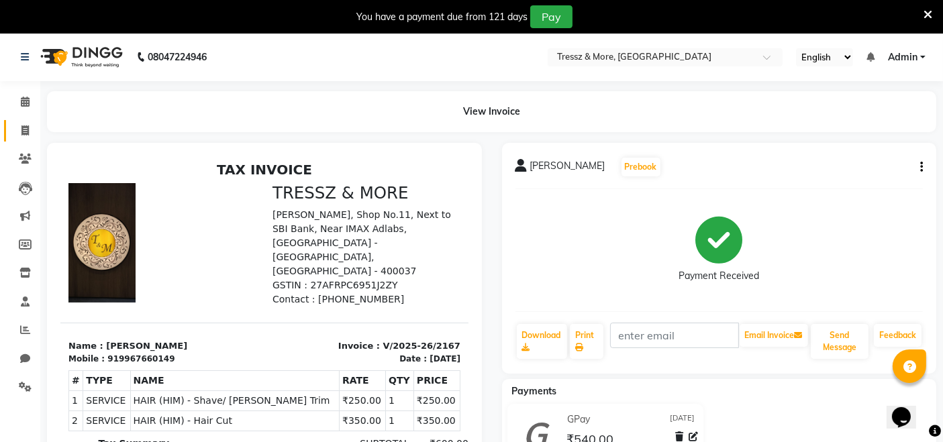
click at [28, 133] on icon at bounding box center [24, 131] width 7 height 10
select select "service"
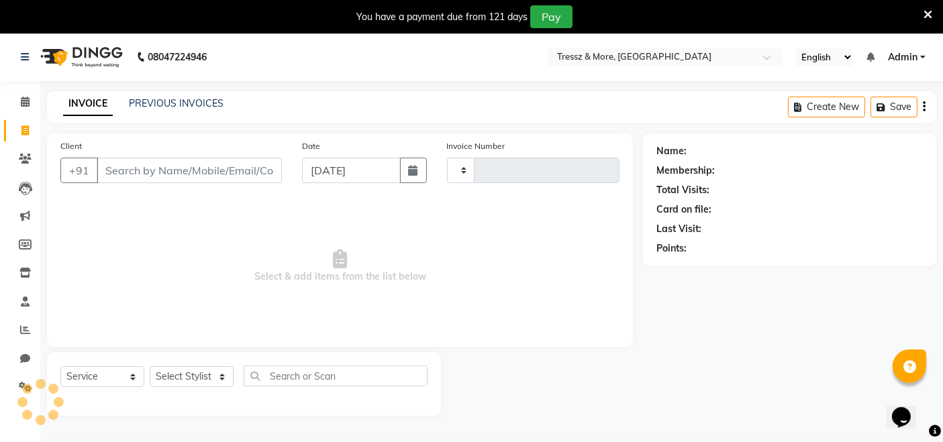
scroll to position [32, 0]
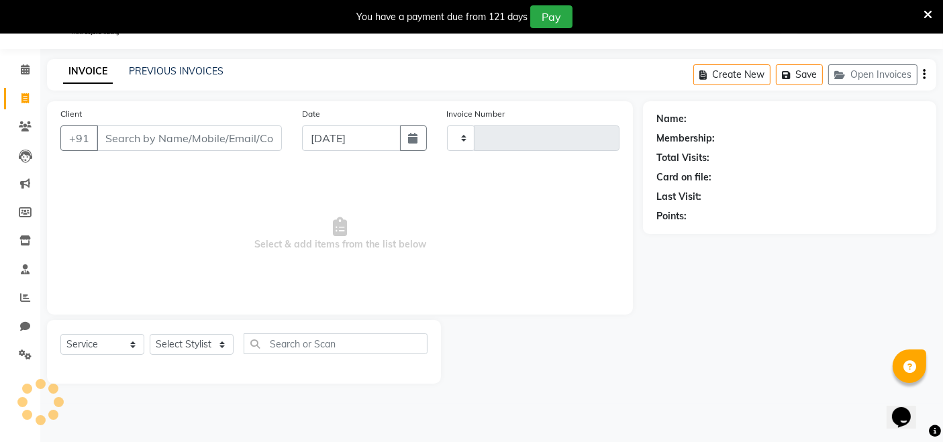
type input "w"
type input "2168"
select select "3037"
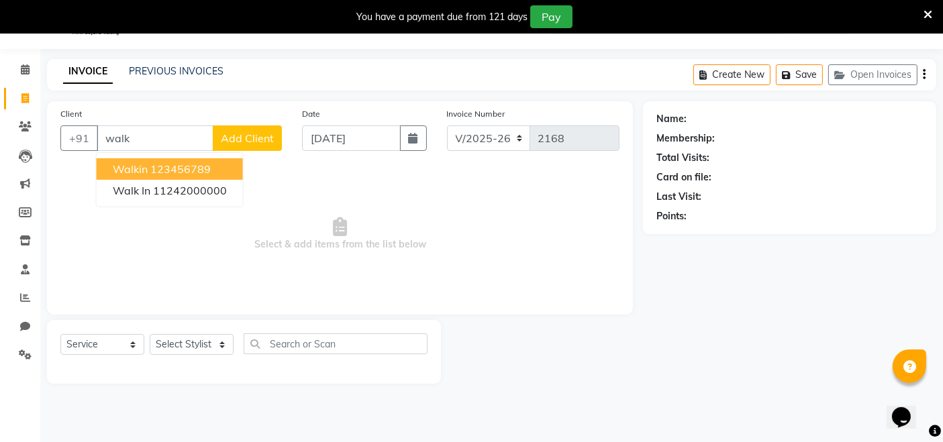
click at [157, 172] on ngb-highlight "123456789" at bounding box center [180, 168] width 60 height 13
type input "123456789"
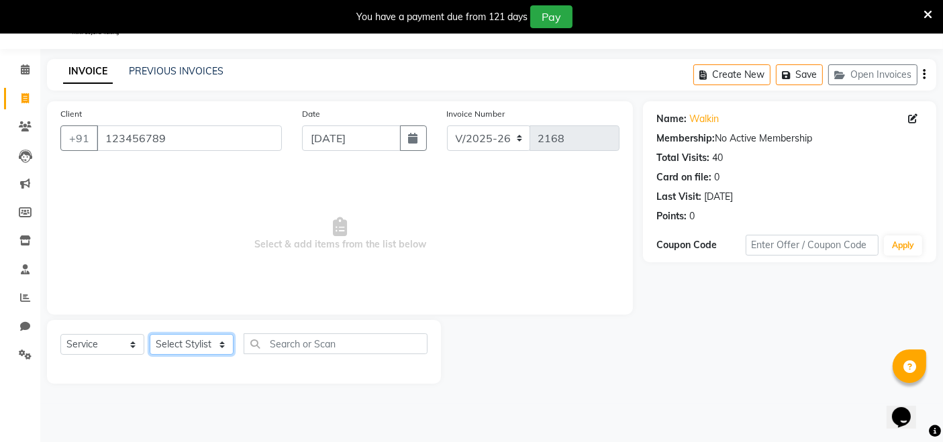
click at [176, 338] on select "Select Stylist [PERSON_NAME] Anas [PERSON_NAME] [PERSON_NAME] [PERSON_NAME] [PE…" at bounding box center [192, 344] width 84 height 21
select select "13463"
click at [150, 334] on select "Select Stylist [PERSON_NAME] Anas [PERSON_NAME] [PERSON_NAME] [PERSON_NAME] [PE…" at bounding box center [192, 344] width 84 height 21
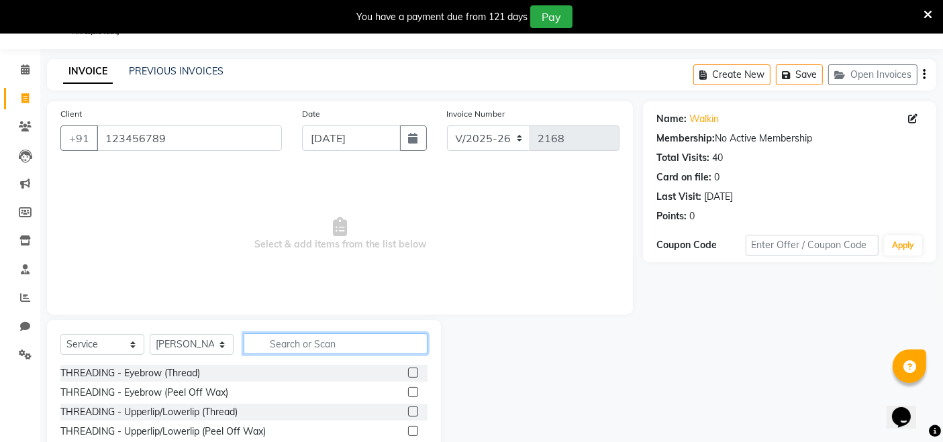
click at [289, 344] on input "text" at bounding box center [336, 344] width 184 height 21
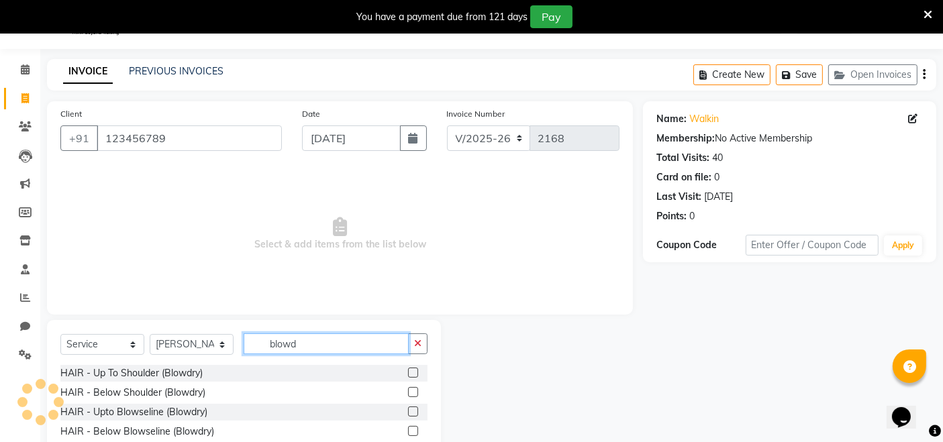
type input "blowd"
click at [410, 388] on label at bounding box center [413, 392] width 10 height 10
click at [410, 389] on input "checkbox" at bounding box center [412, 393] width 9 height 9
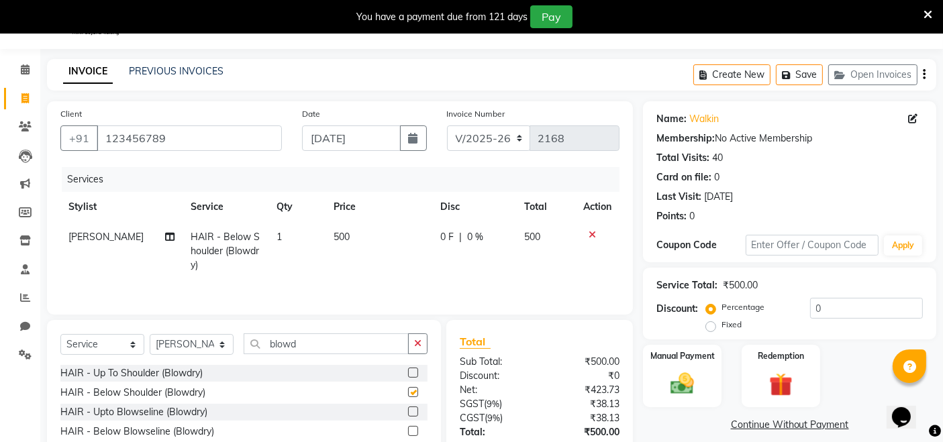
checkbox input "false"
click at [334, 246] on td "500" at bounding box center [379, 251] width 107 height 58
select select "13463"
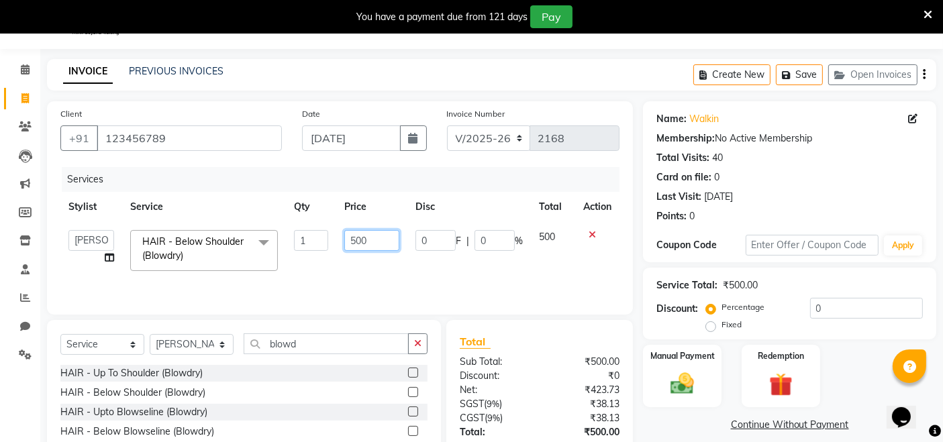
click at [353, 242] on input "500" at bounding box center [371, 240] width 55 height 21
type input "600"
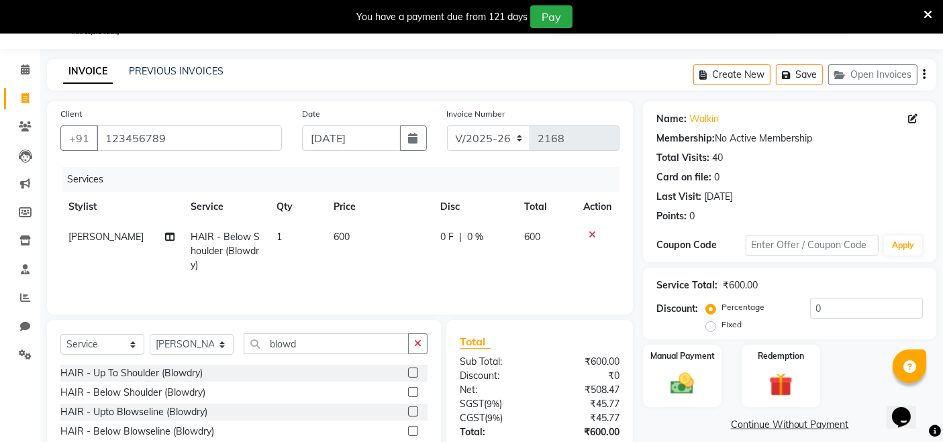
click at [361, 259] on td "600" at bounding box center [379, 251] width 107 height 58
select select "13463"
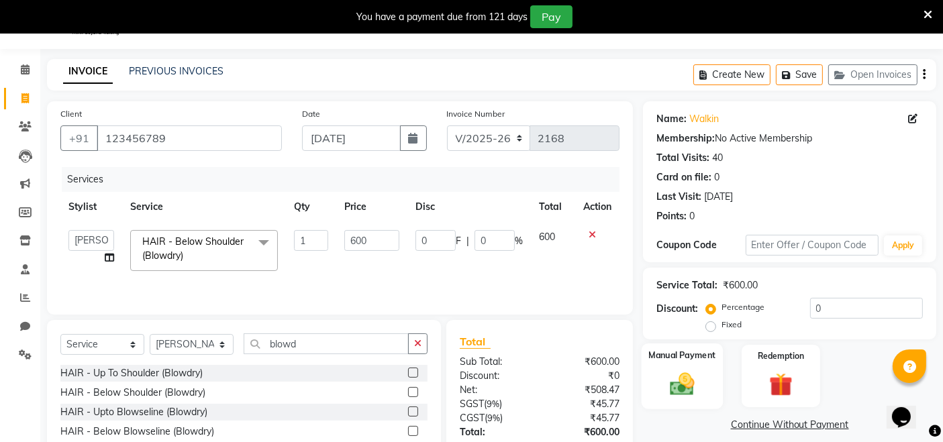
click at [679, 377] on img at bounding box center [683, 384] width 40 height 28
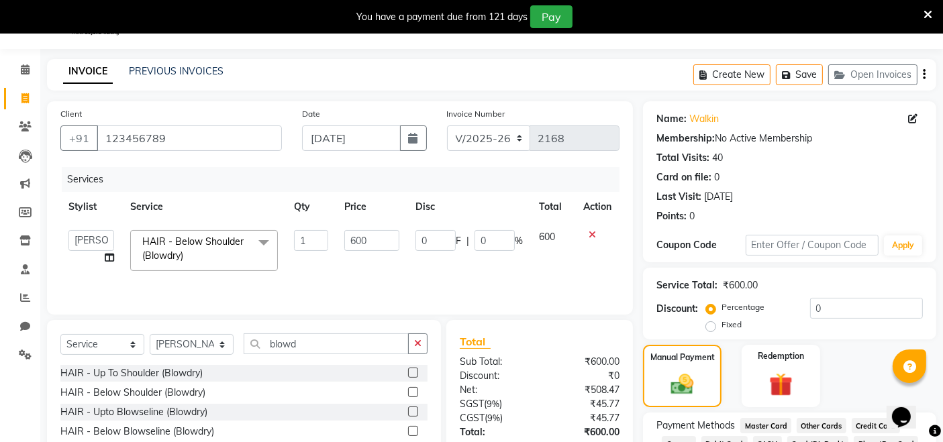
scroll to position [130, 0]
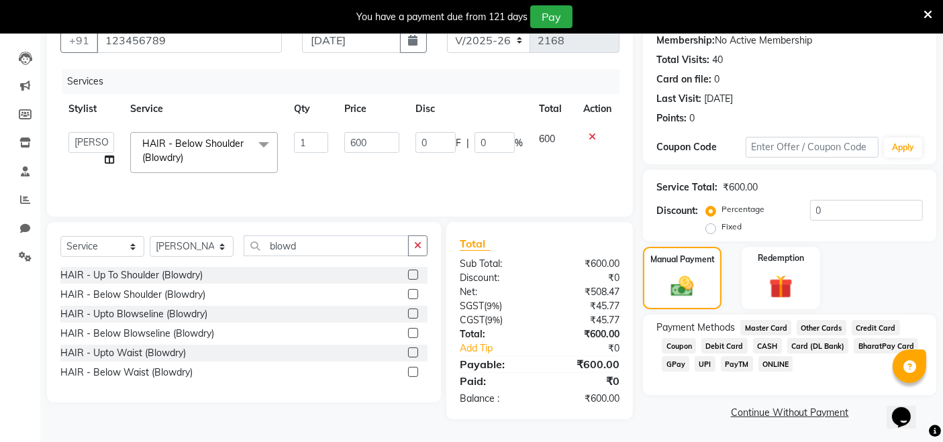
click at [764, 350] on span "CASH" at bounding box center [767, 345] width 29 height 15
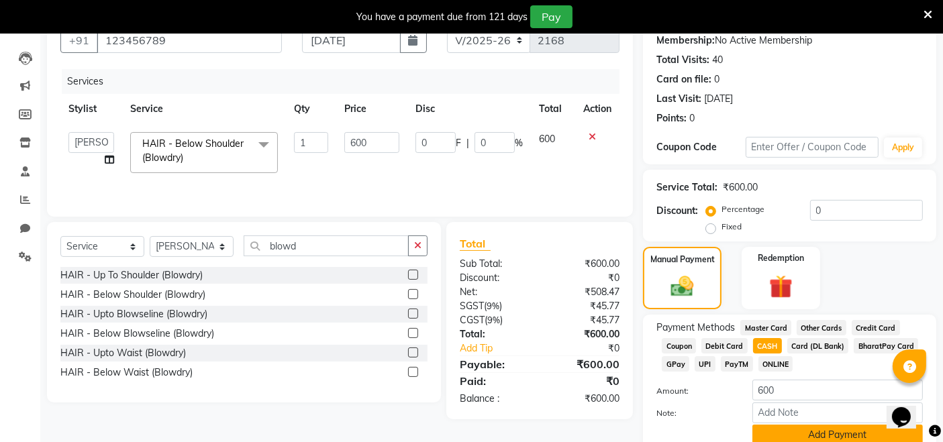
click at [807, 428] on button "Add Payment" at bounding box center [838, 435] width 171 height 21
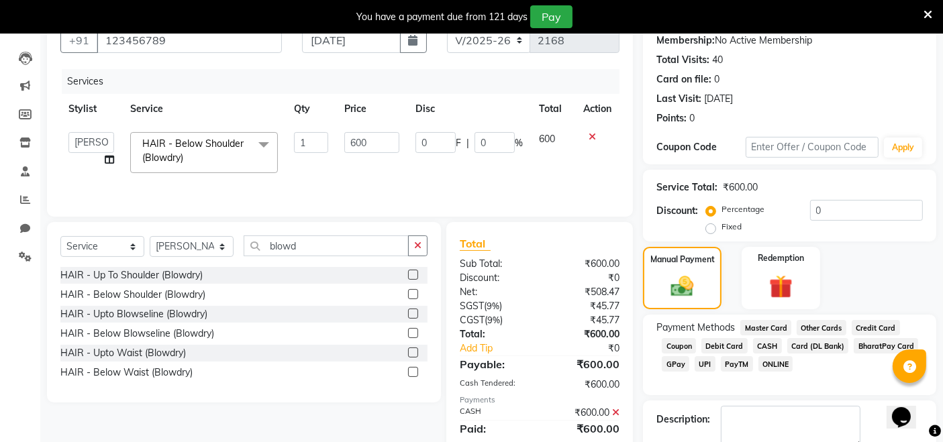
scroll to position [205, 0]
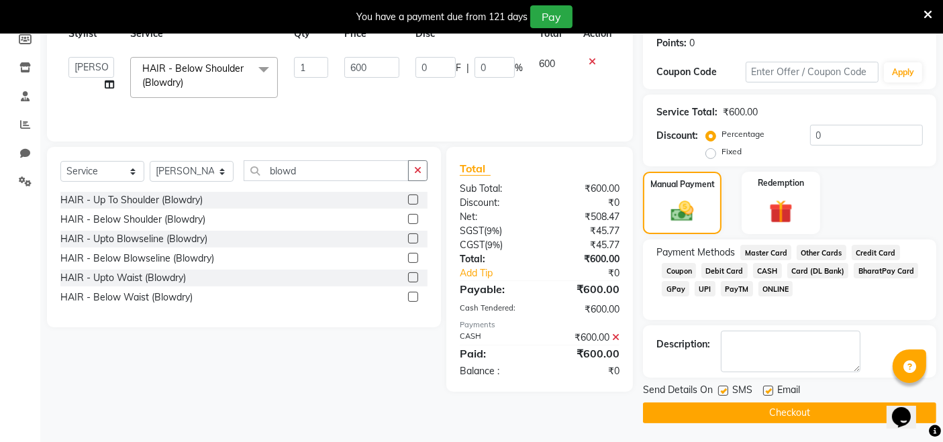
click at [768, 406] on button "Checkout" at bounding box center [789, 413] width 293 height 21
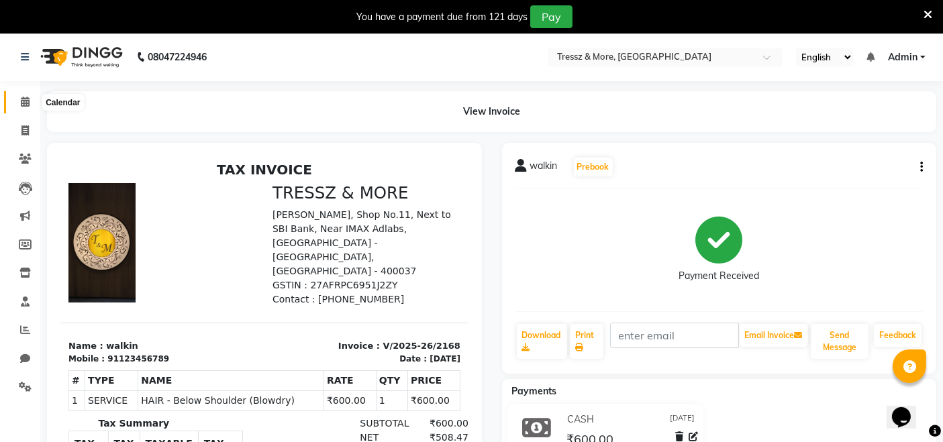
click at [28, 101] on icon at bounding box center [25, 102] width 9 height 10
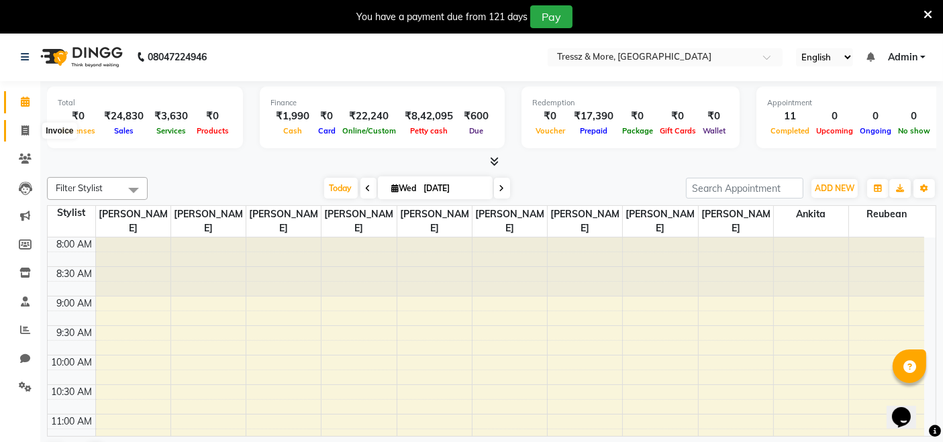
click at [21, 135] on icon at bounding box center [24, 131] width 7 height 10
select select "service"
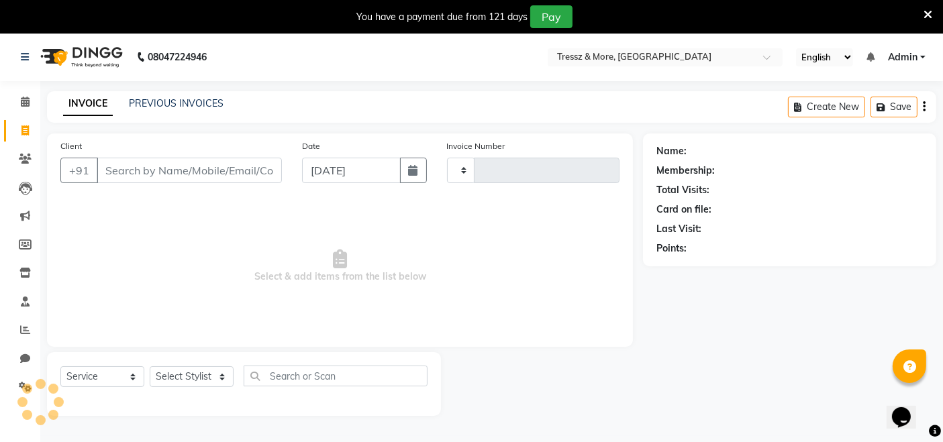
type input "2169"
select select "3037"
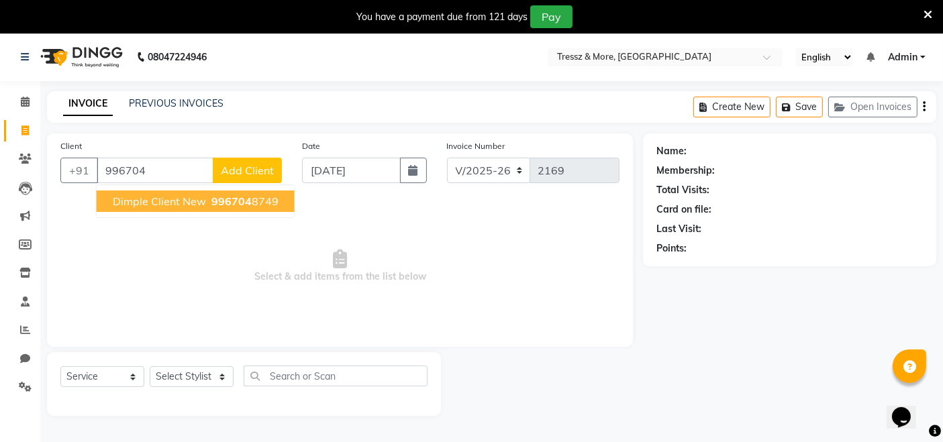
click at [219, 203] on span "996704" at bounding box center [231, 201] width 40 height 13
type input "9967048749"
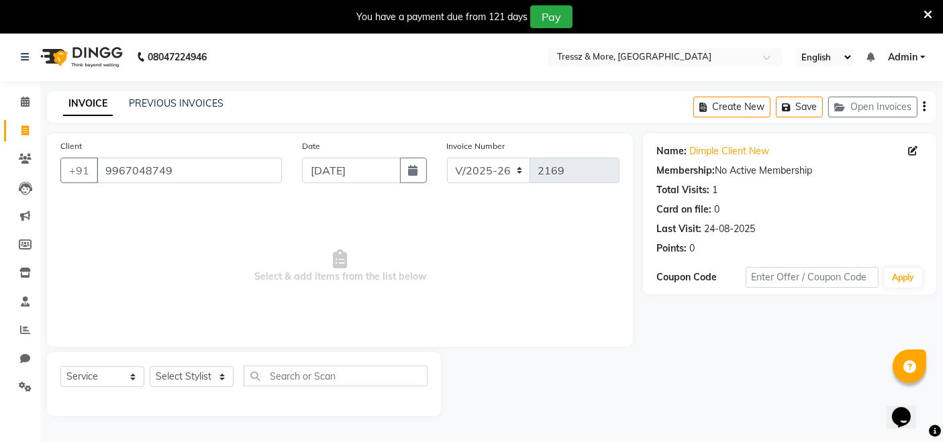
click at [813, 220] on div "Name: Dimple Client New Membership: No Active Membership Total Visits: 1 Card o…" at bounding box center [790, 197] width 267 height 117
drag, startPoint x: 813, startPoint y: 220, endPoint x: 543, endPoint y: 303, distance: 283.1
click at [543, 303] on div "Client [PHONE_NUMBER] Date [DATE] Invoice Number V/2025 V/[PHONE_NUMBER] Select…" at bounding box center [492, 275] width 910 height 283
click at [444, 250] on span "Select & add items from the list below" at bounding box center [339, 266] width 559 height 134
click at [201, 377] on select "Select Stylist [PERSON_NAME] Anas [PERSON_NAME] [PERSON_NAME] [PERSON_NAME] [PE…" at bounding box center [192, 377] width 84 height 21
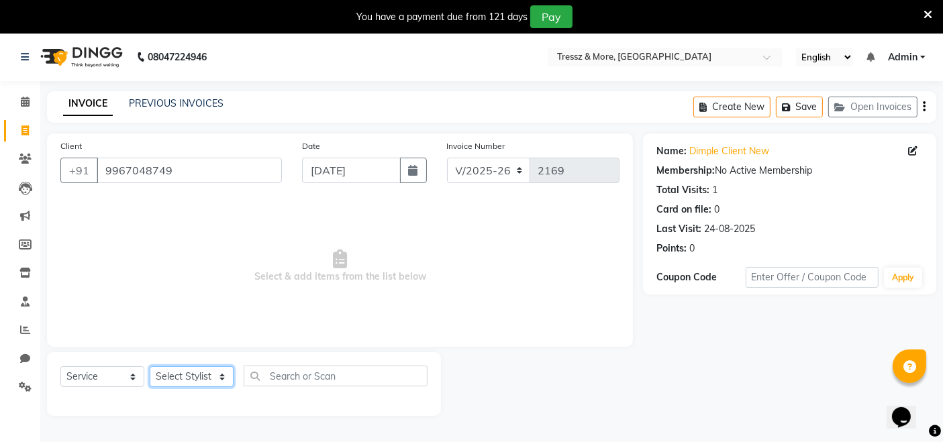
select select "83989"
click at [150, 367] on select "Select Stylist [PERSON_NAME] Anas [PERSON_NAME] [PERSON_NAME] [PERSON_NAME] [PE…" at bounding box center [192, 377] width 84 height 21
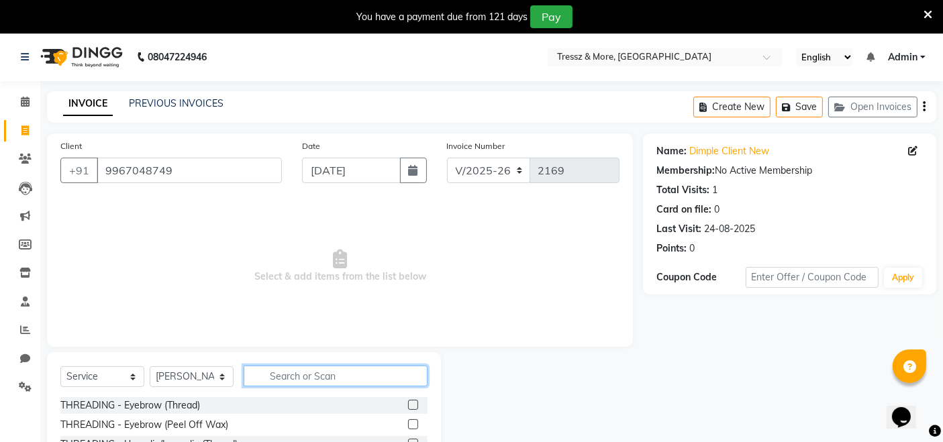
click at [369, 375] on input "text" at bounding box center [336, 376] width 184 height 21
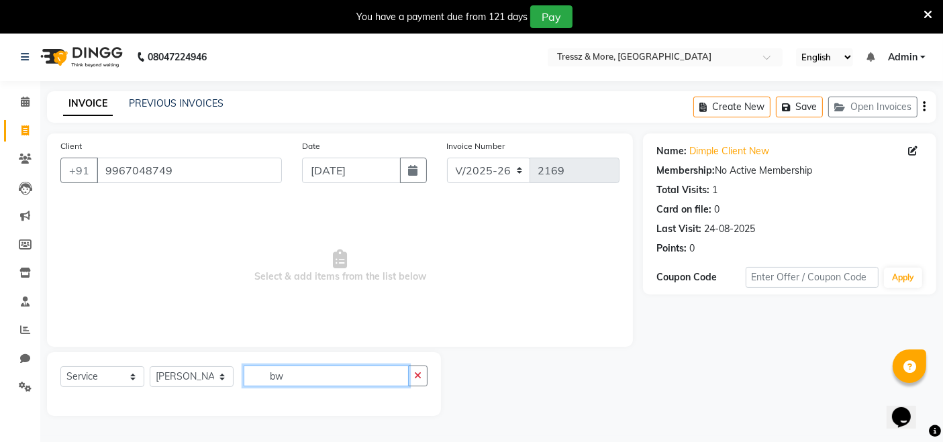
type input "b"
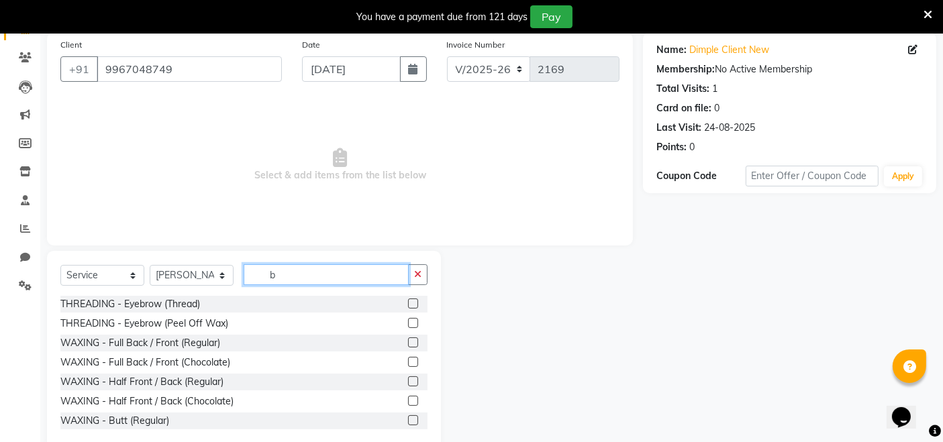
scroll to position [128, 0]
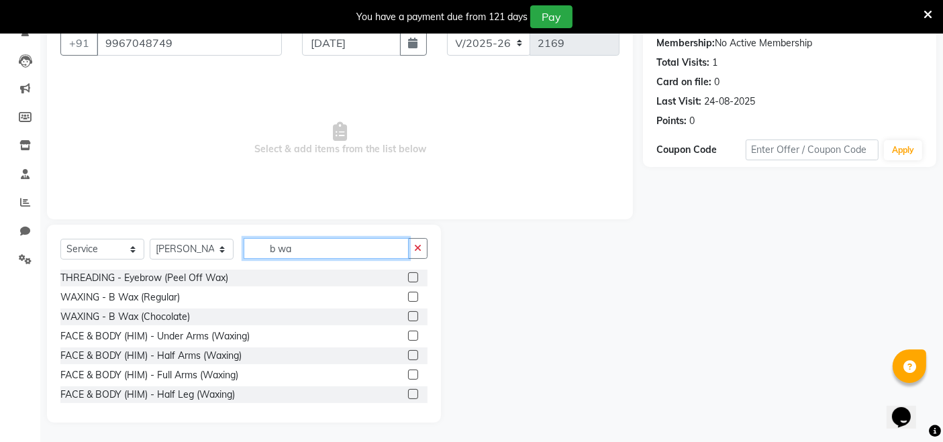
type input "b wa"
click at [408, 317] on label at bounding box center [413, 317] width 10 height 10
click at [408, 317] on input "checkbox" at bounding box center [412, 317] width 9 height 9
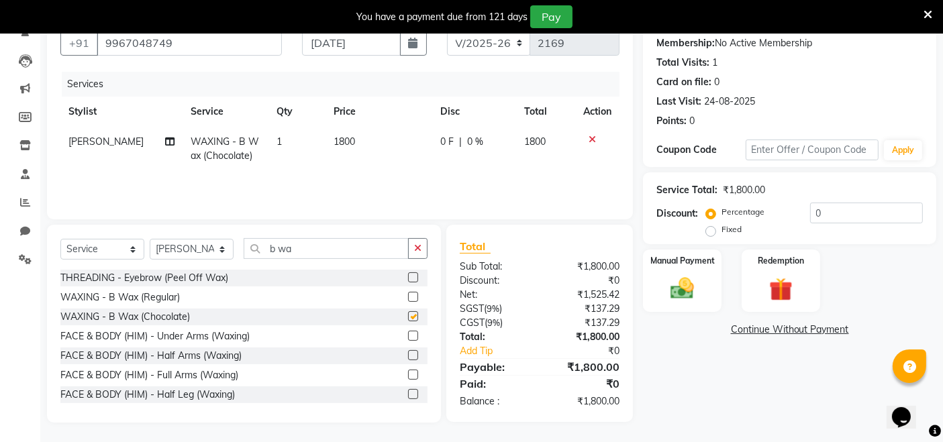
checkbox input "false"
click at [326, 154] on td "1800" at bounding box center [379, 149] width 107 height 44
select select "83989"
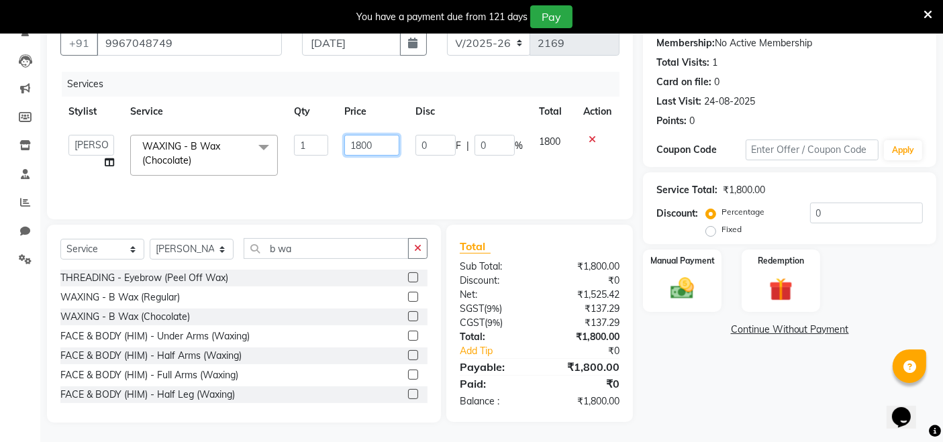
click at [357, 147] on input "1800" at bounding box center [371, 145] width 55 height 21
type input "2000"
click at [435, 164] on td "0 F | 0 %" at bounding box center [470, 155] width 124 height 57
select select "83989"
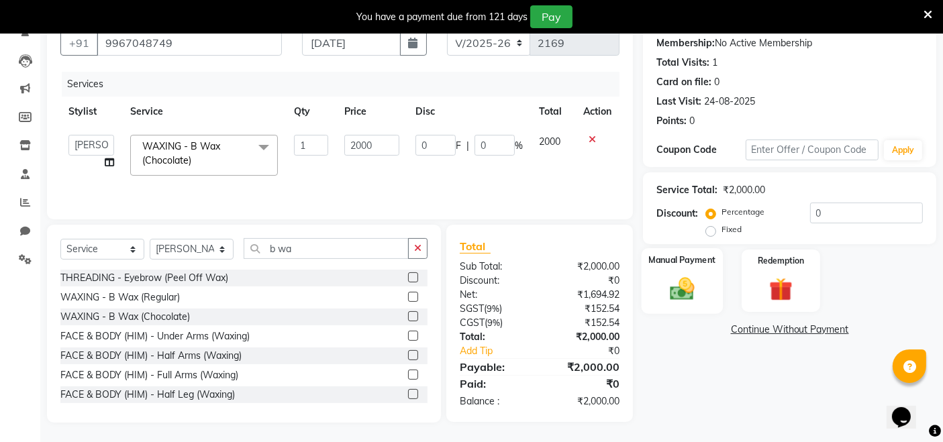
click at [669, 278] on img at bounding box center [683, 289] width 40 height 28
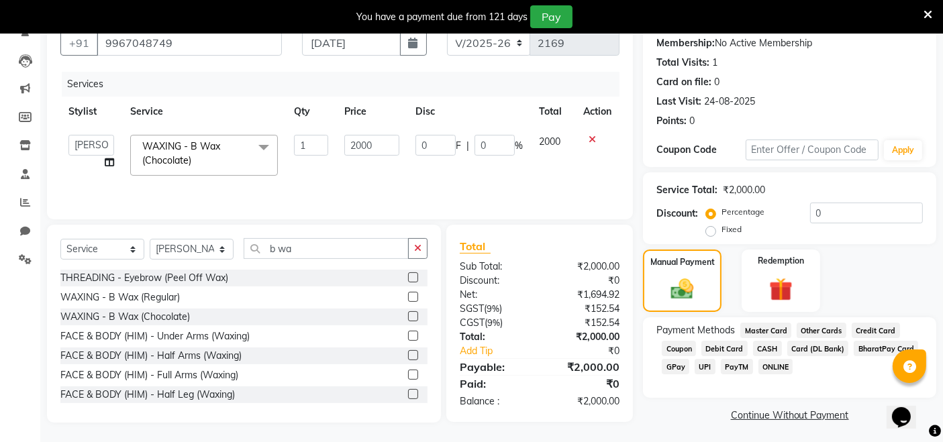
click at [773, 350] on span "CASH" at bounding box center [767, 348] width 29 height 15
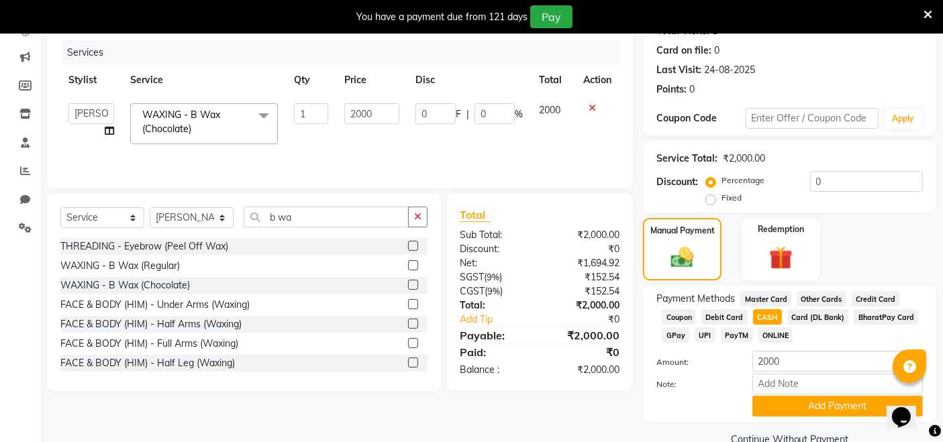
scroll to position [186, 0]
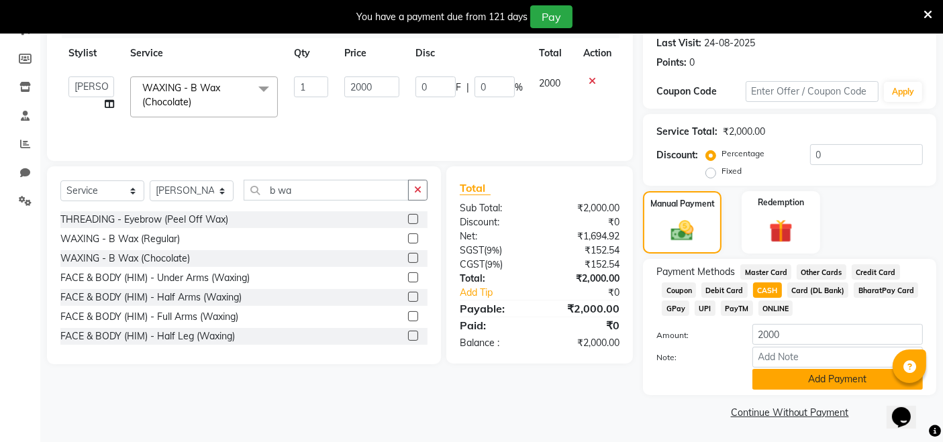
click at [817, 379] on button "Add Payment" at bounding box center [838, 379] width 171 height 21
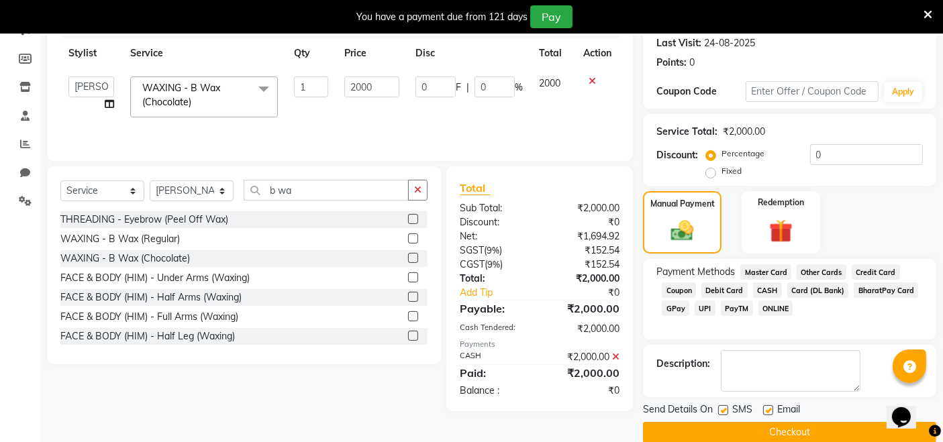
click at [804, 432] on button "Checkout" at bounding box center [789, 432] width 293 height 21
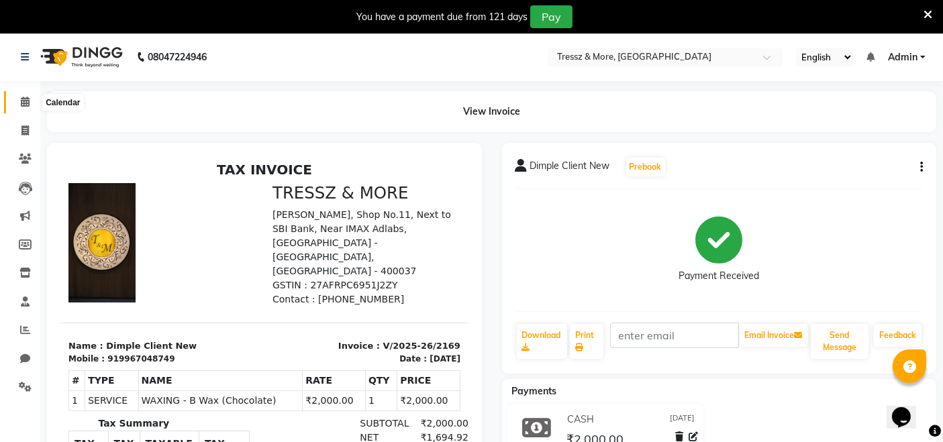
click at [26, 101] on icon at bounding box center [25, 102] width 9 height 10
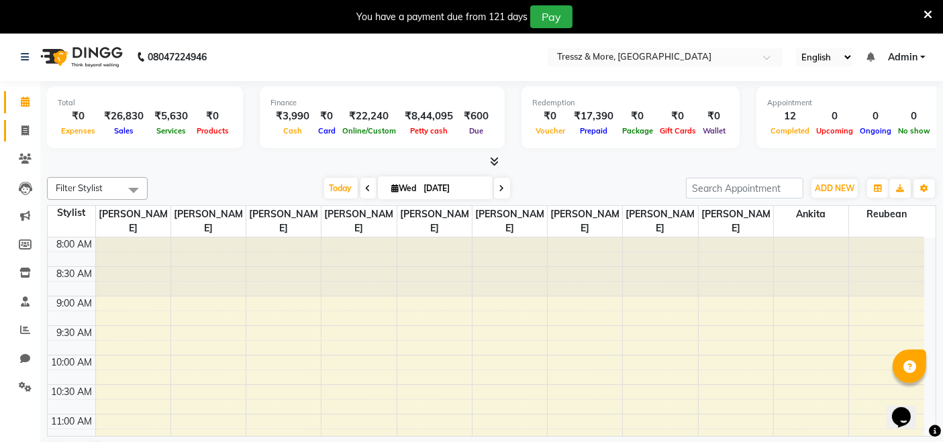
click at [23, 120] on link "Invoice" at bounding box center [20, 131] width 32 height 22
select select "service"
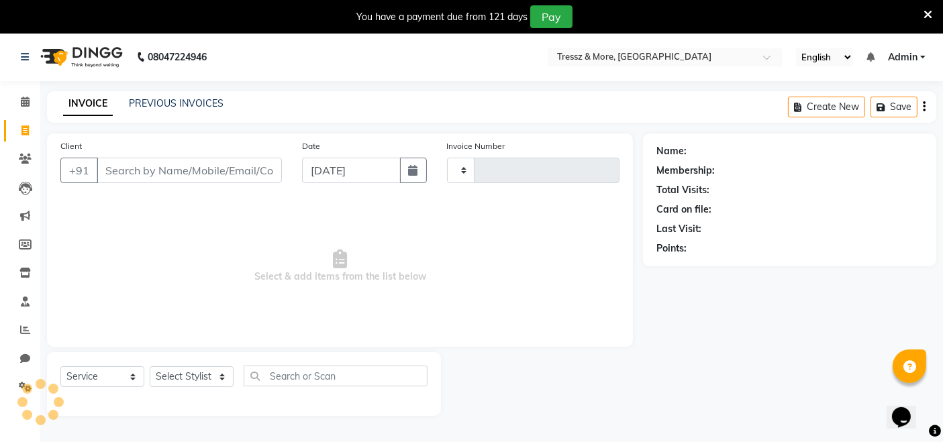
type input "2170"
select select "3037"
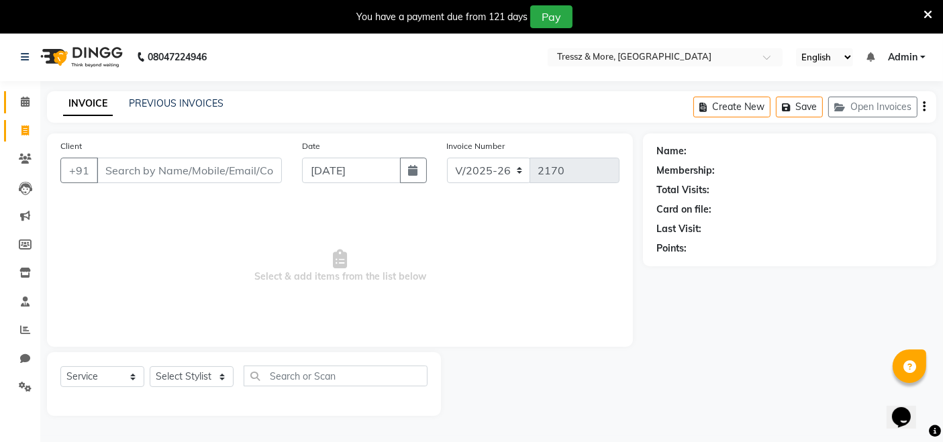
click at [30, 92] on link "Calendar" at bounding box center [20, 102] width 32 height 22
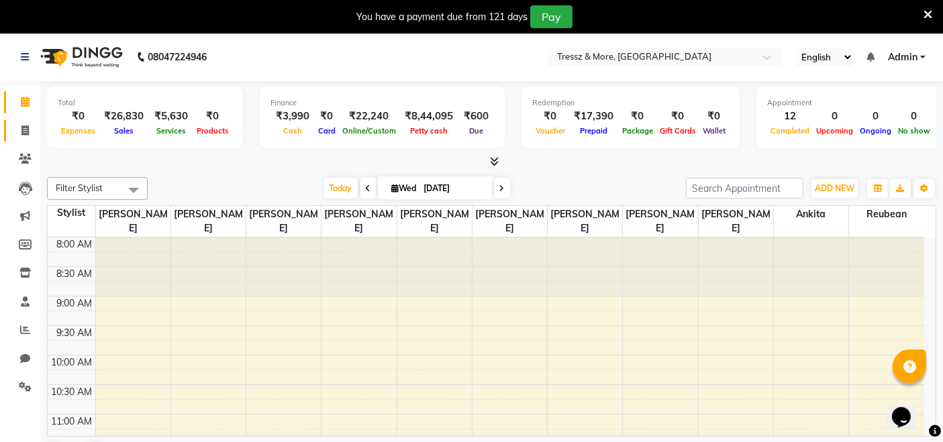
click at [17, 139] on link "Invoice" at bounding box center [20, 131] width 32 height 22
select select "3037"
select select "service"
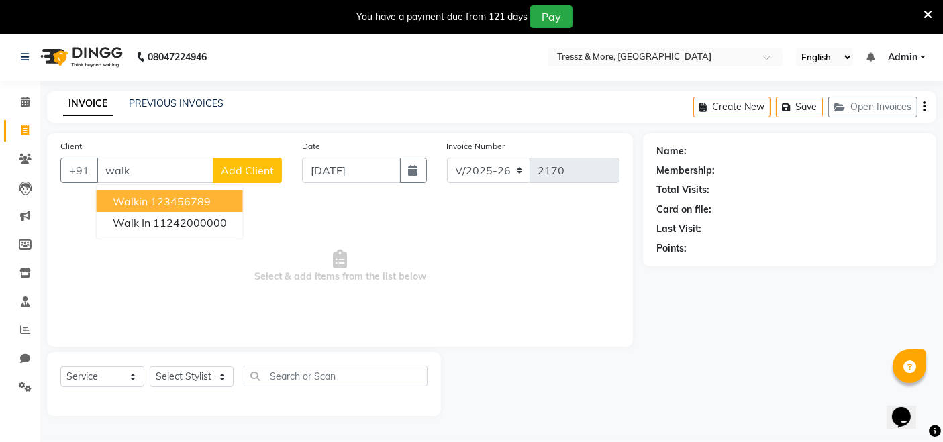
click at [212, 191] on button "walkin 123456789" at bounding box center [170, 201] width 146 height 21
type input "123456789"
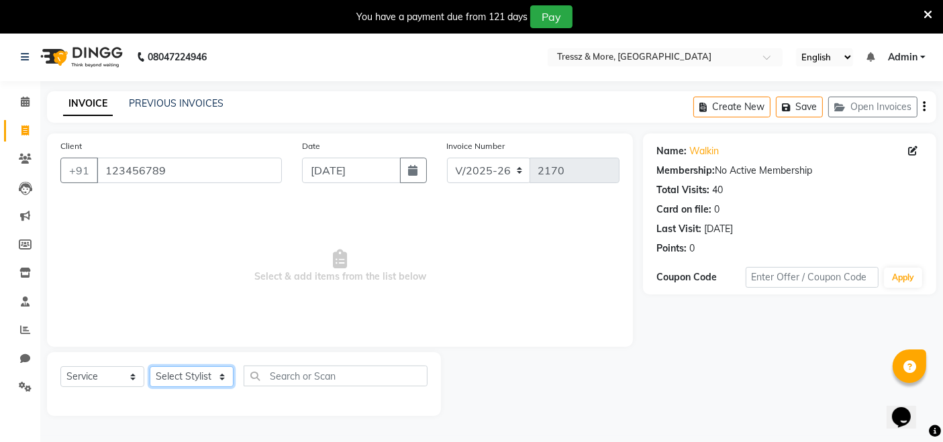
click at [208, 381] on select "Select Stylist [PERSON_NAME] Anas [PERSON_NAME] [PERSON_NAME] [PERSON_NAME] [PE…" at bounding box center [192, 377] width 84 height 21
select select "72130"
click at [150, 367] on select "Select Stylist [PERSON_NAME] Anas [PERSON_NAME] [PERSON_NAME] [PERSON_NAME] [PE…" at bounding box center [192, 377] width 84 height 21
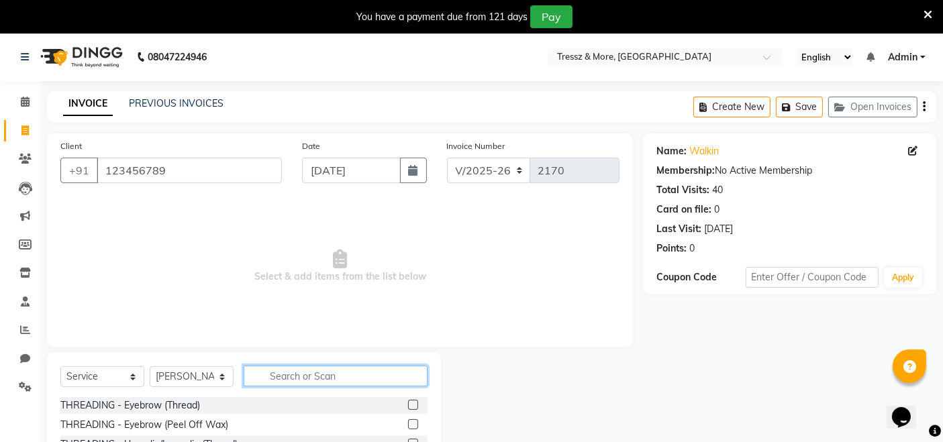
click at [299, 373] on input "text" at bounding box center [336, 376] width 184 height 21
type input "cut"
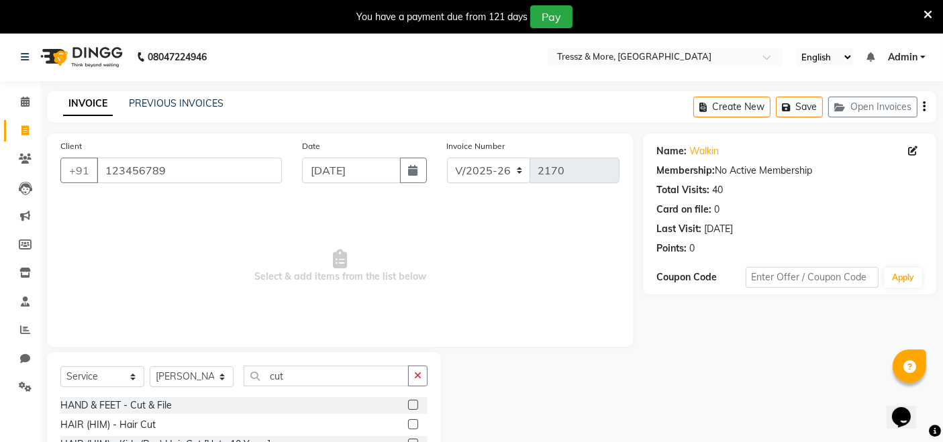
click at [408, 420] on label at bounding box center [413, 425] width 10 height 10
click at [408, 421] on input "checkbox" at bounding box center [412, 425] width 9 height 9
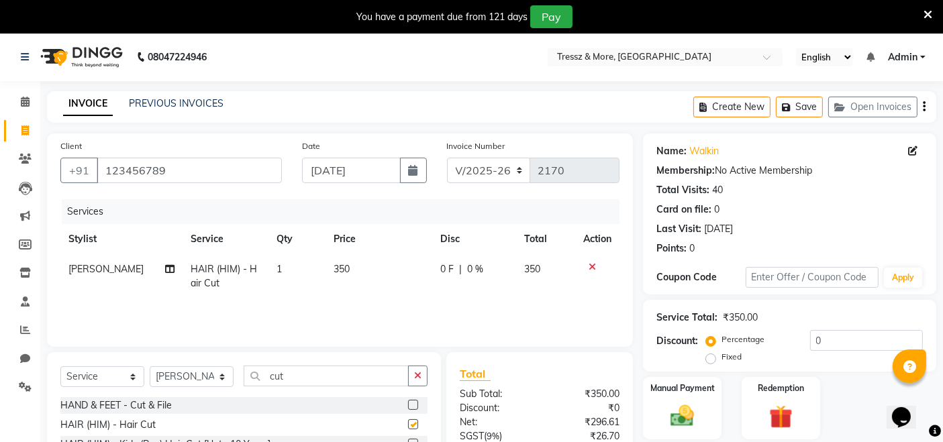
checkbox input "false"
click at [699, 409] on img at bounding box center [683, 416] width 40 height 28
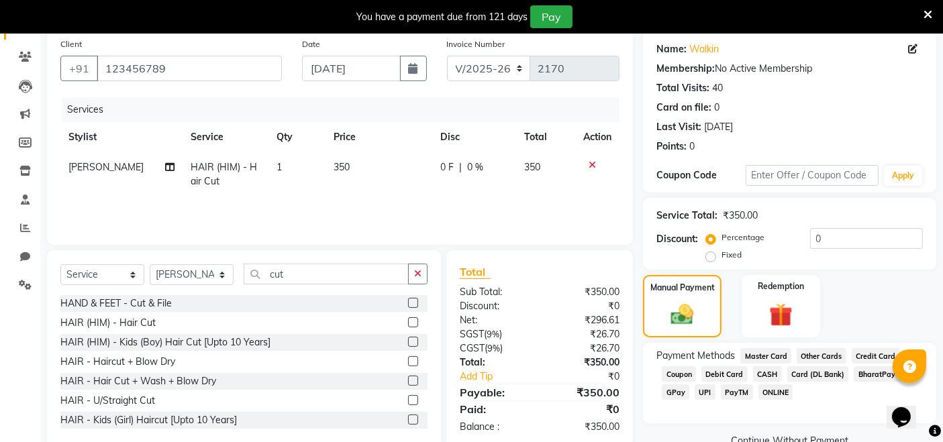
scroll to position [130, 0]
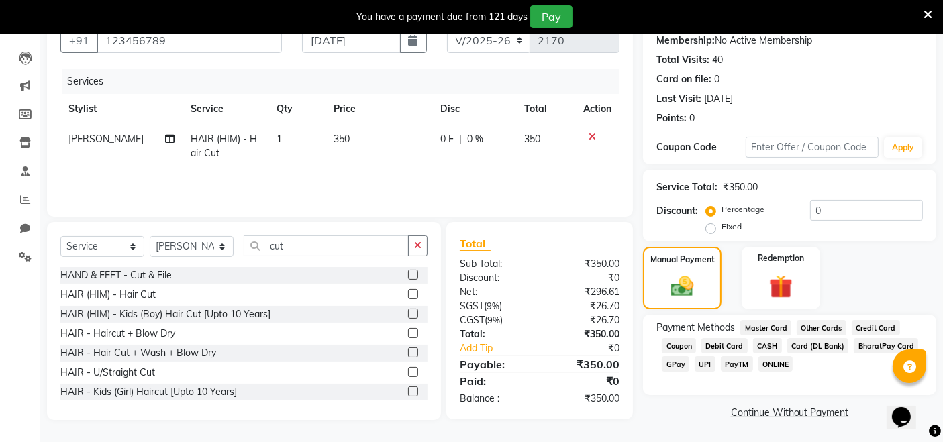
click at [767, 340] on span "CASH" at bounding box center [767, 345] width 29 height 15
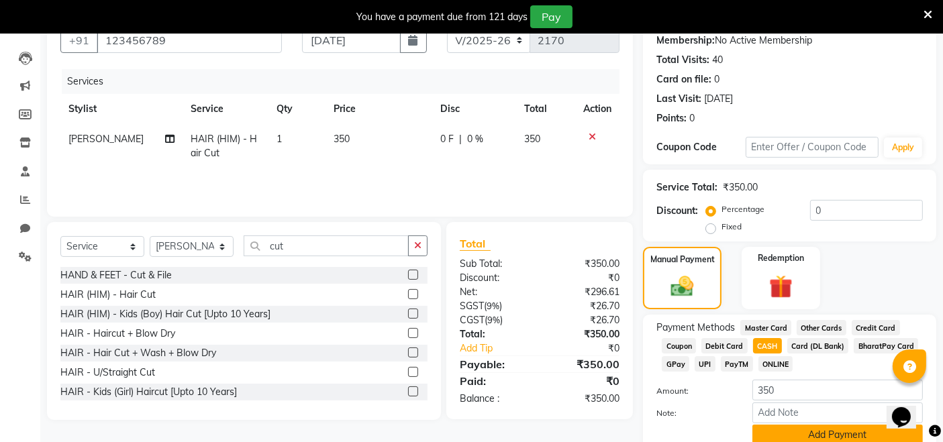
click at [821, 433] on button "Add Payment" at bounding box center [838, 435] width 171 height 21
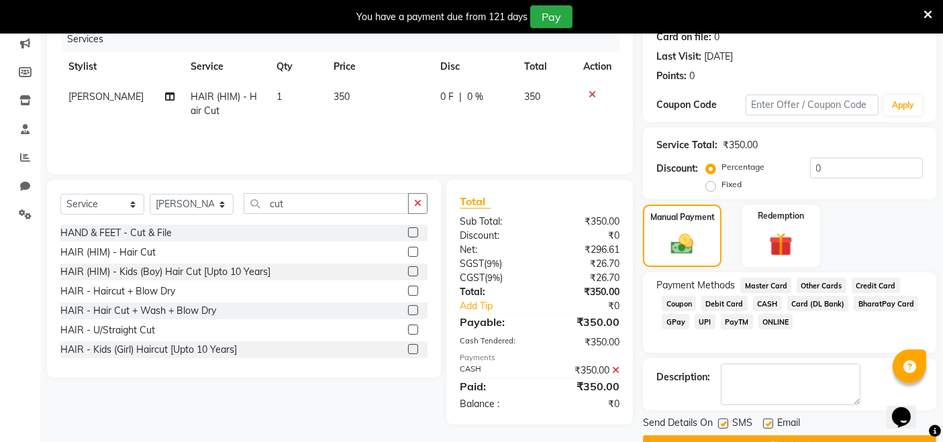
scroll to position [205, 0]
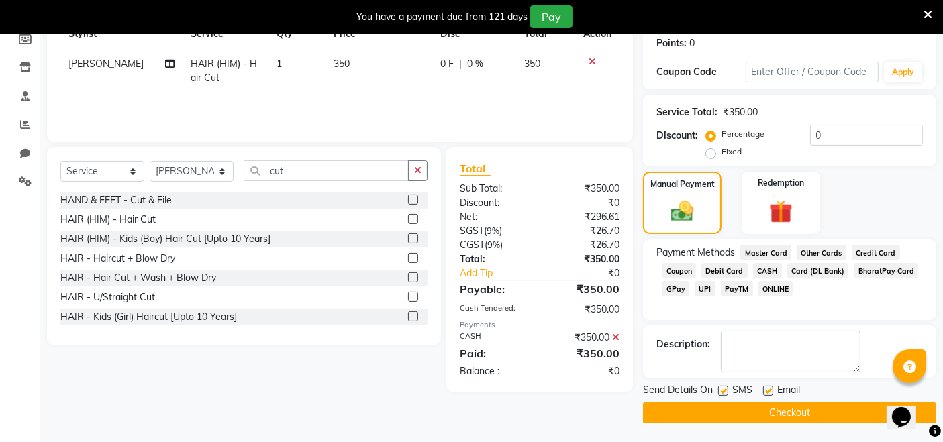
click at [809, 415] on button "Checkout" at bounding box center [789, 413] width 293 height 21
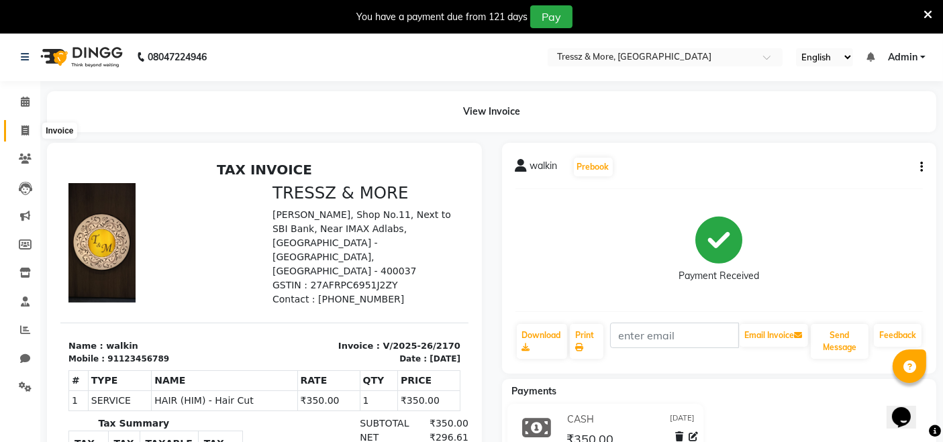
click at [21, 128] on icon at bounding box center [24, 131] width 7 height 10
select select "3037"
select select "service"
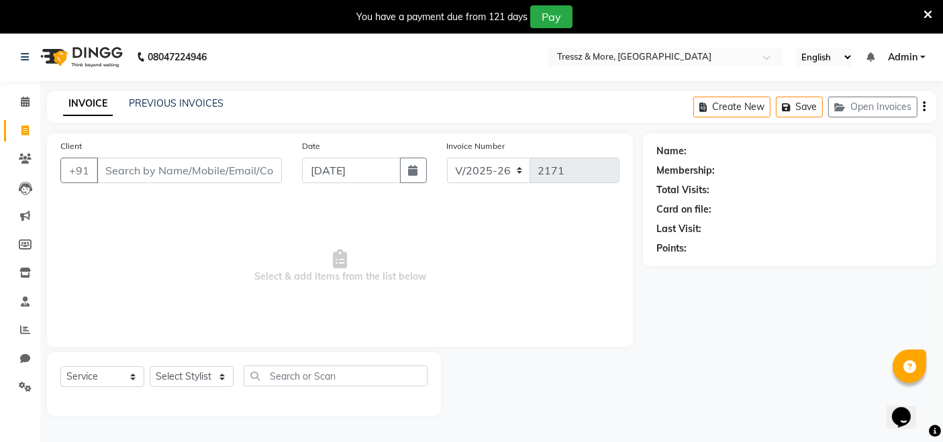
scroll to position [32, 0]
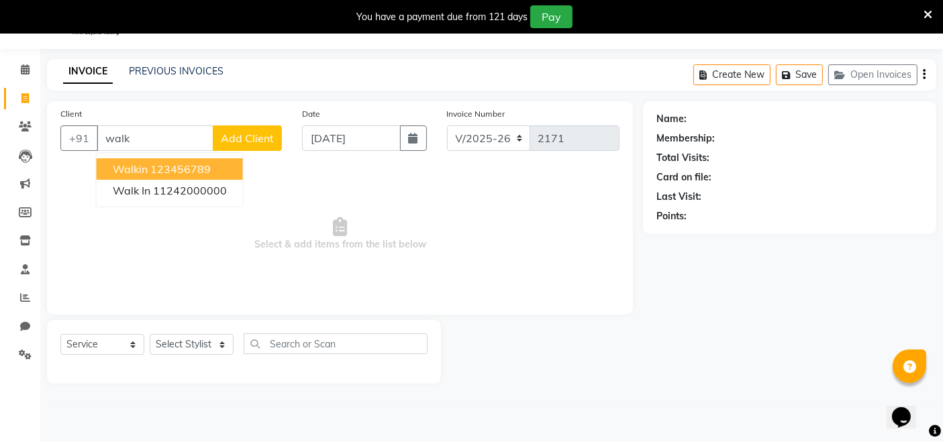
click at [191, 162] on ngb-highlight "123456789" at bounding box center [180, 168] width 60 height 13
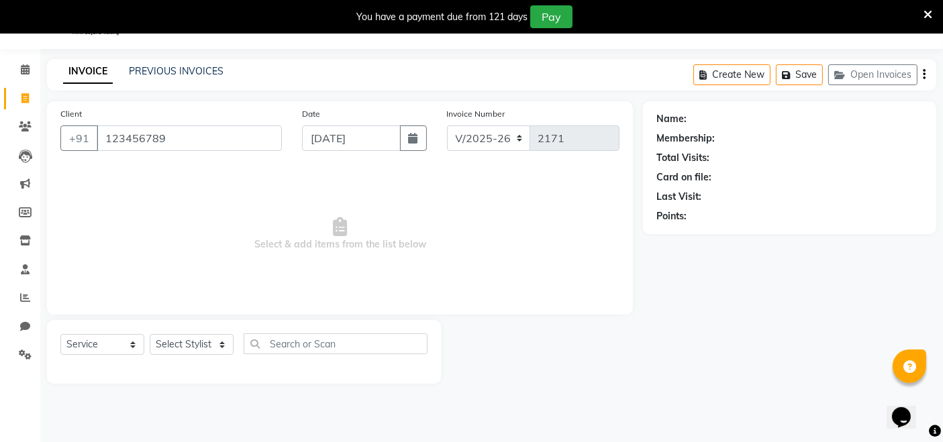
type input "123456789"
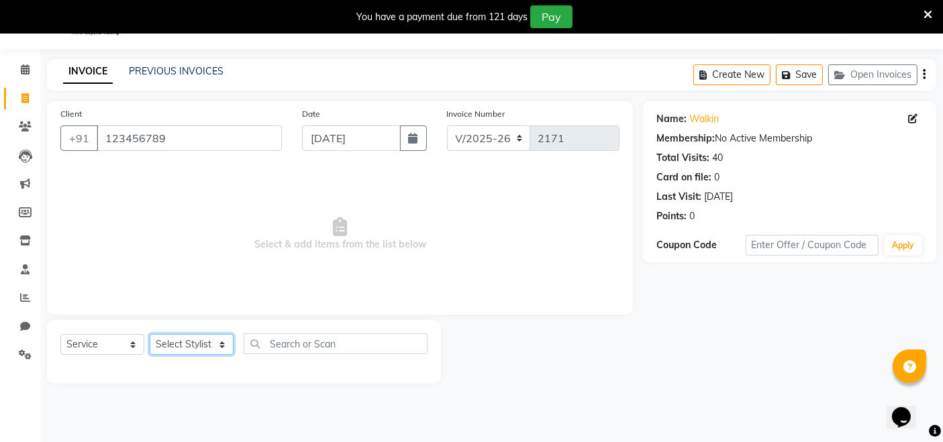
click at [187, 347] on select "Select Stylist [PERSON_NAME] Anas [PERSON_NAME] [PERSON_NAME] [PERSON_NAME] [PE…" at bounding box center [192, 344] width 84 height 21
select select "72131"
click at [150, 334] on select "Select Stylist [PERSON_NAME] Anas [PERSON_NAME] [PERSON_NAME] [PERSON_NAME] [PE…" at bounding box center [192, 344] width 84 height 21
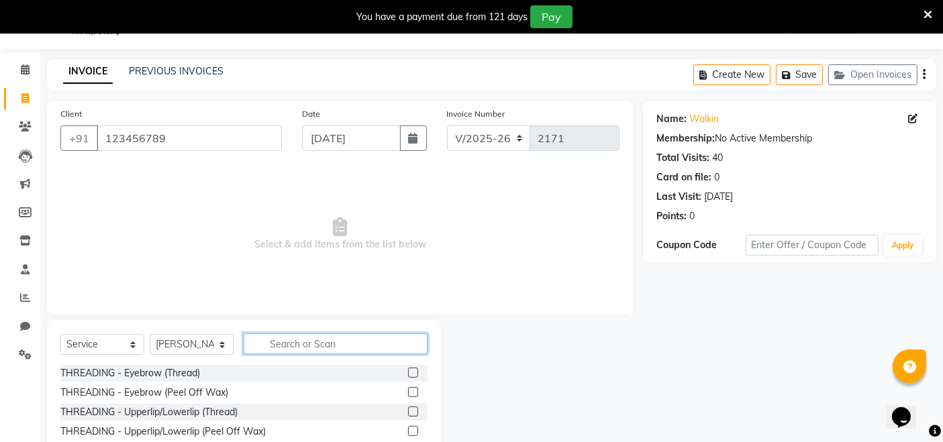
click at [308, 350] on input "text" at bounding box center [336, 344] width 184 height 21
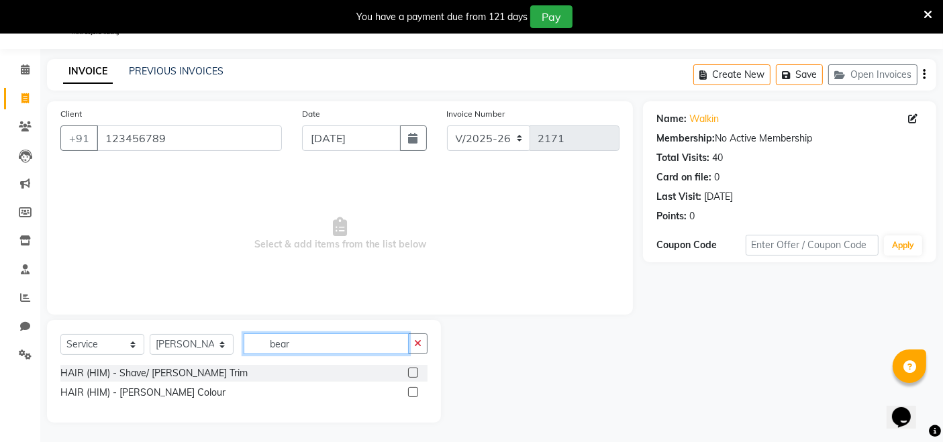
type input "bear"
click at [414, 371] on label at bounding box center [413, 373] width 10 height 10
click at [414, 371] on input "checkbox" at bounding box center [412, 373] width 9 height 9
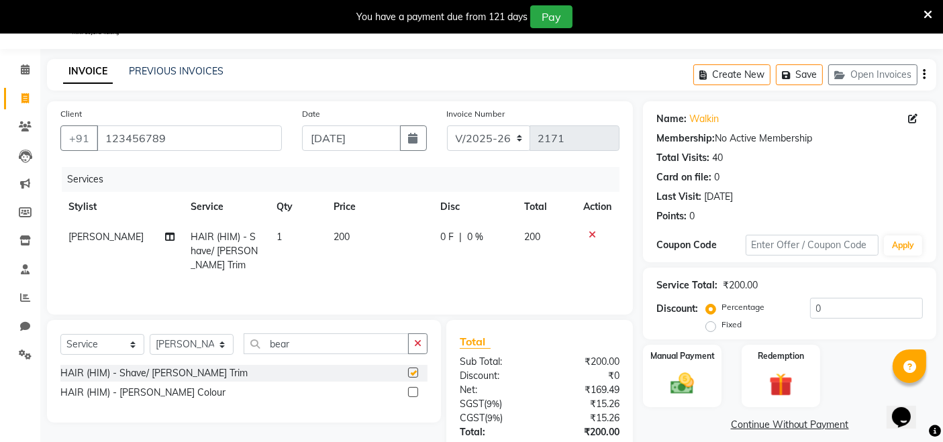
checkbox input "false"
click at [673, 364] on div "Manual Payment" at bounding box center [682, 377] width 81 height 66
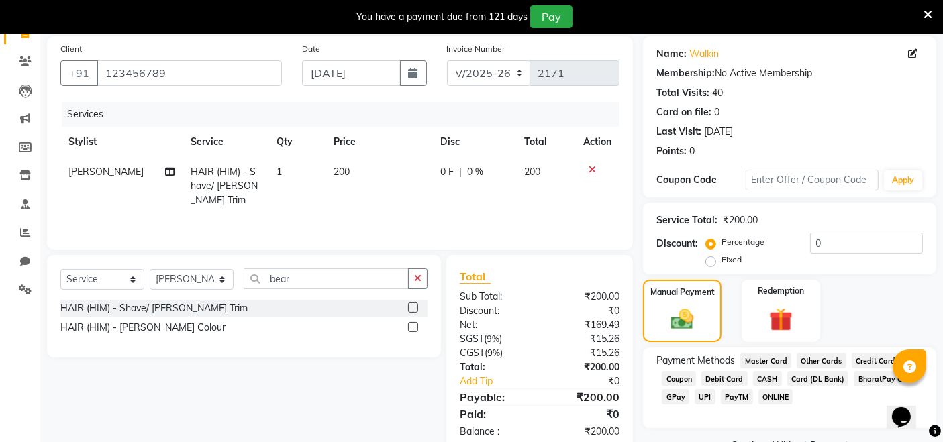
scroll to position [130, 0]
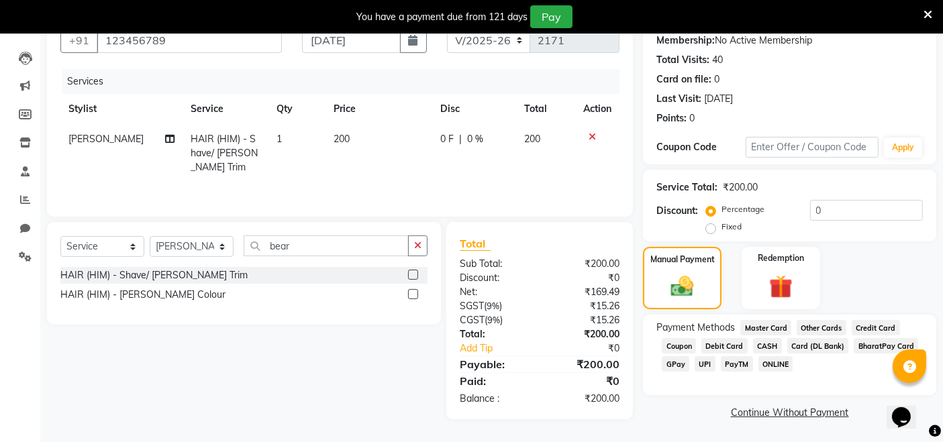
click at [765, 341] on span "CASH" at bounding box center [767, 345] width 29 height 15
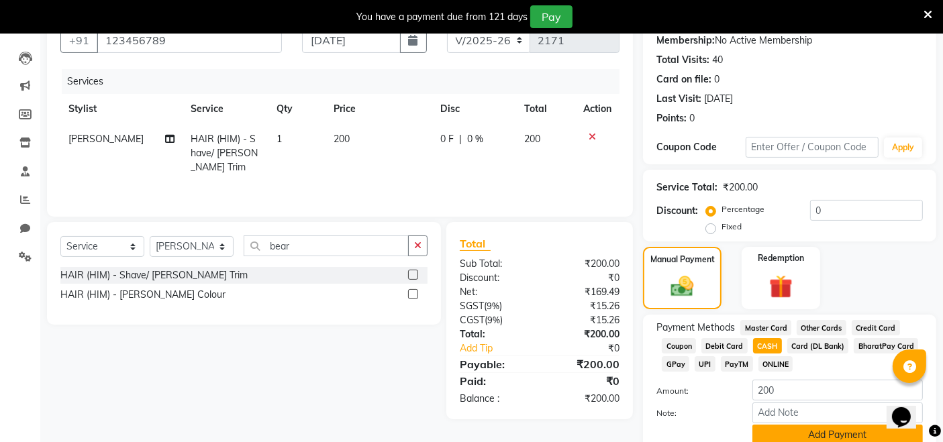
click at [794, 436] on button "Add Payment" at bounding box center [838, 435] width 171 height 21
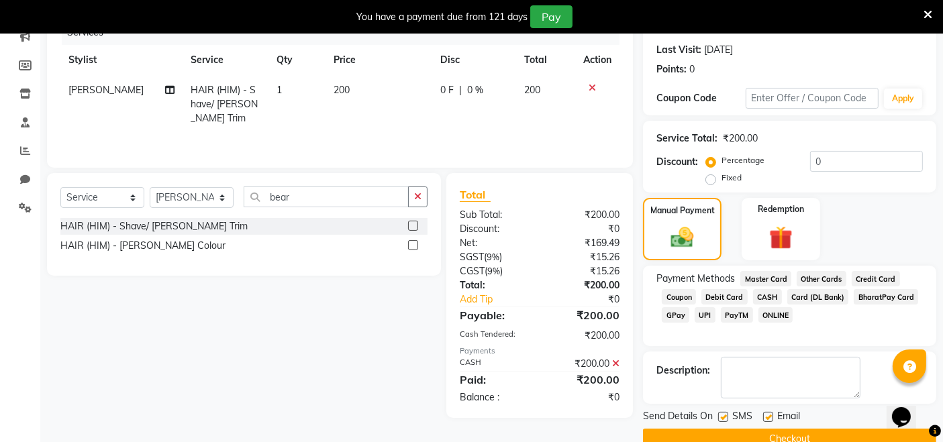
scroll to position [205, 0]
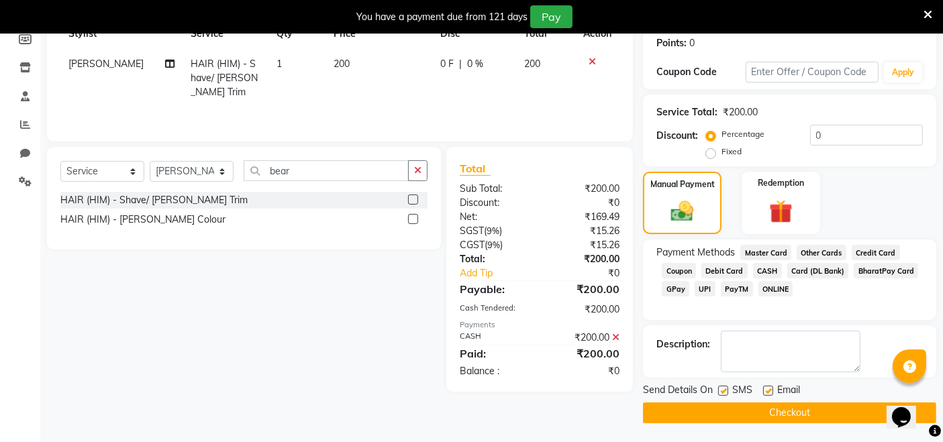
click at [724, 416] on button "Checkout" at bounding box center [789, 413] width 293 height 21
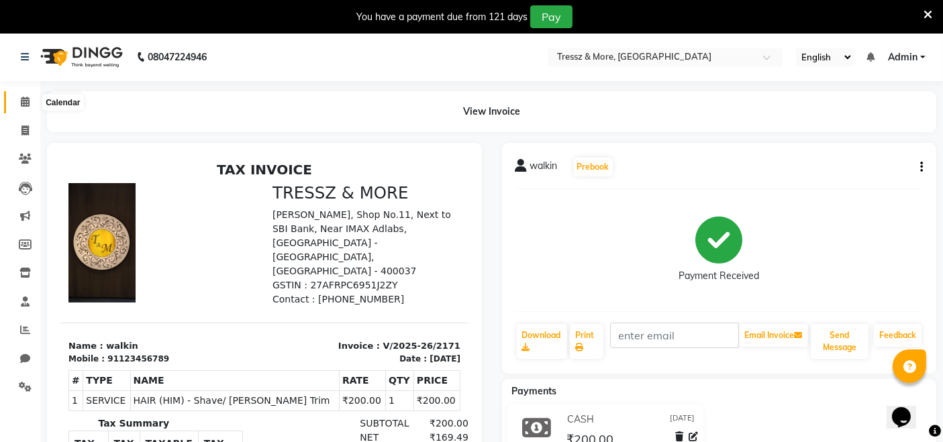
click at [16, 99] on span at bounding box center [24, 102] width 23 height 15
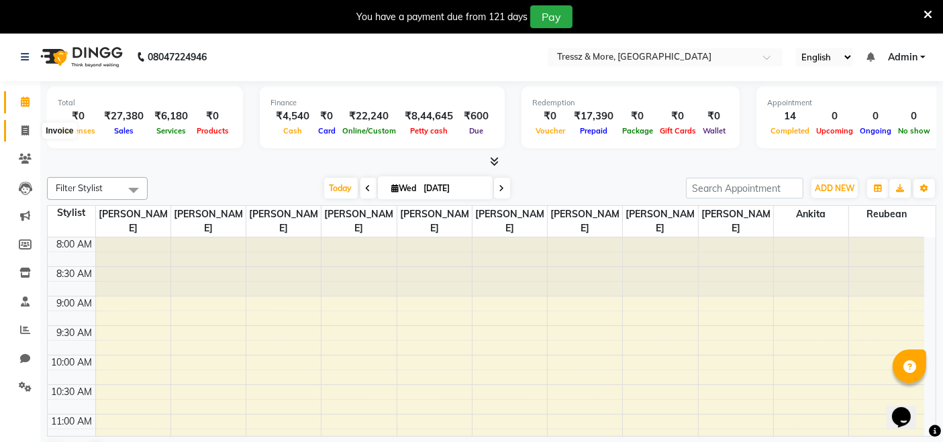
click at [23, 133] on icon at bounding box center [24, 131] width 7 height 10
select select "service"
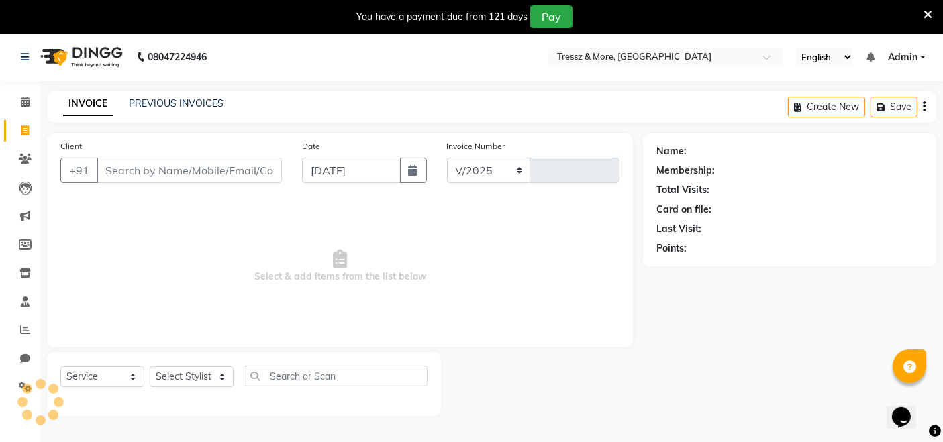
select select "3037"
type input "2172"
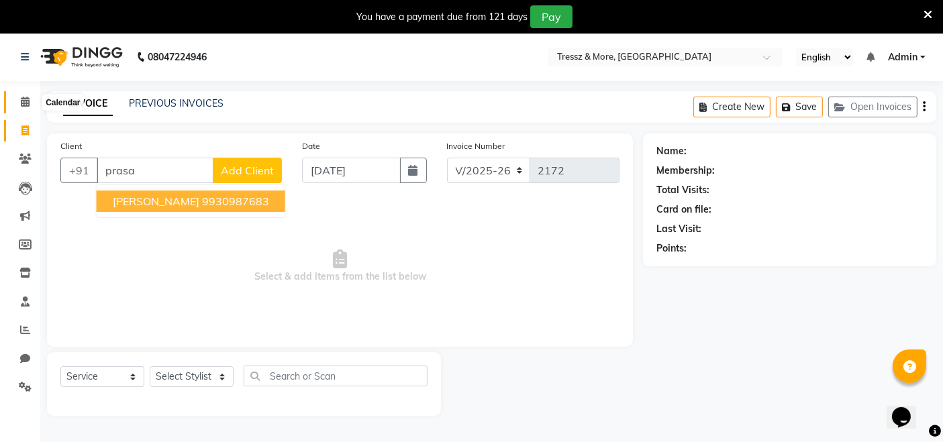
type input "prasa"
click at [26, 100] on icon at bounding box center [25, 102] width 9 height 10
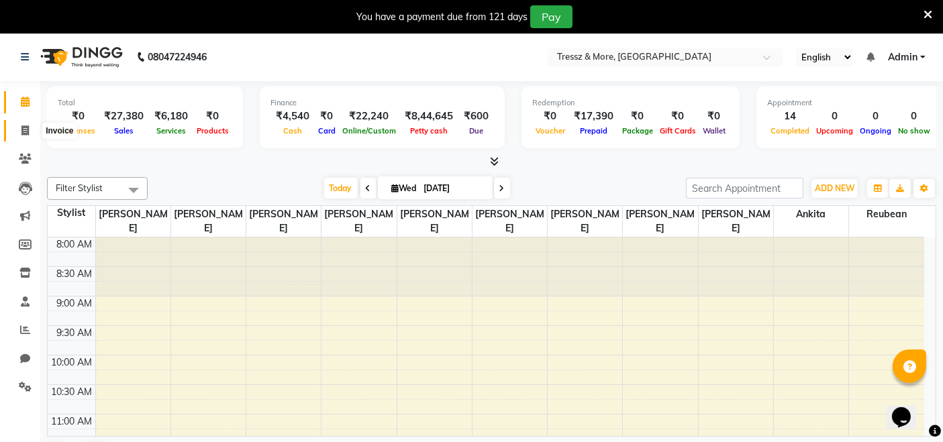
click at [21, 128] on icon at bounding box center [24, 131] width 7 height 10
select select "service"
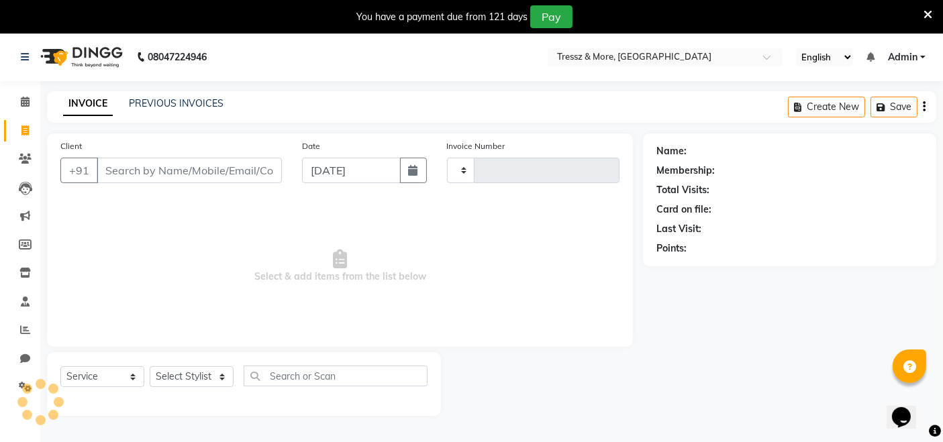
type input "2172"
select select "3037"
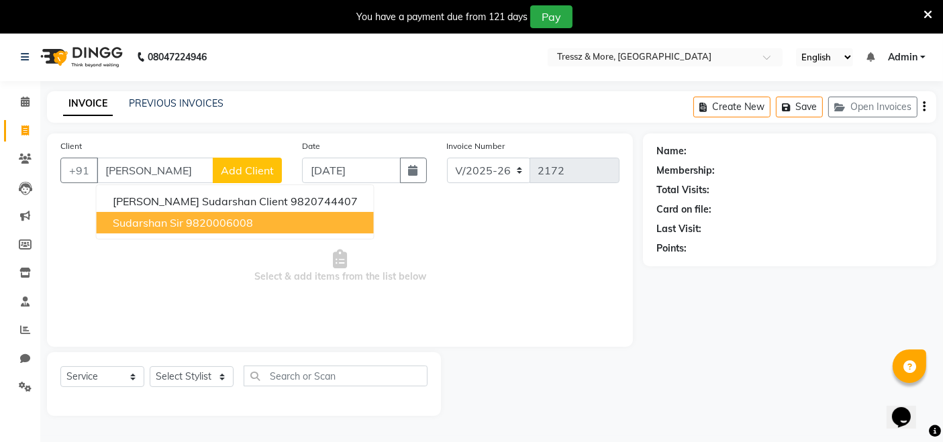
click at [197, 216] on ngb-highlight "9820006008" at bounding box center [219, 222] width 67 height 13
type input "9820006008"
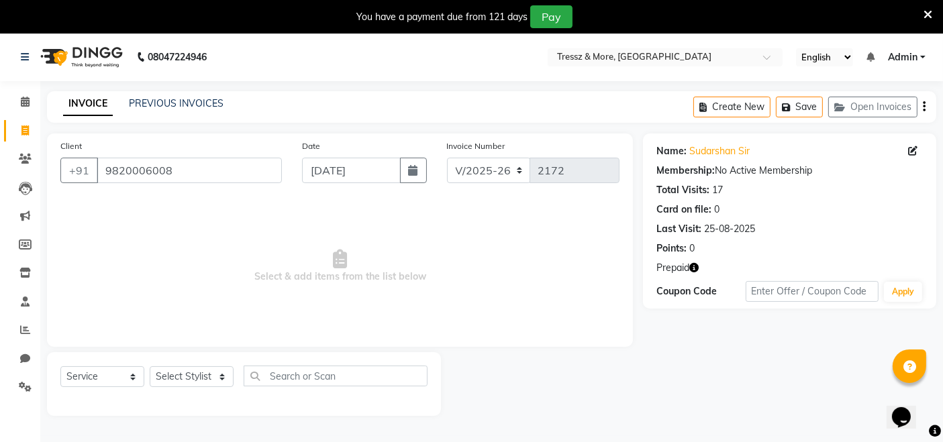
click at [697, 271] on icon "button" at bounding box center [694, 267] width 9 height 9
click at [207, 373] on select "Select Stylist [PERSON_NAME] Anas [PERSON_NAME] [PERSON_NAME] [PERSON_NAME] [PE…" at bounding box center [192, 377] width 84 height 21
select select "72130"
click at [150, 367] on select "Select Stylist [PERSON_NAME] Anas [PERSON_NAME] [PERSON_NAME] [PERSON_NAME] [PE…" at bounding box center [192, 377] width 84 height 21
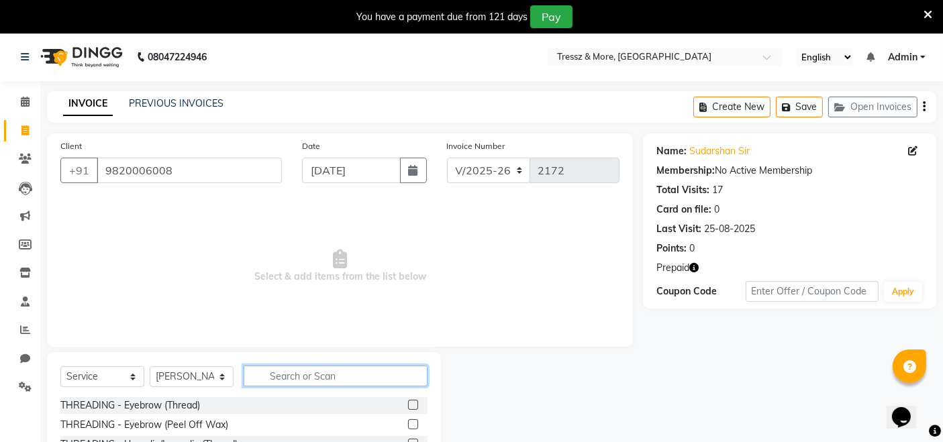
click at [310, 370] on input "text" at bounding box center [336, 376] width 184 height 21
type input "hair"
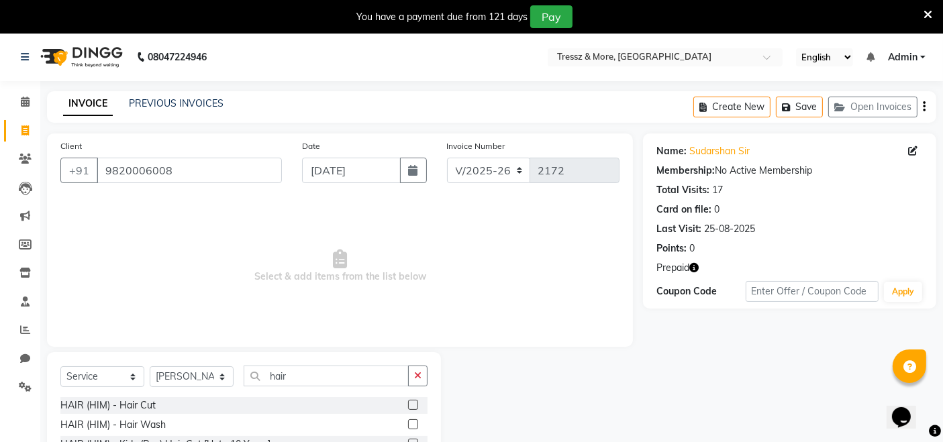
click at [408, 406] on label at bounding box center [413, 405] width 10 height 10
click at [408, 406] on input "checkbox" at bounding box center [412, 406] width 9 height 9
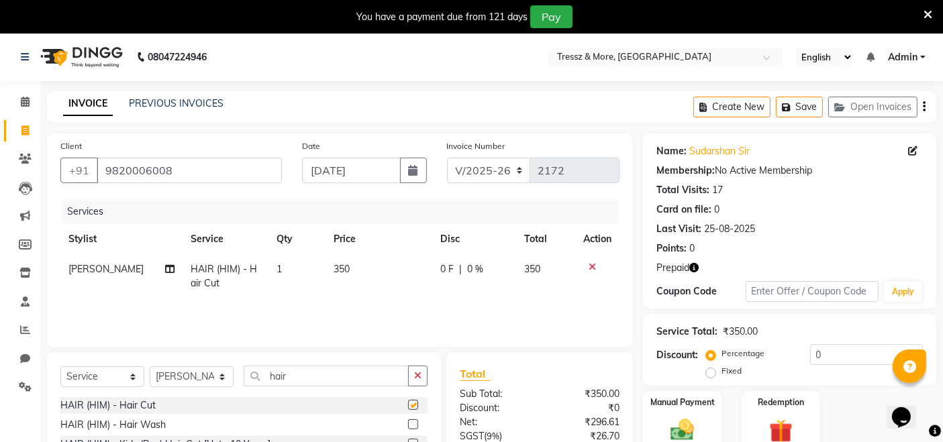
checkbox input "false"
click at [335, 271] on span "350" at bounding box center [342, 269] width 16 height 12
select select "72130"
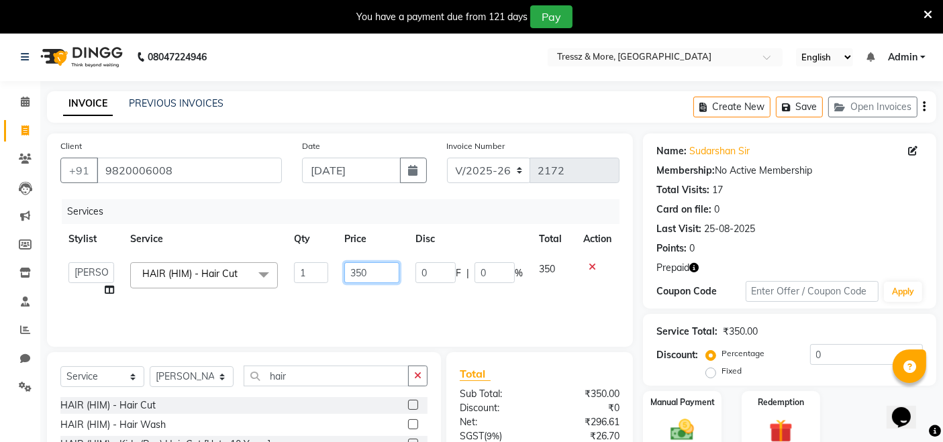
click at [361, 274] on input "350" at bounding box center [371, 273] width 55 height 21
type input "400"
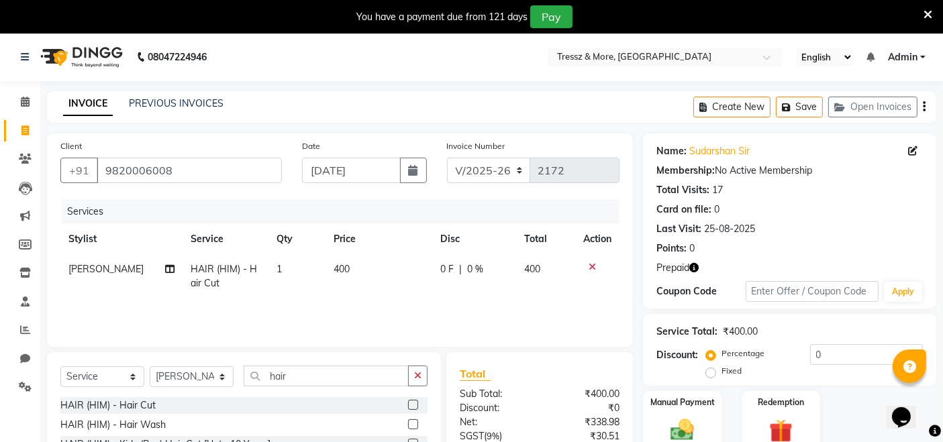
click at [369, 292] on td "400" at bounding box center [379, 276] width 107 height 44
select select "72130"
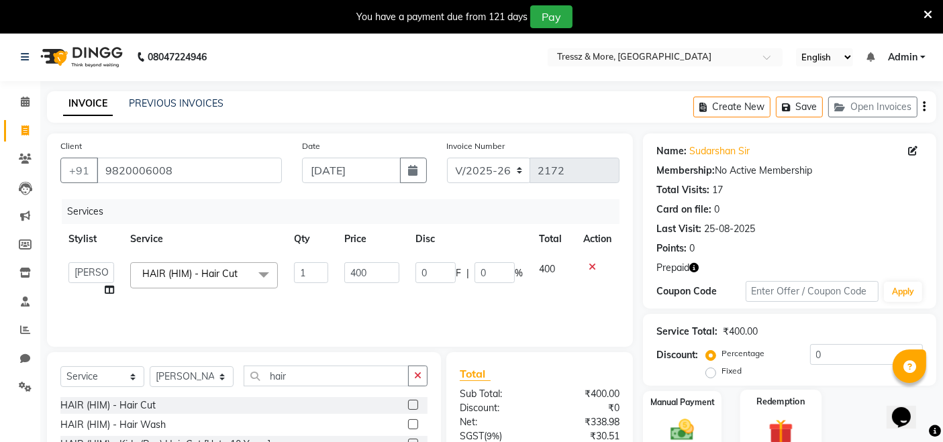
click at [764, 408] on label "Redemption" at bounding box center [781, 401] width 48 height 13
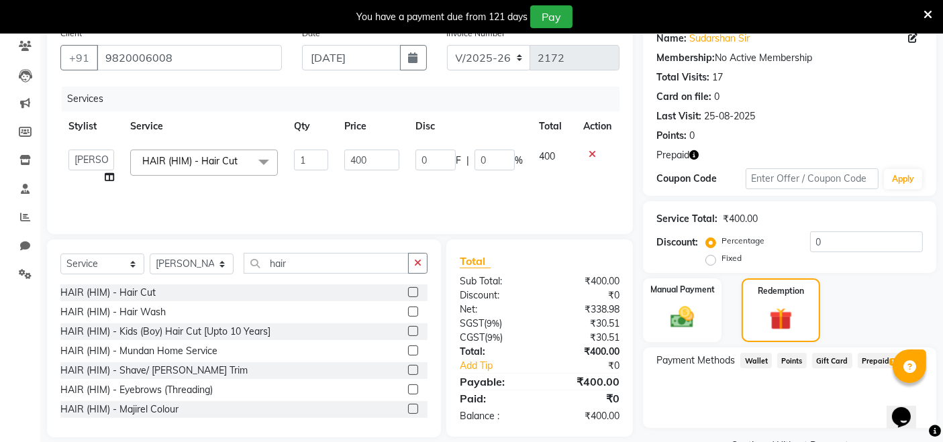
scroll to position [146, 0]
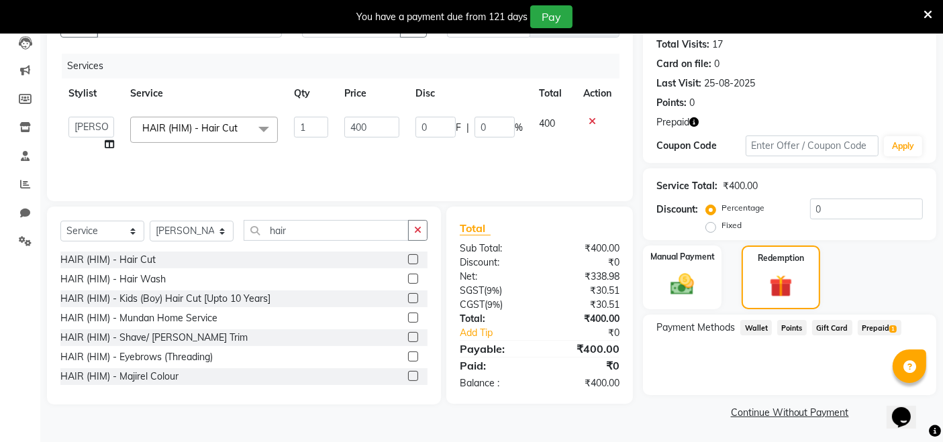
click at [879, 327] on span "Prepaid 1" at bounding box center [880, 327] width 44 height 15
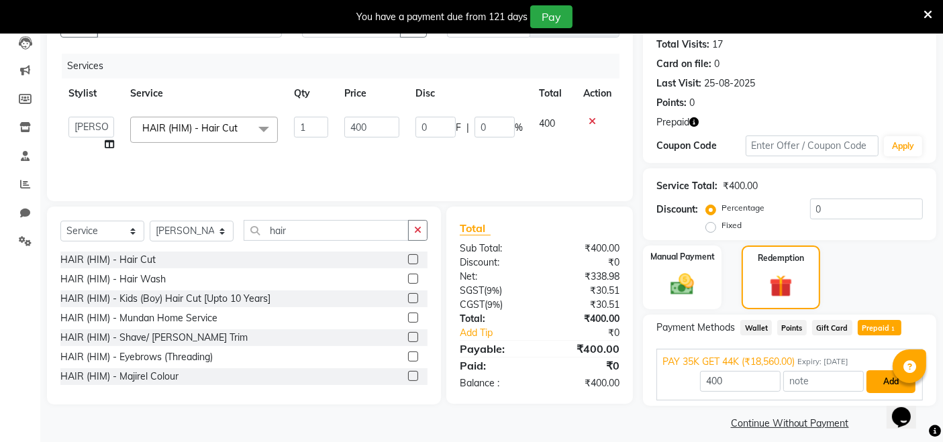
click at [878, 375] on button "Add" at bounding box center [891, 382] width 49 height 23
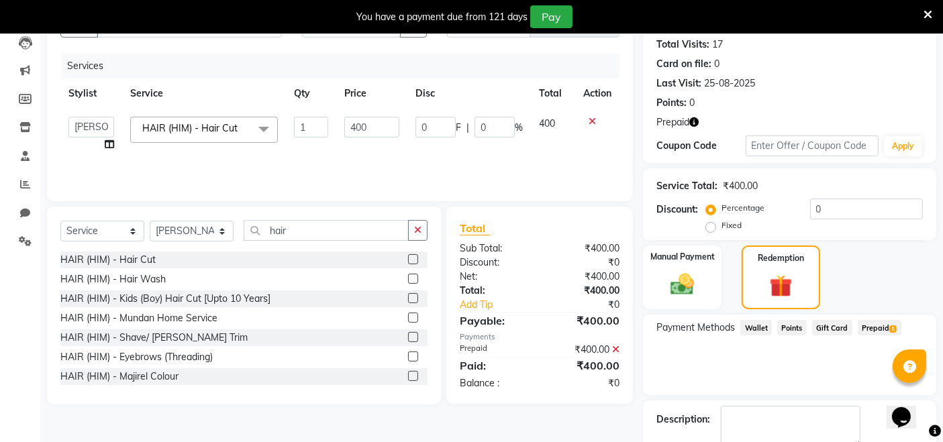
scroll to position [220, 0]
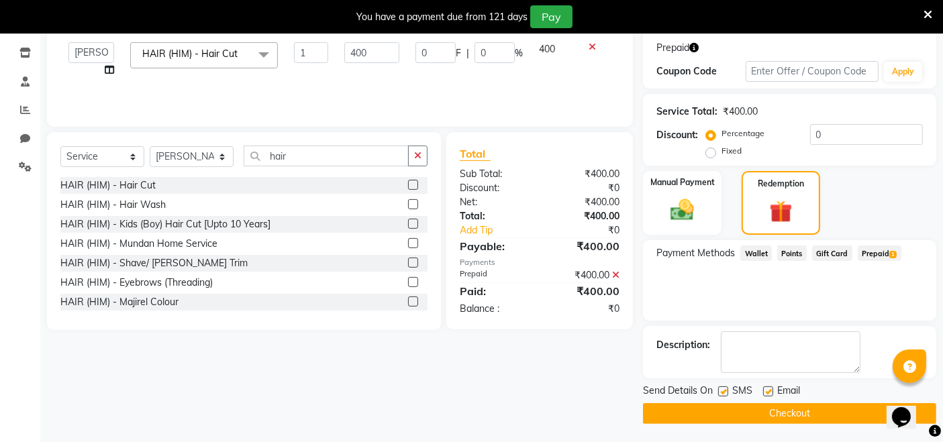
click at [820, 412] on button "Checkout" at bounding box center [789, 414] width 293 height 21
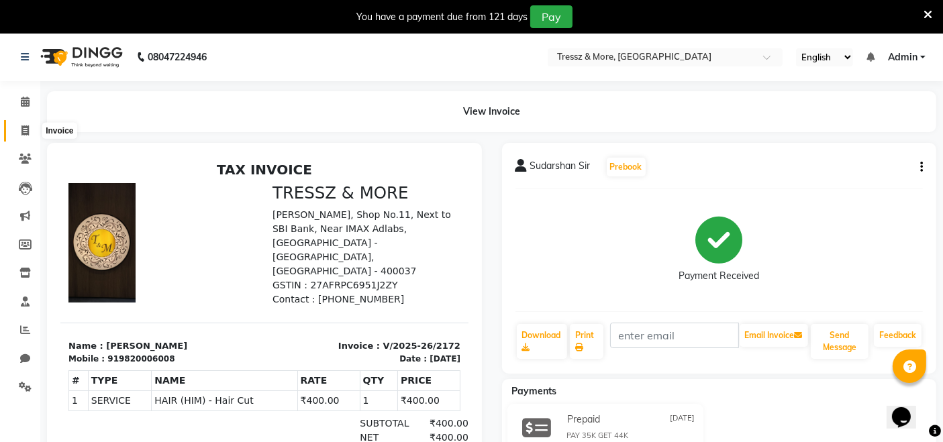
click at [30, 132] on span at bounding box center [24, 131] width 23 height 15
select select "service"
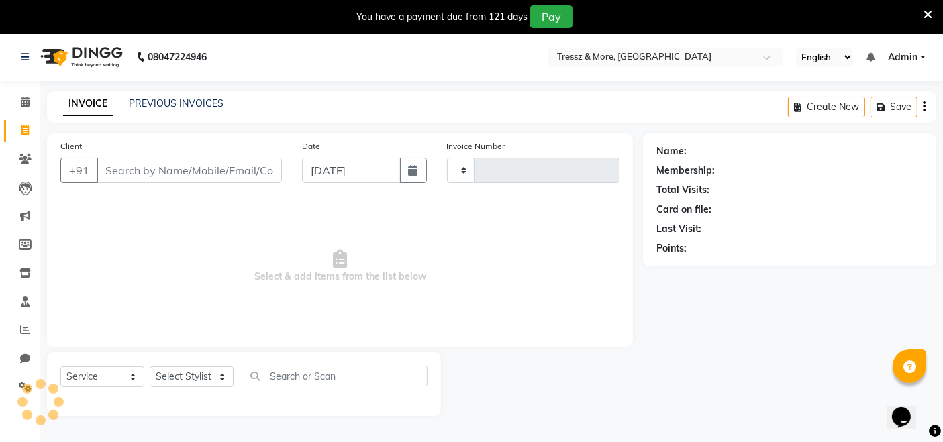
scroll to position [32, 0]
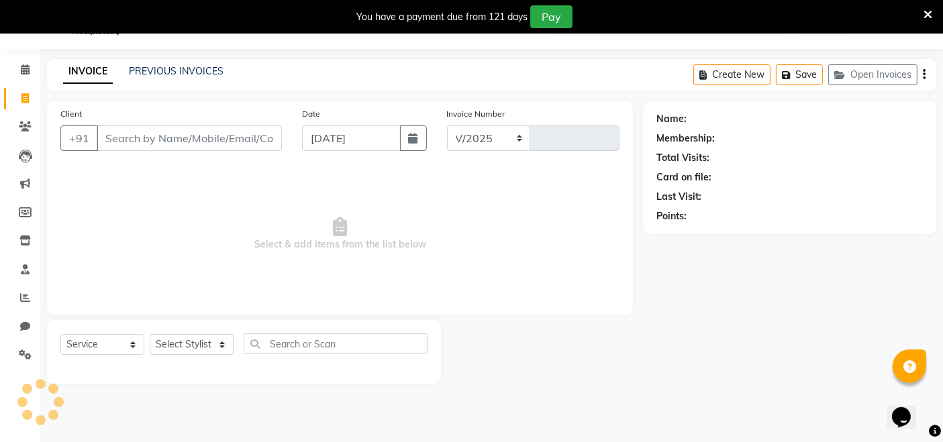
select select "3037"
type input "2173"
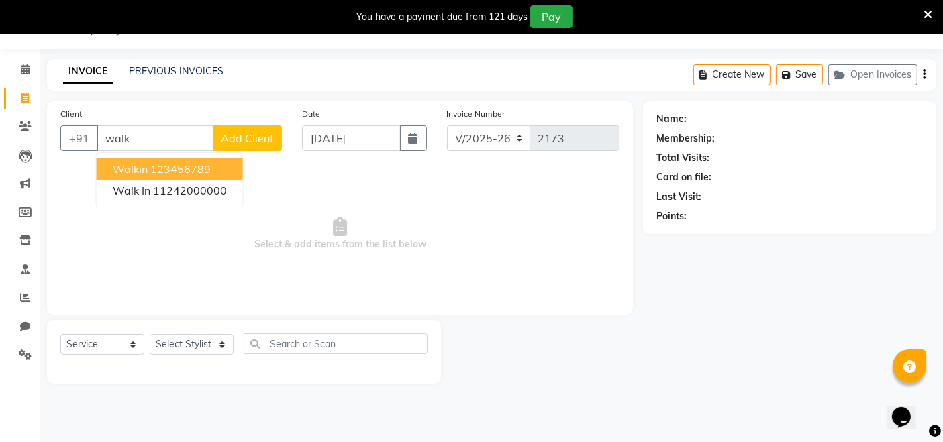
click at [226, 165] on button "walkin 123456789" at bounding box center [170, 168] width 146 height 21
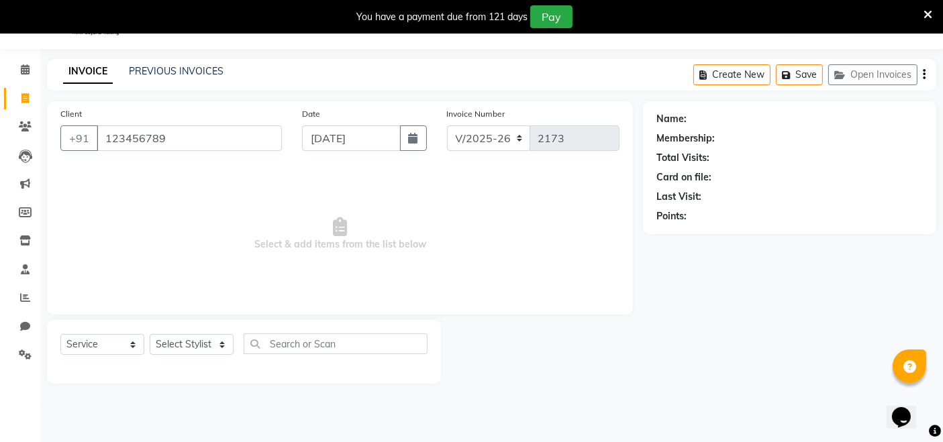
type input "123456789"
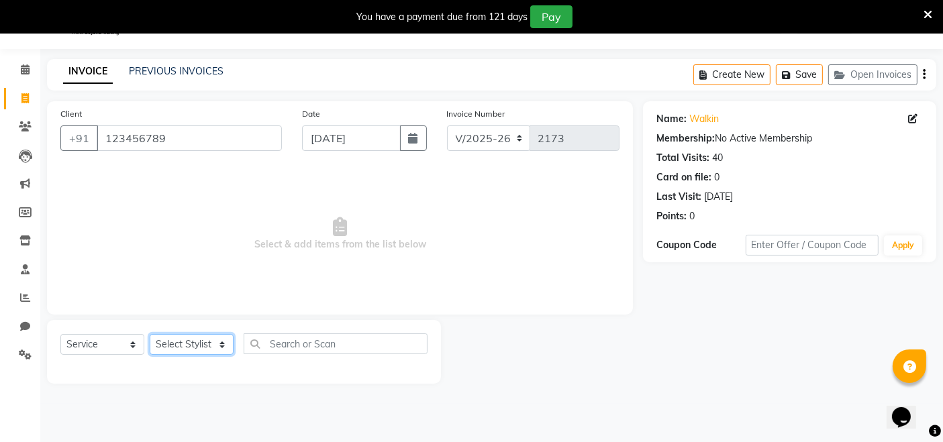
click at [183, 342] on select "Select Stylist [PERSON_NAME] Anas [PERSON_NAME] [PERSON_NAME] [PERSON_NAME] [PE…" at bounding box center [192, 344] width 84 height 21
select select "72132"
click at [150, 334] on select "Select Stylist [PERSON_NAME] Anas [PERSON_NAME] [PERSON_NAME] [PERSON_NAME] [PE…" at bounding box center [192, 344] width 84 height 21
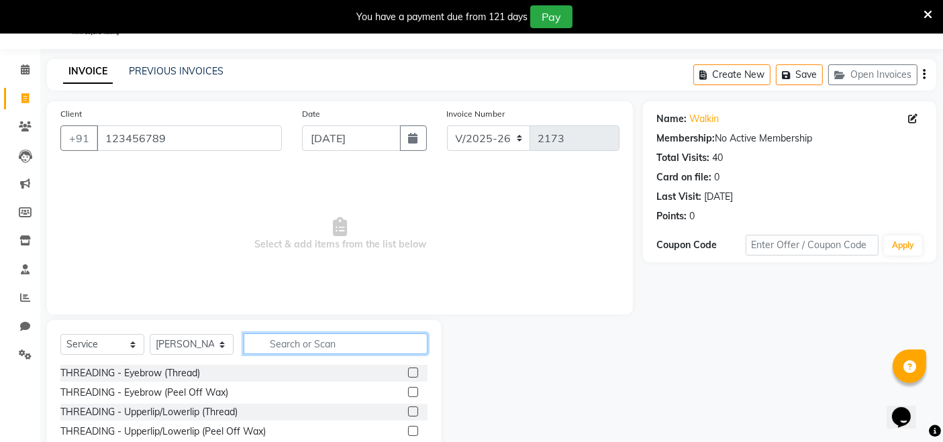
click at [298, 335] on input "text" at bounding box center [336, 344] width 184 height 21
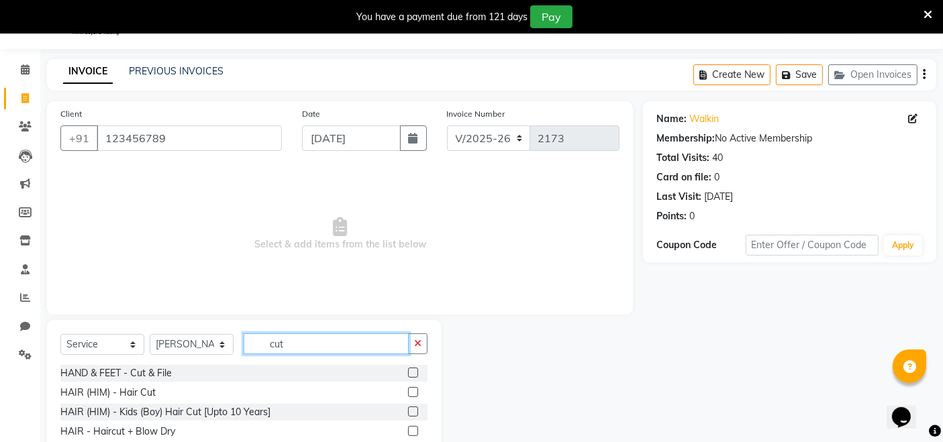
type input "cut"
click at [408, 389] on label at bounding box center [413, 392] width 10 height 10
click at [408, 389] on input "checkbox" at bounding box center [412, 393] width 9 height 9
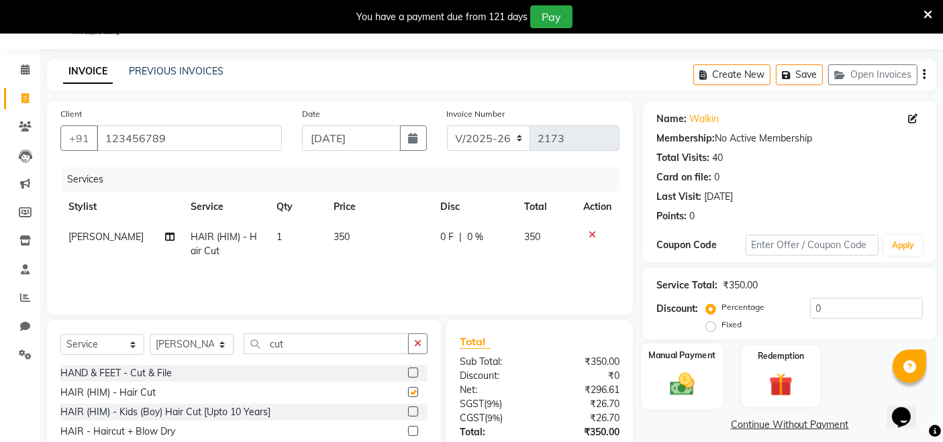
checkbox input "false"
click at [681, 387] on img at bounding box center [683, 384] width 40 height 28
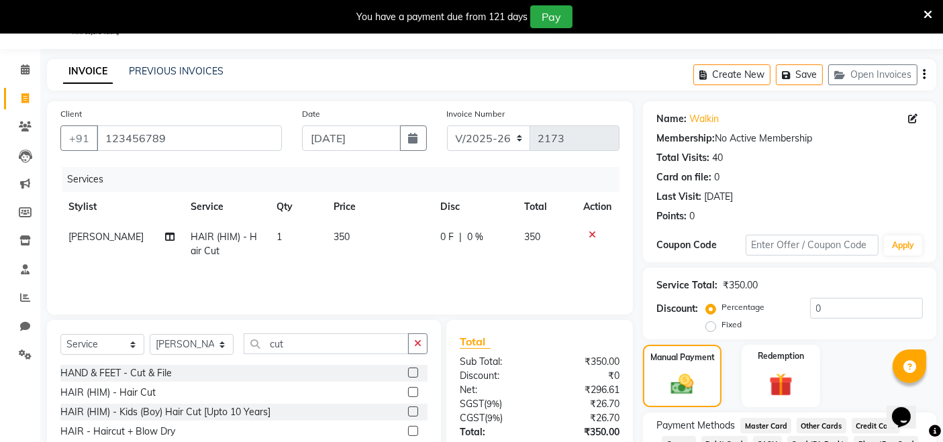
scroll to position [130, 0]
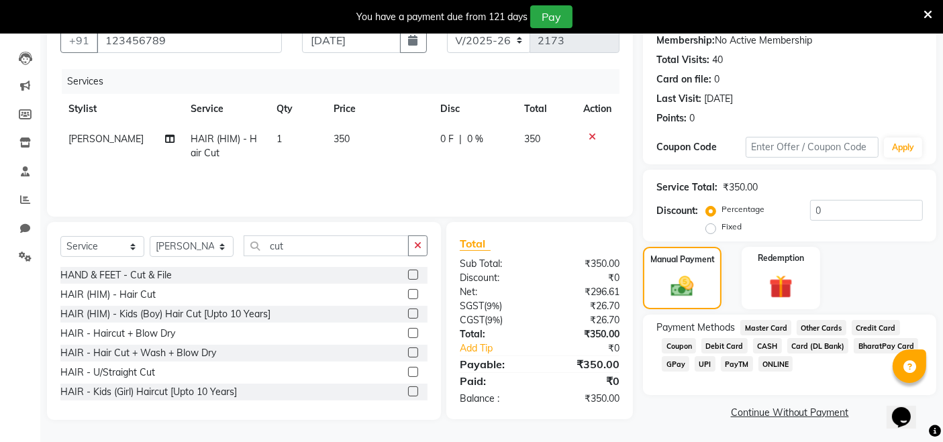
click at [767, 348] on span "CASH" at bounding box center [767, 345] width 29 height 15
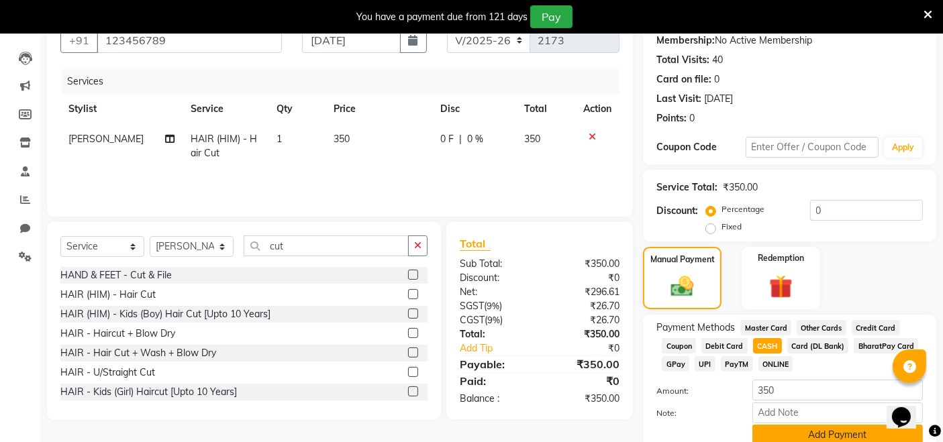
click at [812, 433] on button "Add Payment" at bounding box center [838, 435] width 171 height 21
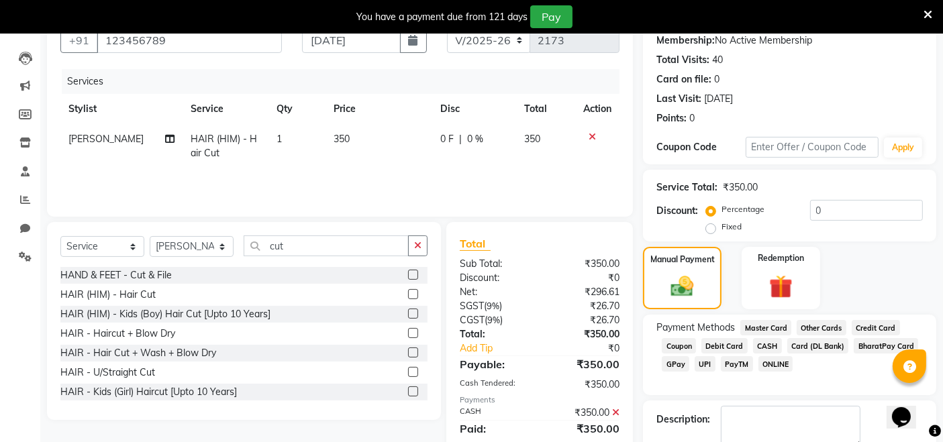
scroll to position [205, 0]
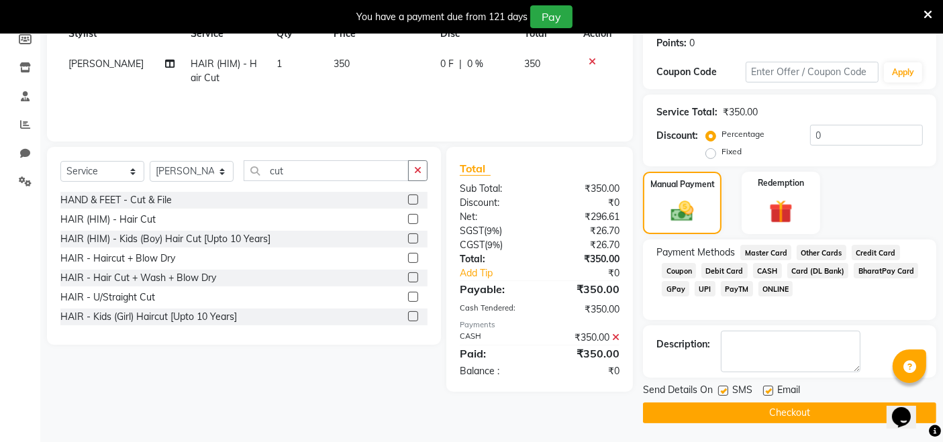
click at [824, 410] on button "Checkout" at bounding box center [789, 413] width 293 height 21
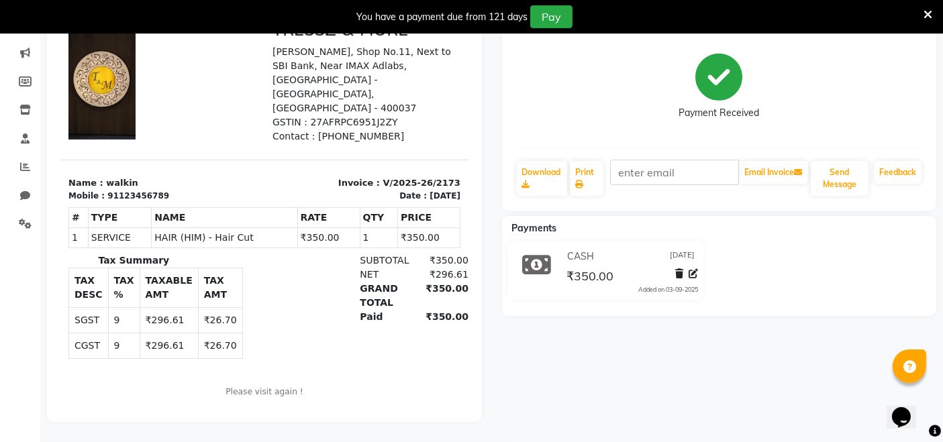
click at [933, 58] on div "walkin Prebook Payment Received Download Print Email Invoice Send Message Feedb…" at bounding box center [719, 95] width 435 height 231
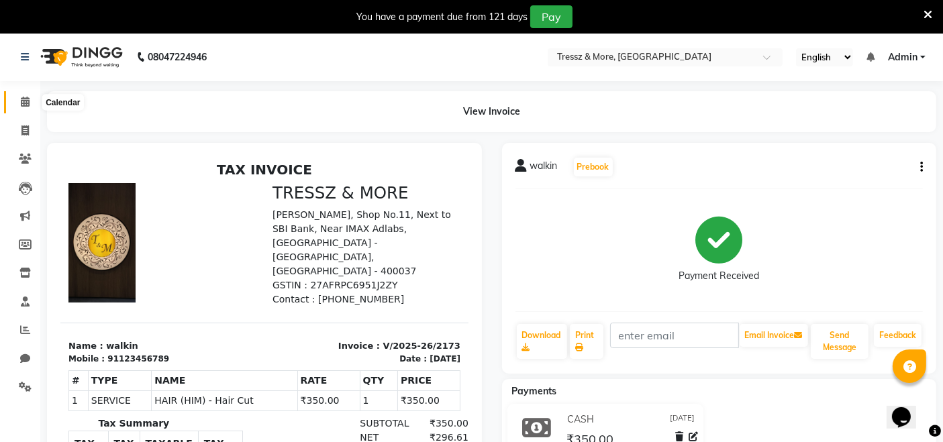
click at [23, 101] on icon at bounding box center [25, 102] width 9 height 10
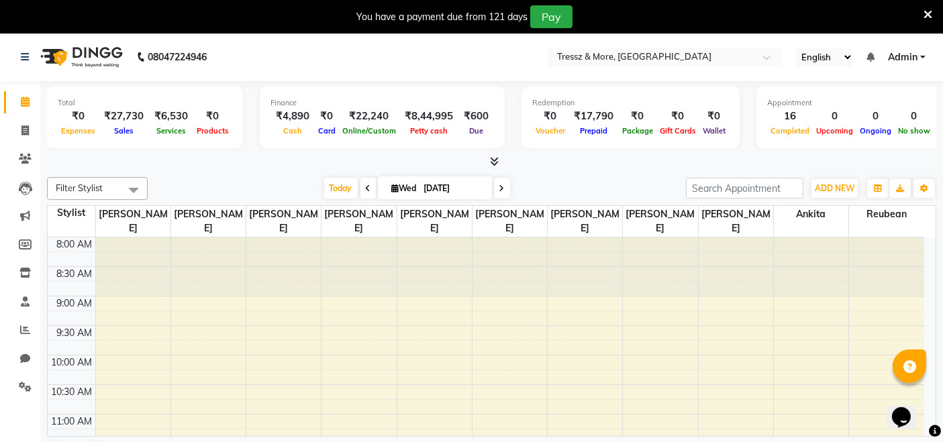
click at [255, 38] on nav "08047224946 Select Location × Tressz & More, Bhakti Park English ENGLISH Españo…" at bounding box center [471, 57] width 943 height 48
click at [269, 184] on div "[DATE] [DATE]" at bounding box center [416, 189] width 525 height 20
click at [23, 129] on icon at bounding box center [24, 131] width 7 height 10
select select "service"
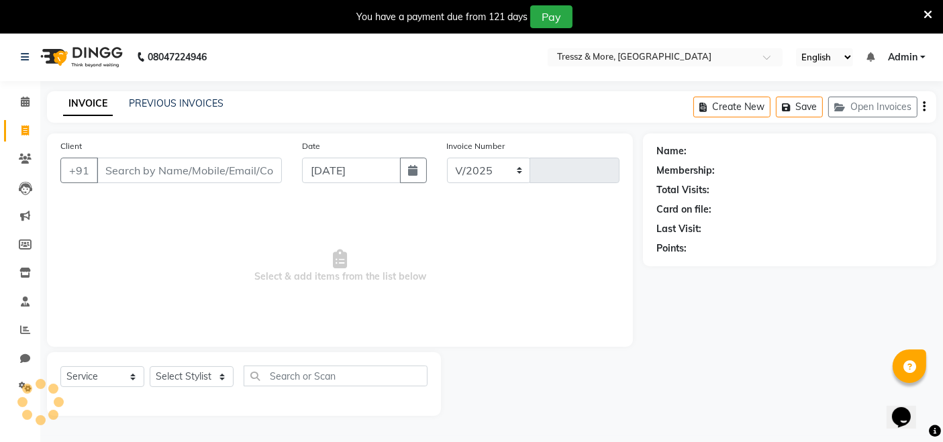
select select "3037"
type input "2174"
click at [23, 105] on icon at bounding box center [25, 102] width 9 height 10
